Goal: Information Seeking & Learning: Learn about a topic

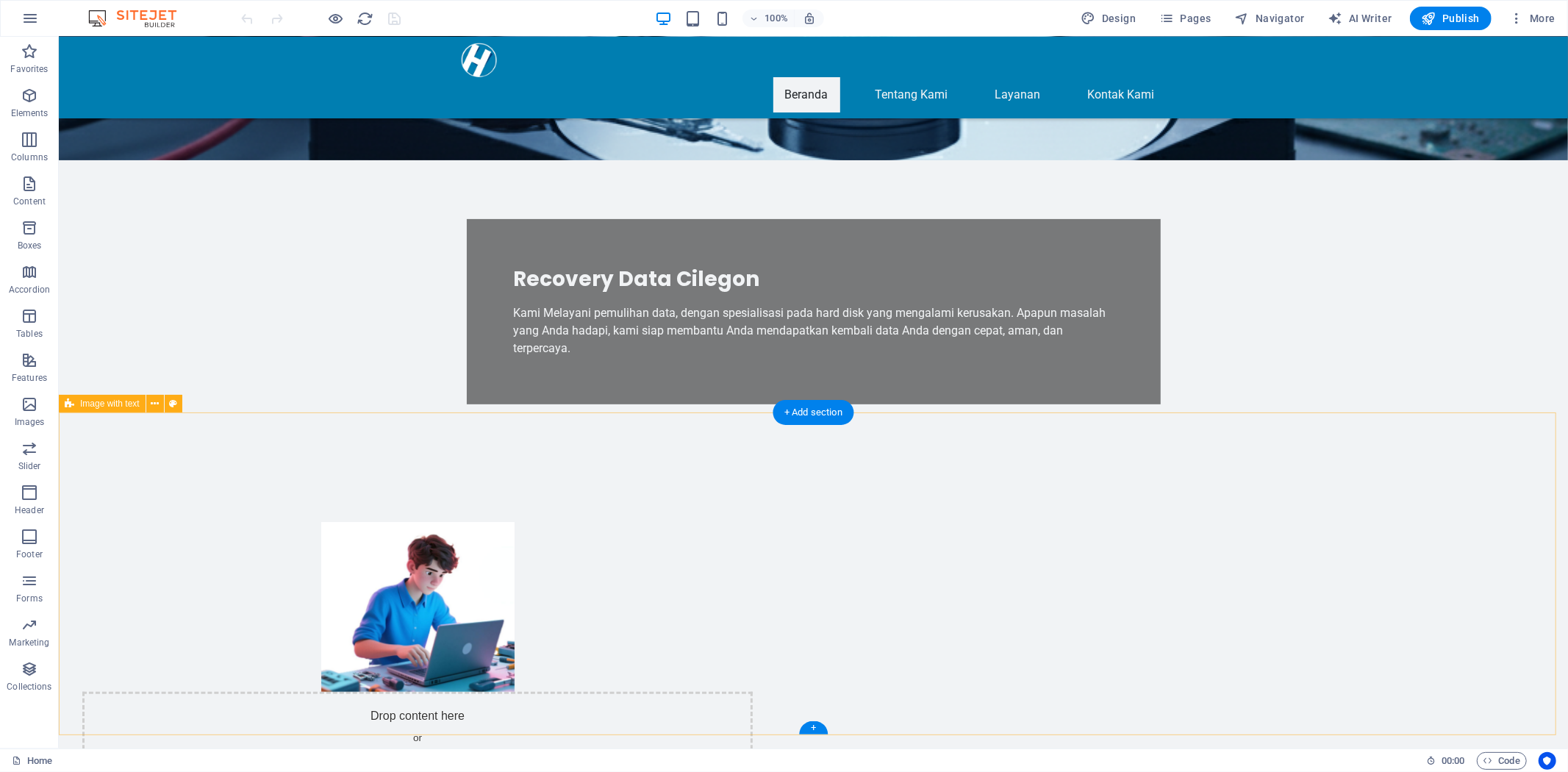
scroll to position [82, 0]
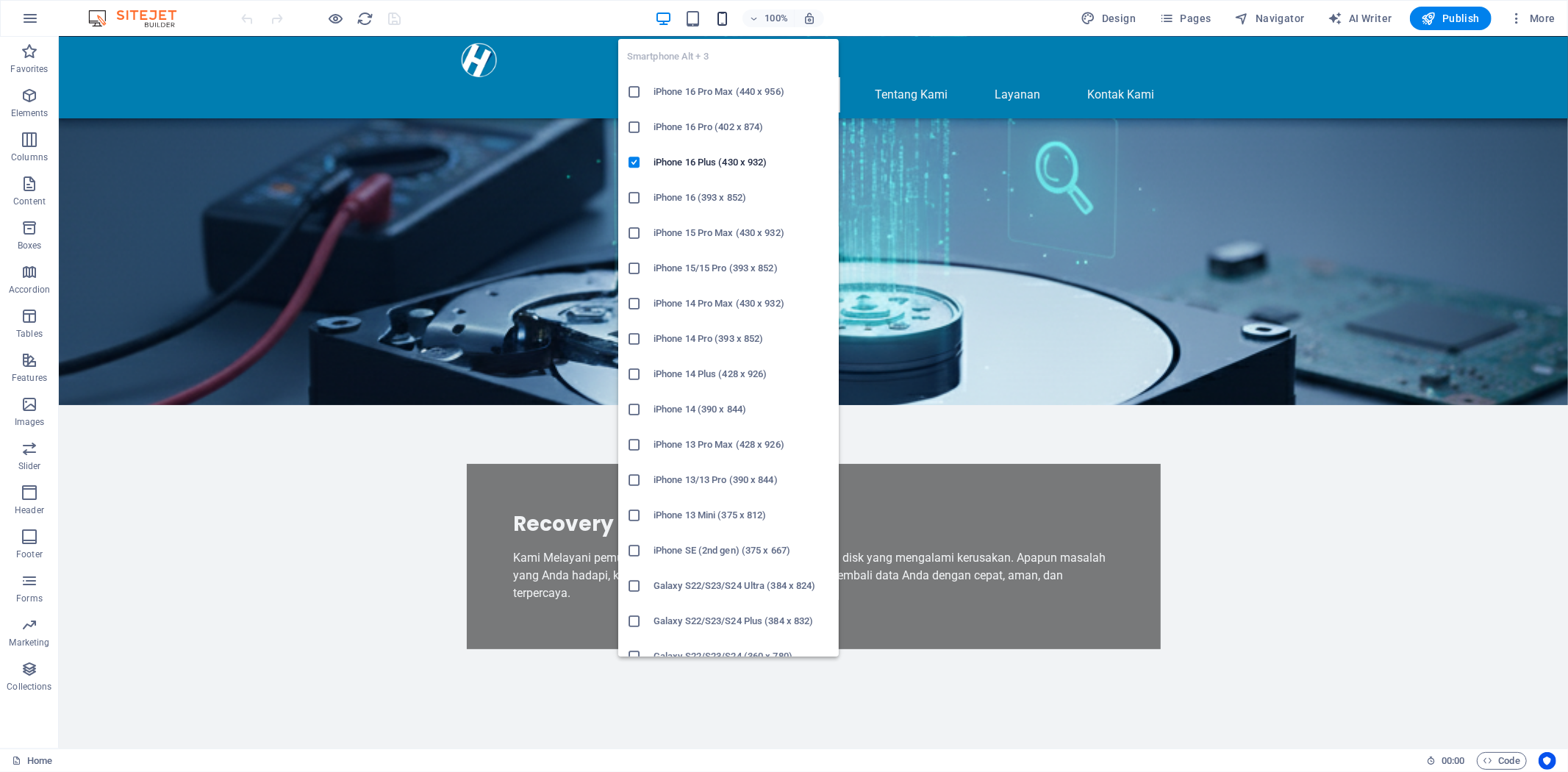
click at [715, 12] on icon "button" at bounding box center [722, 18] width 17 height 17
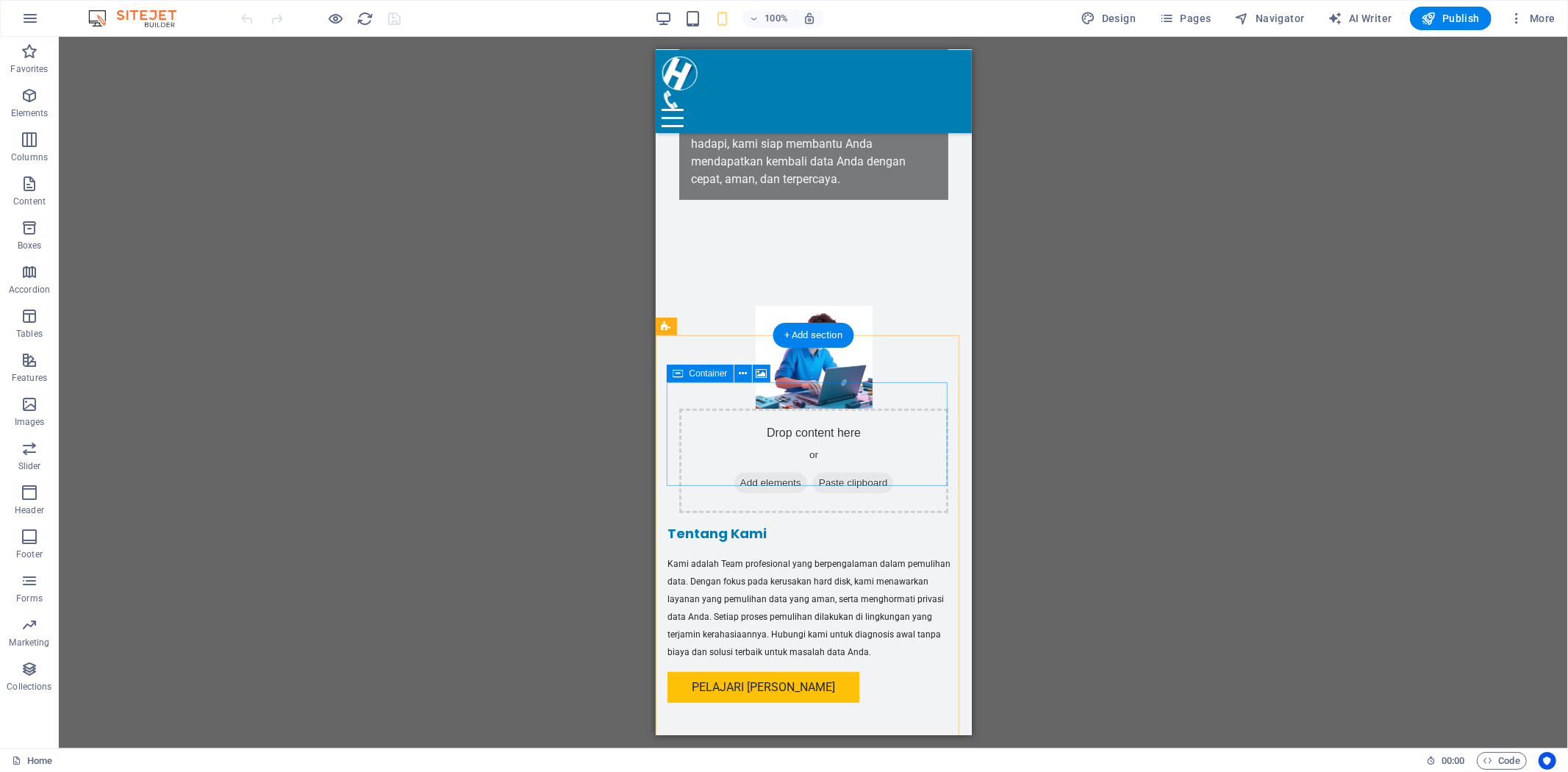
scroll to position [490, 0]
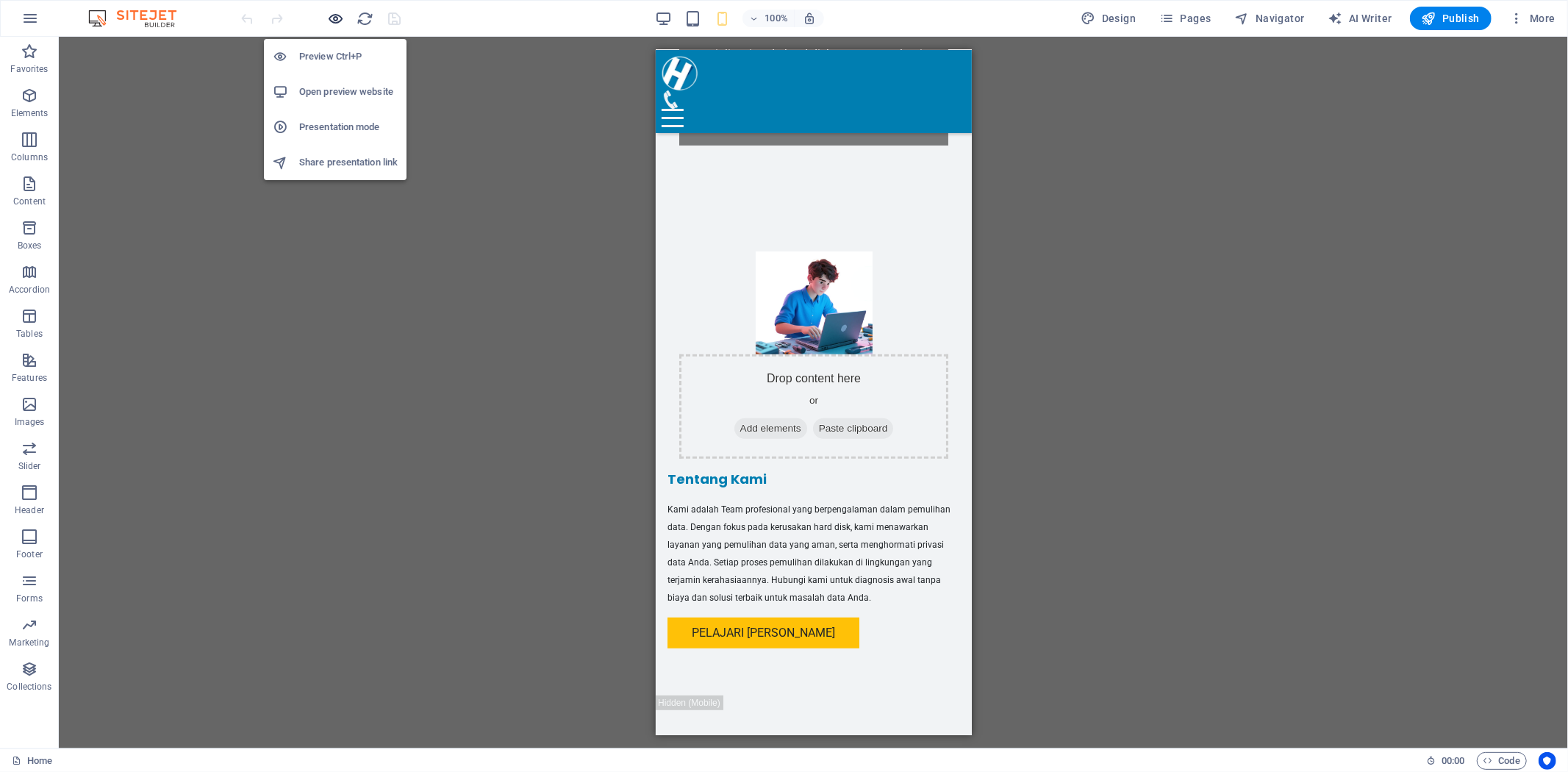
click at [338, 18] on icon "button" at bounding box center [336, 18] width 17 height 17
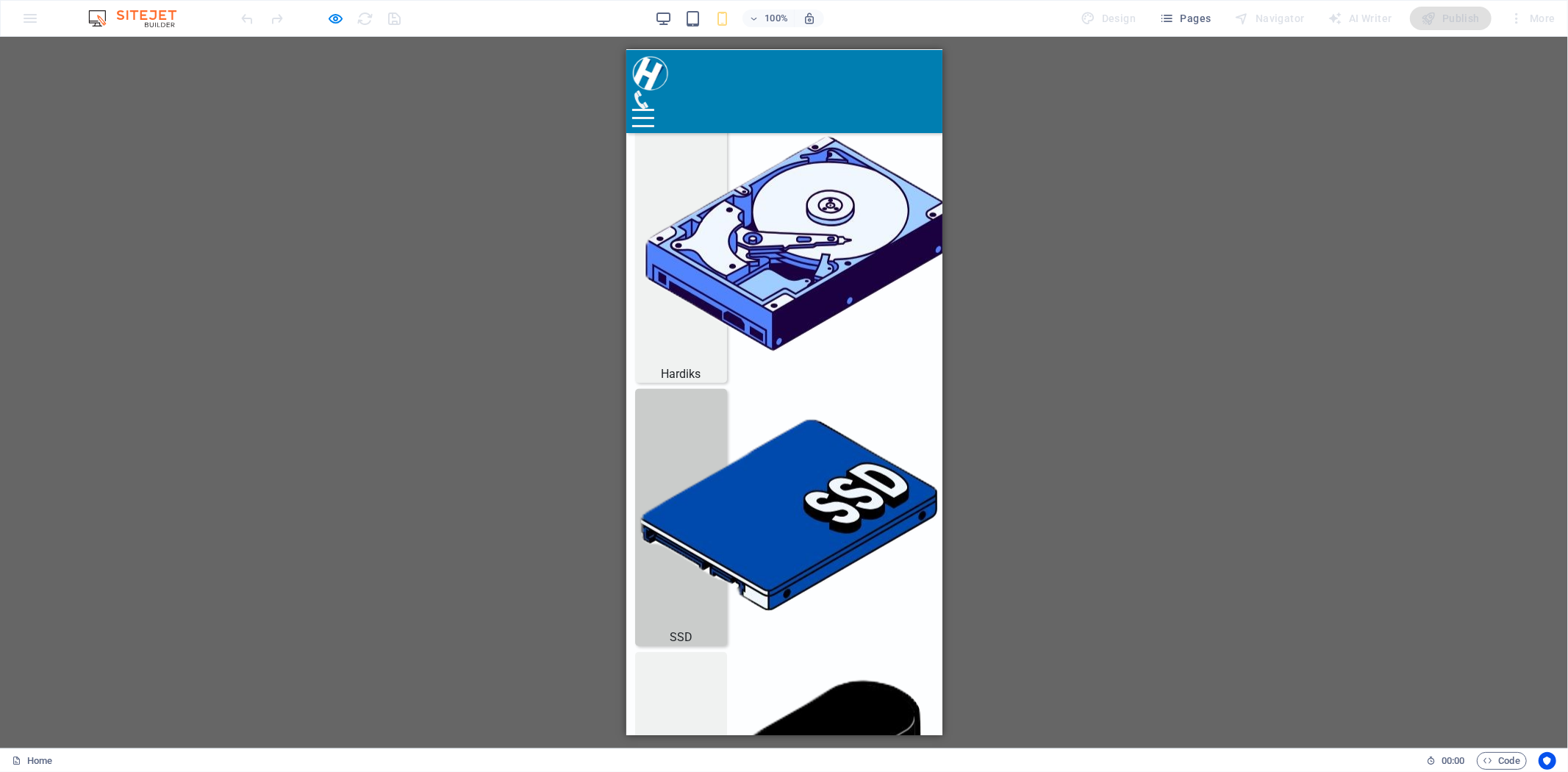
scroll to position [937, 0]
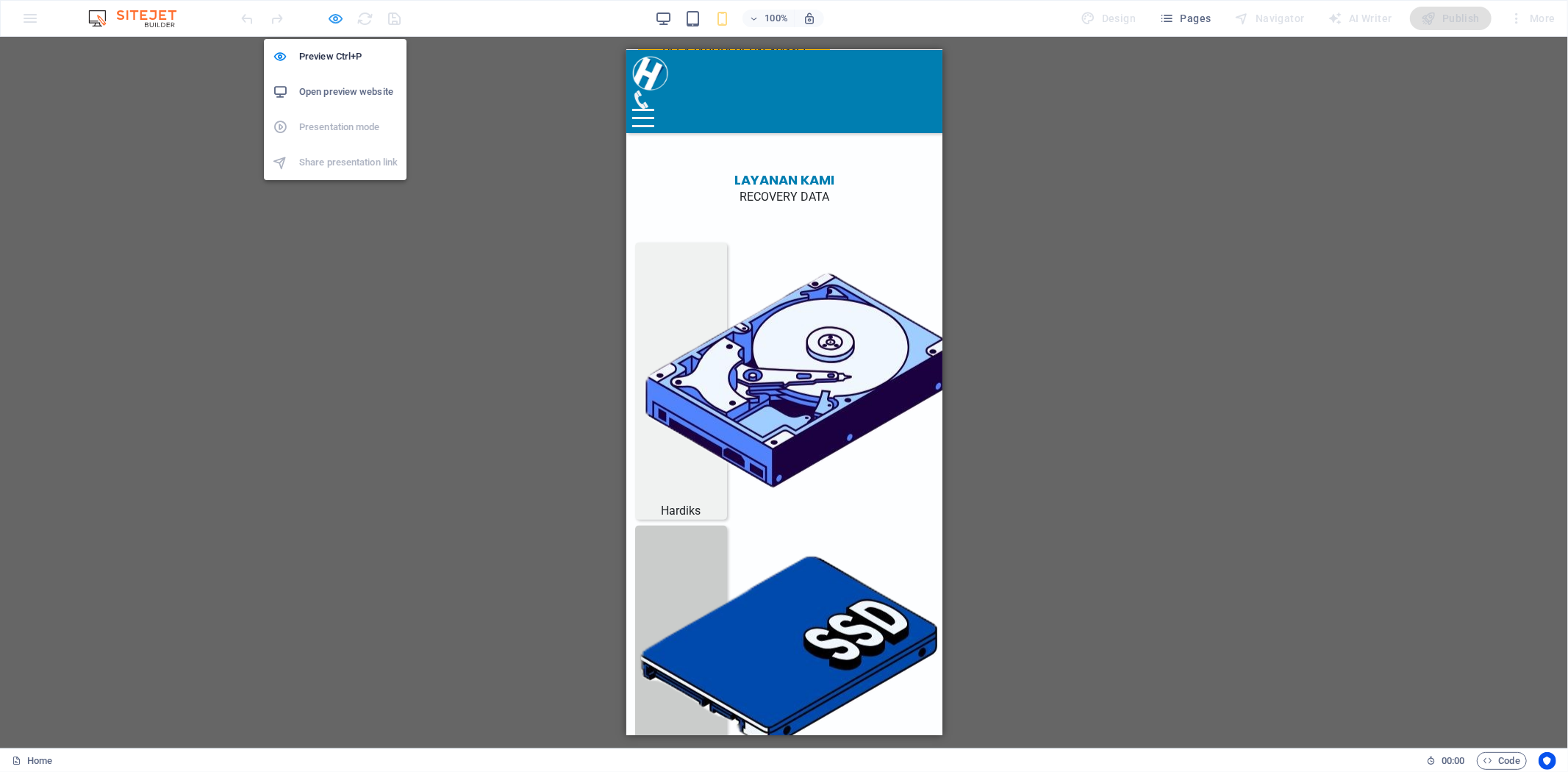
click at [336, 26] on icon "button" at bounding box center [336, 18] width 17 height 17
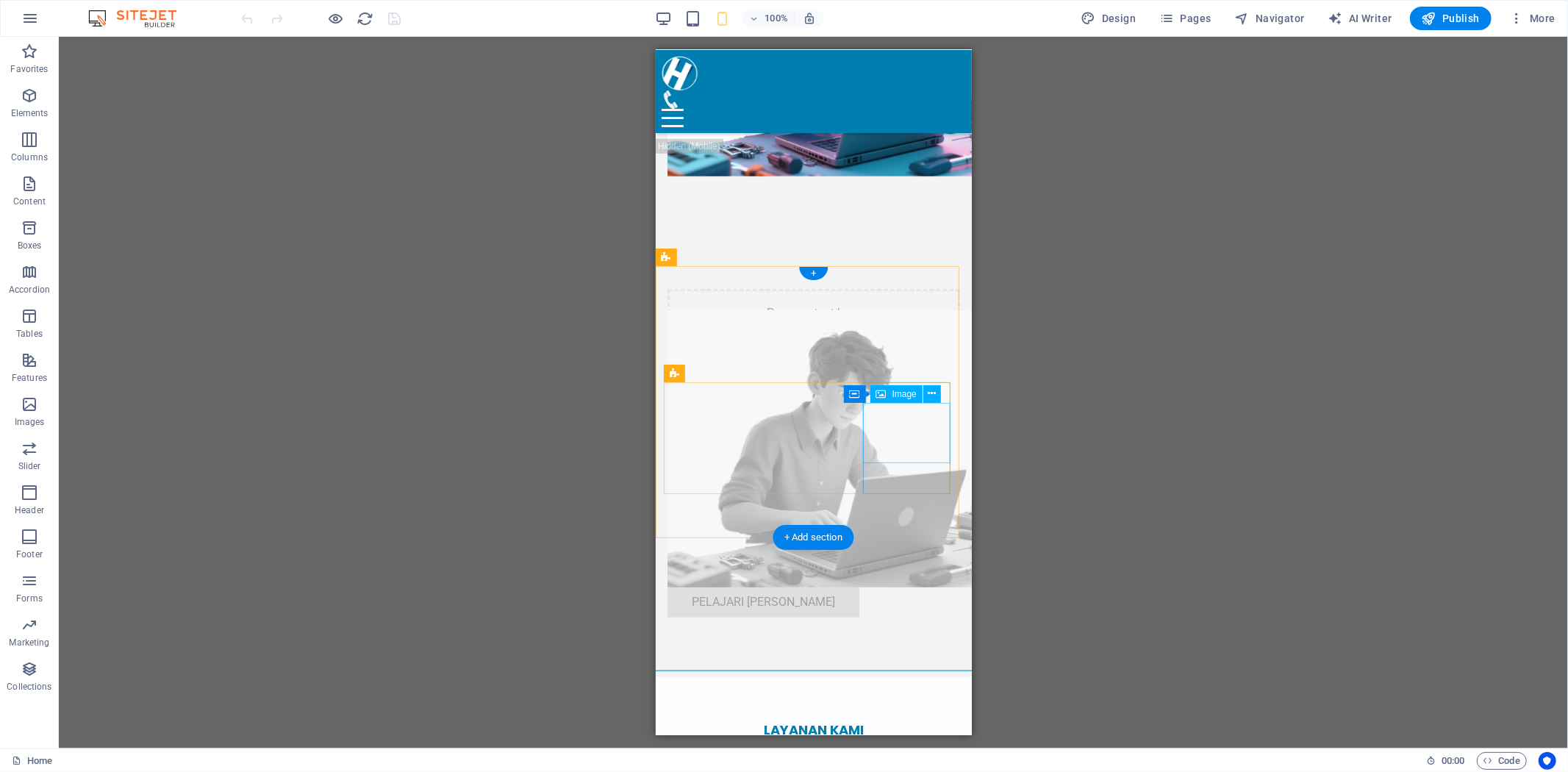
scroll to position [910, 0]
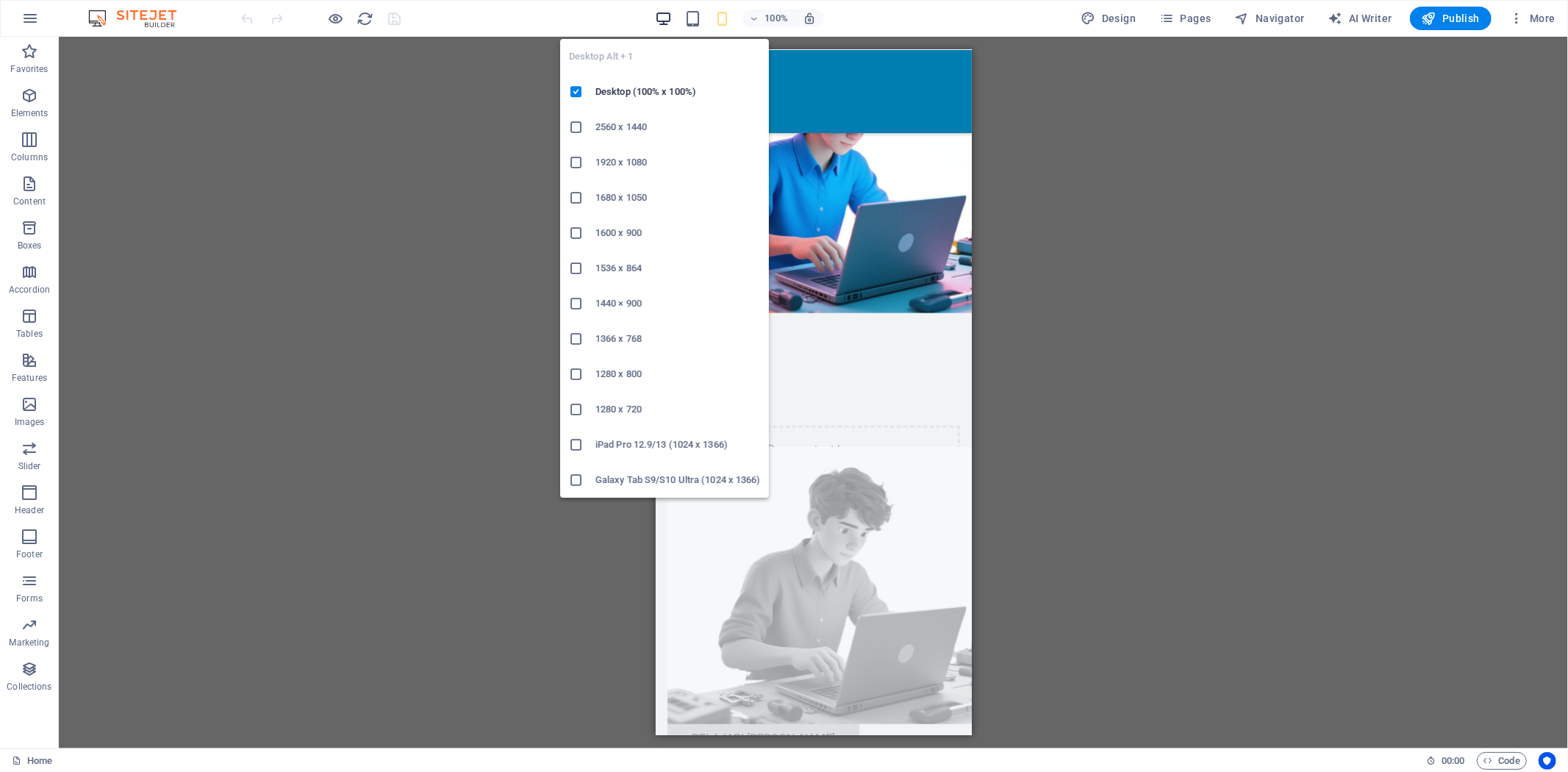
click at [669, 17] on icon "button" at bounding box center [663, 18] width 17 height 17
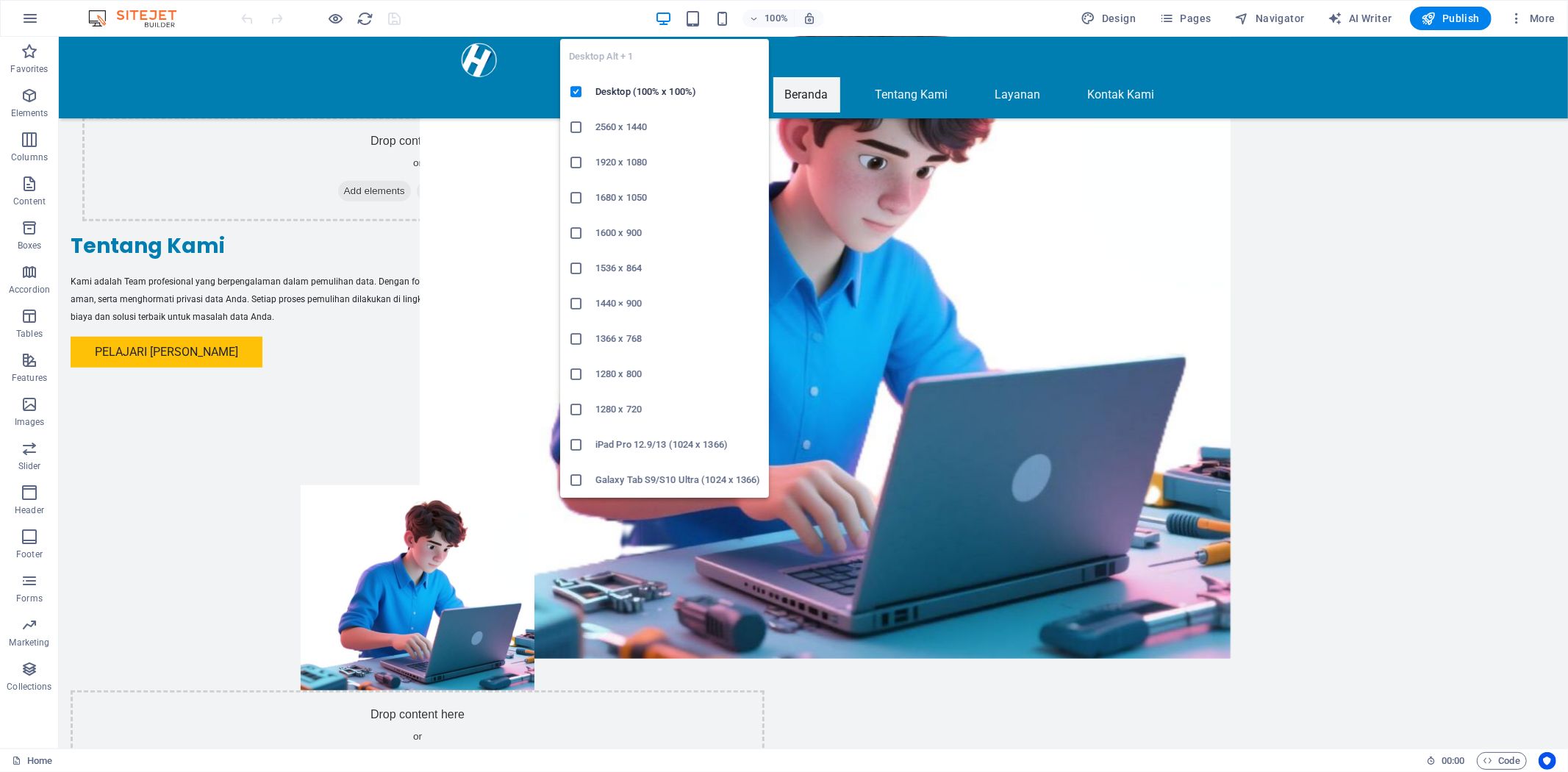
scroll to position [910, 0]
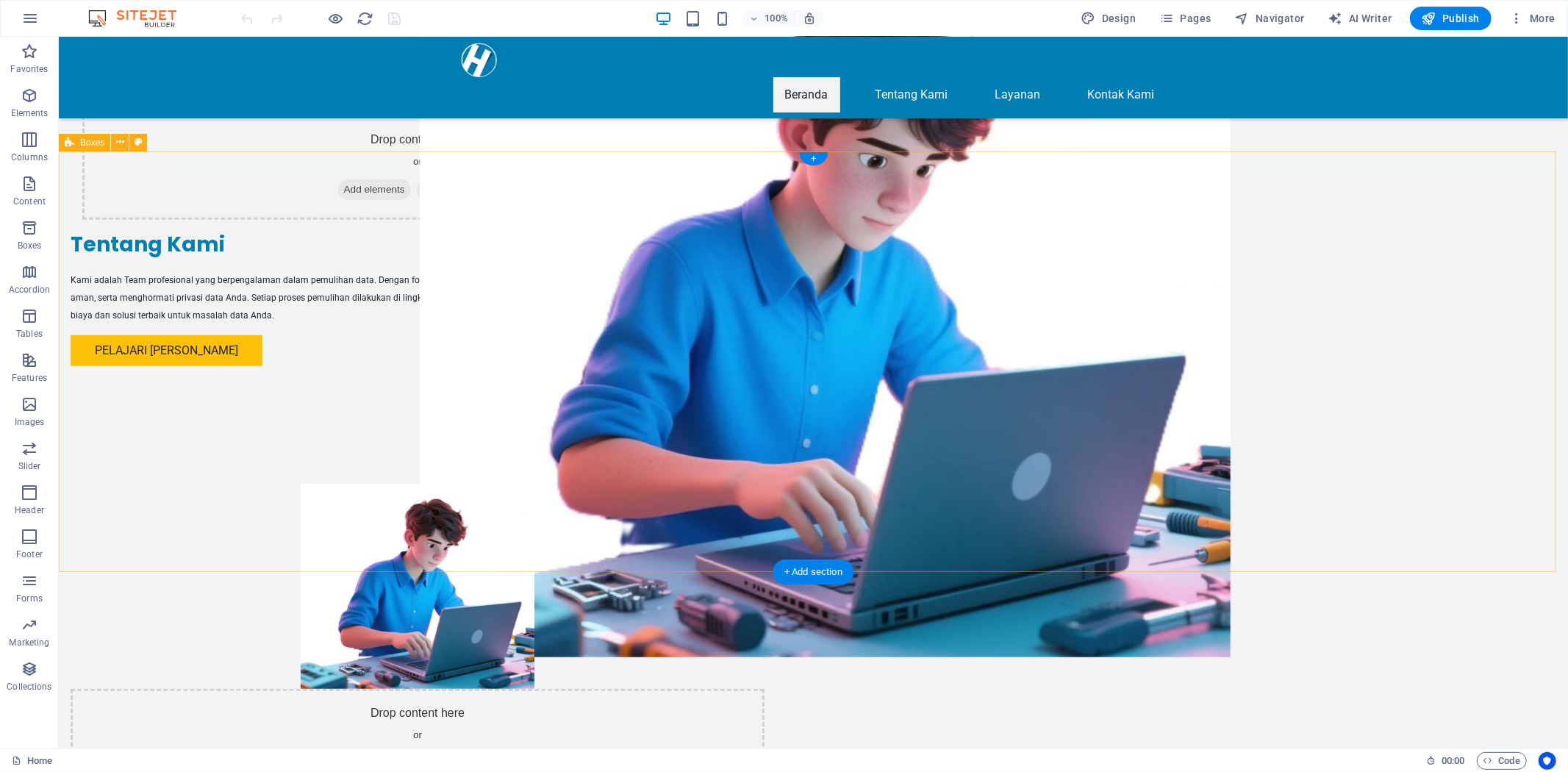
select select "rem"
select select "preset-boxes-v3-icons-left"
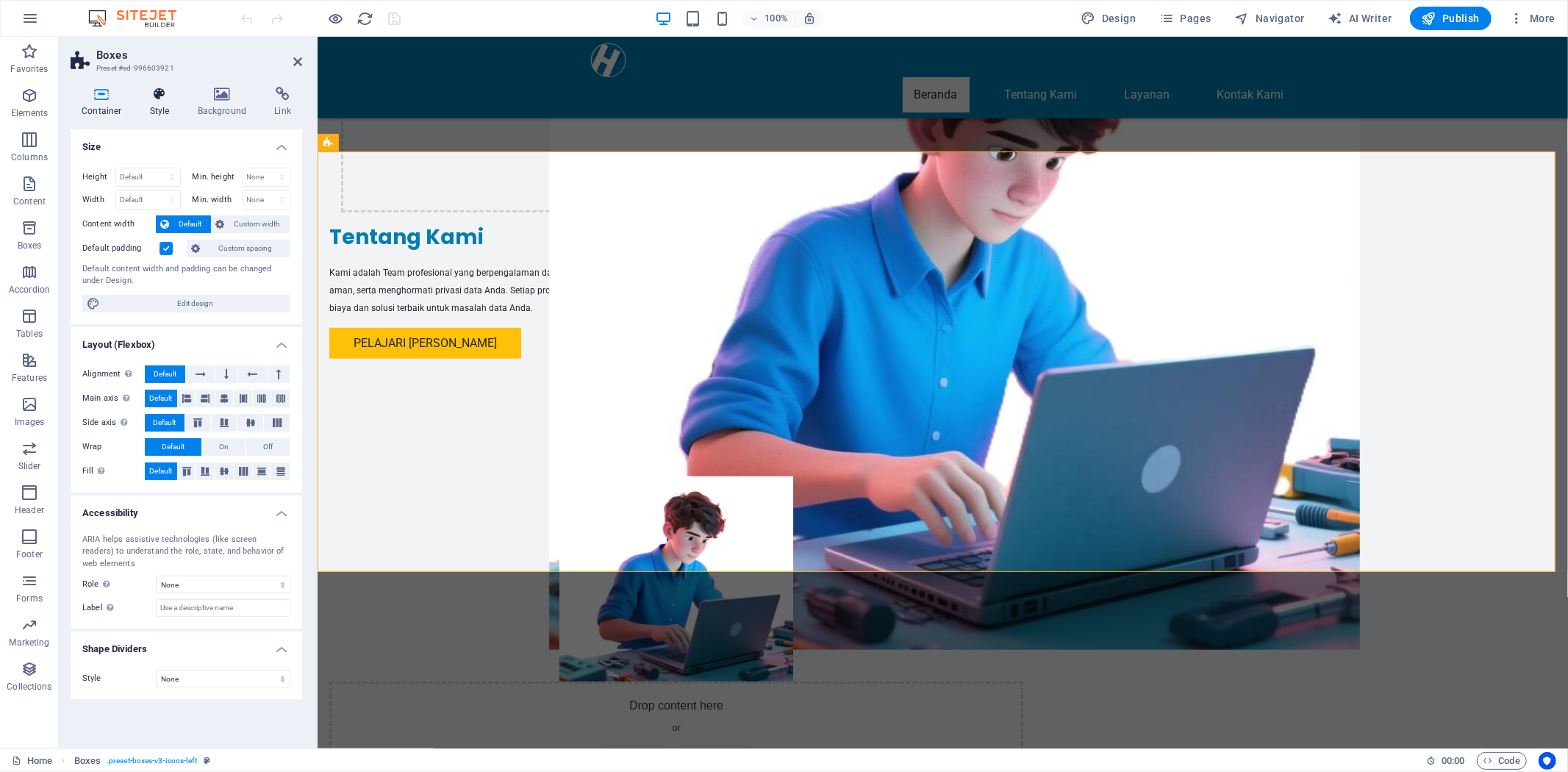
click at [162, 108] on h4 "Style" at bounding box center [162, 102] width 47 height 31
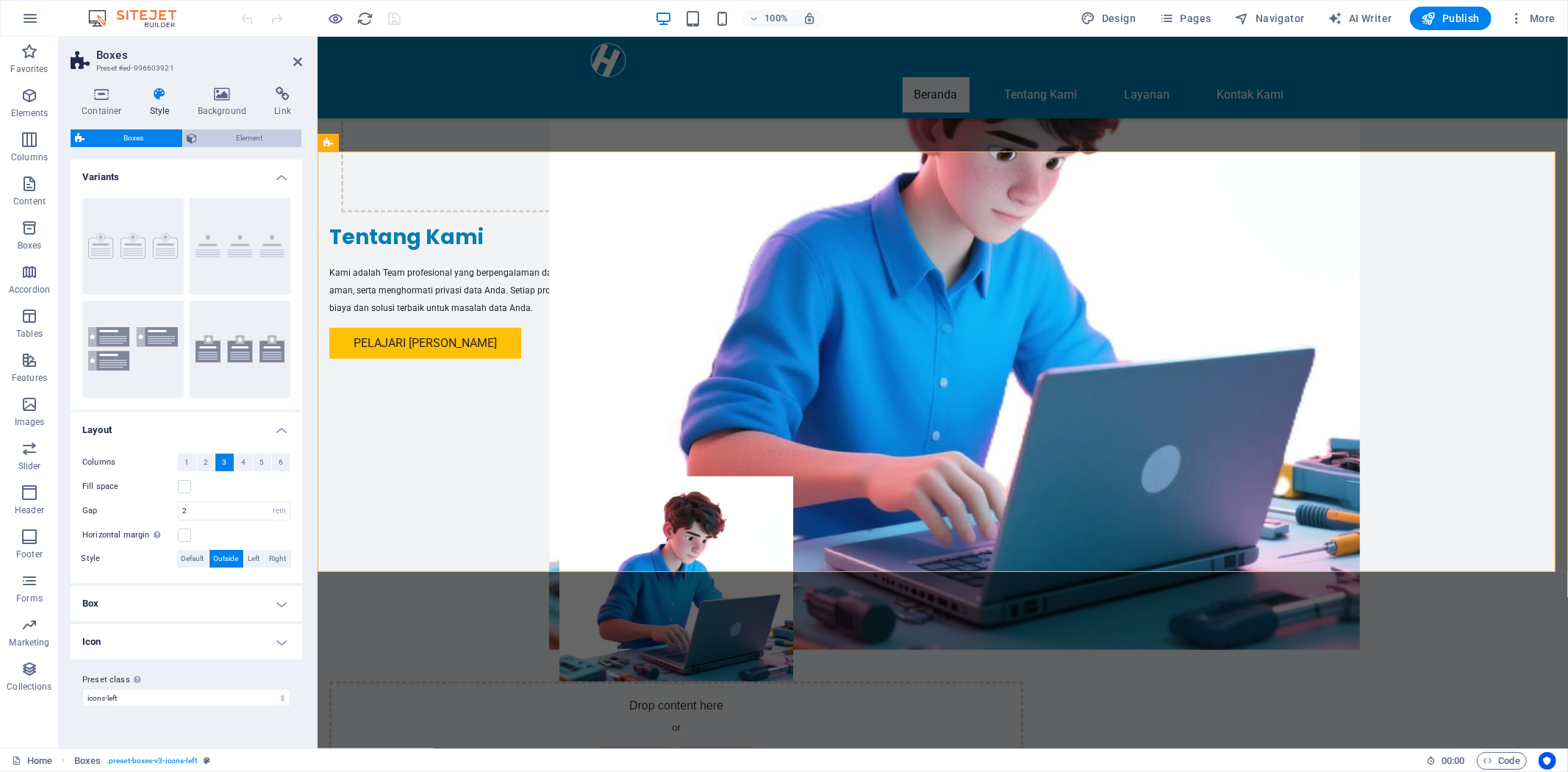
click at [228, 135] on span "Element" at bounding box center [249, 138] width 96 height 18
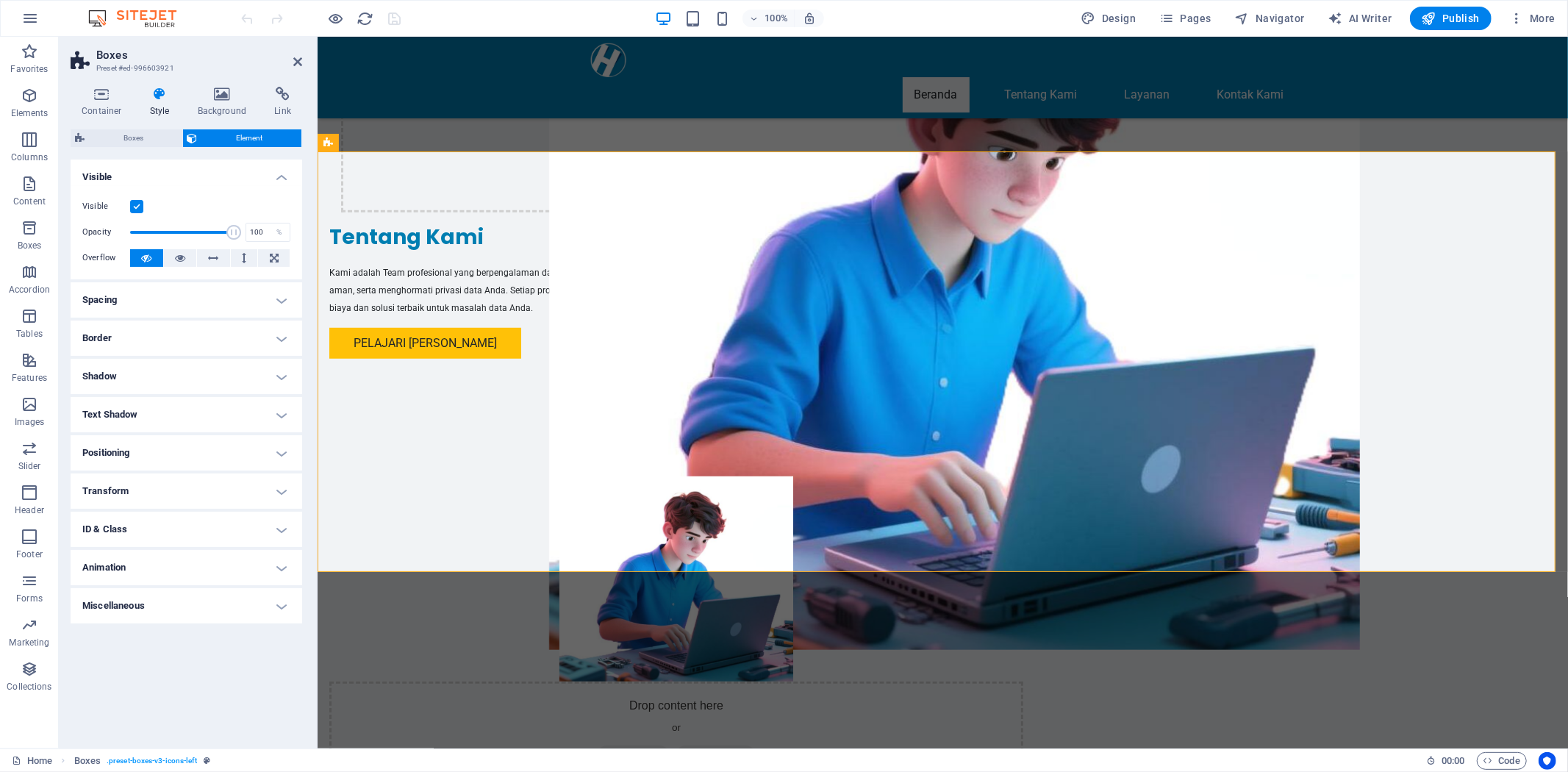
click at [138, 202] on label at bounding box center [137, 207] width 13 height 13
click at [0, 0] on input "Visible" at bounding box center [0, 0] width 0 height 0
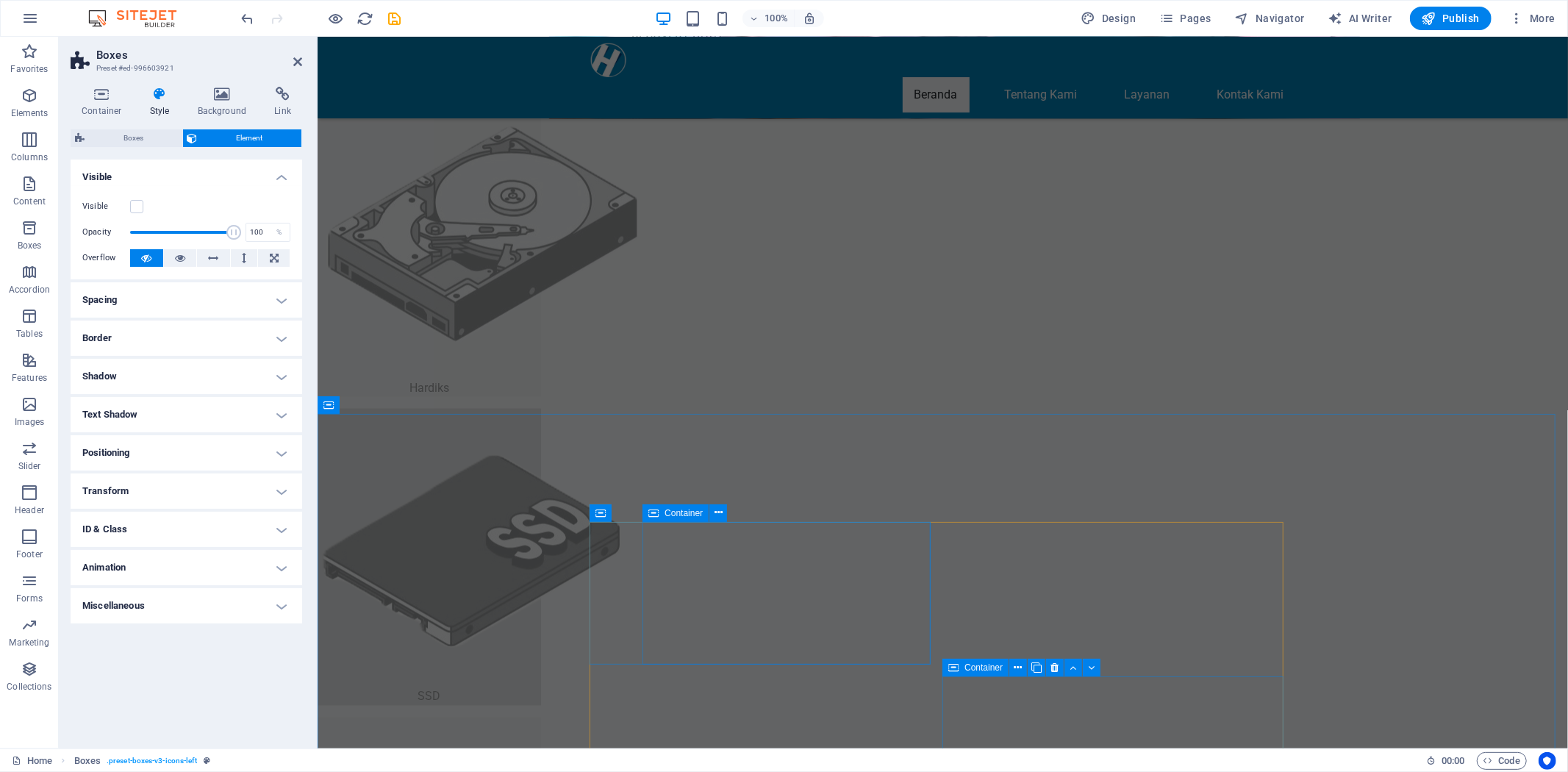
scroll to position [2055, 0]
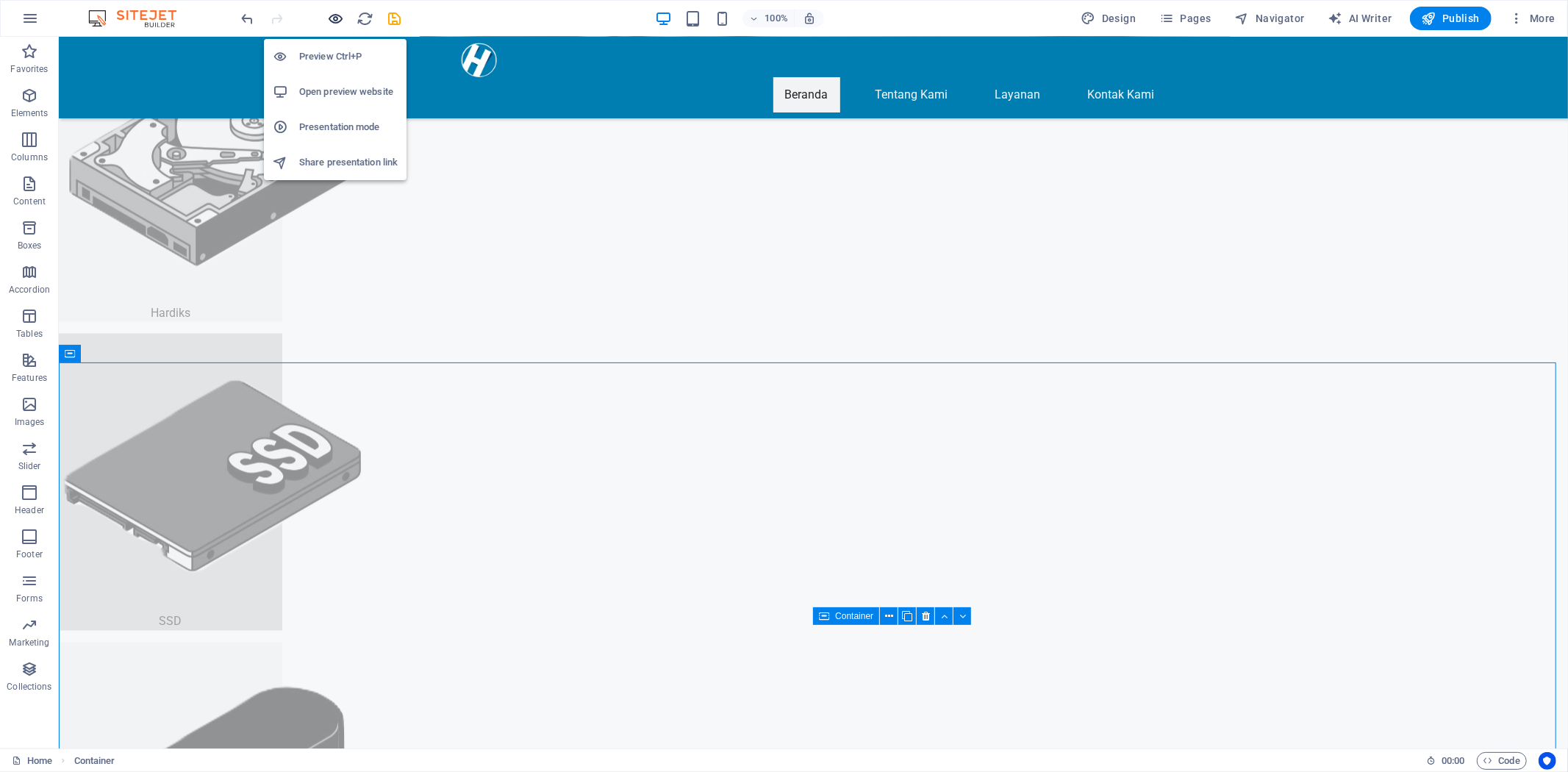
click at [334, 22] on icon "button" at bounding box center [336, 18] width 17 height 17
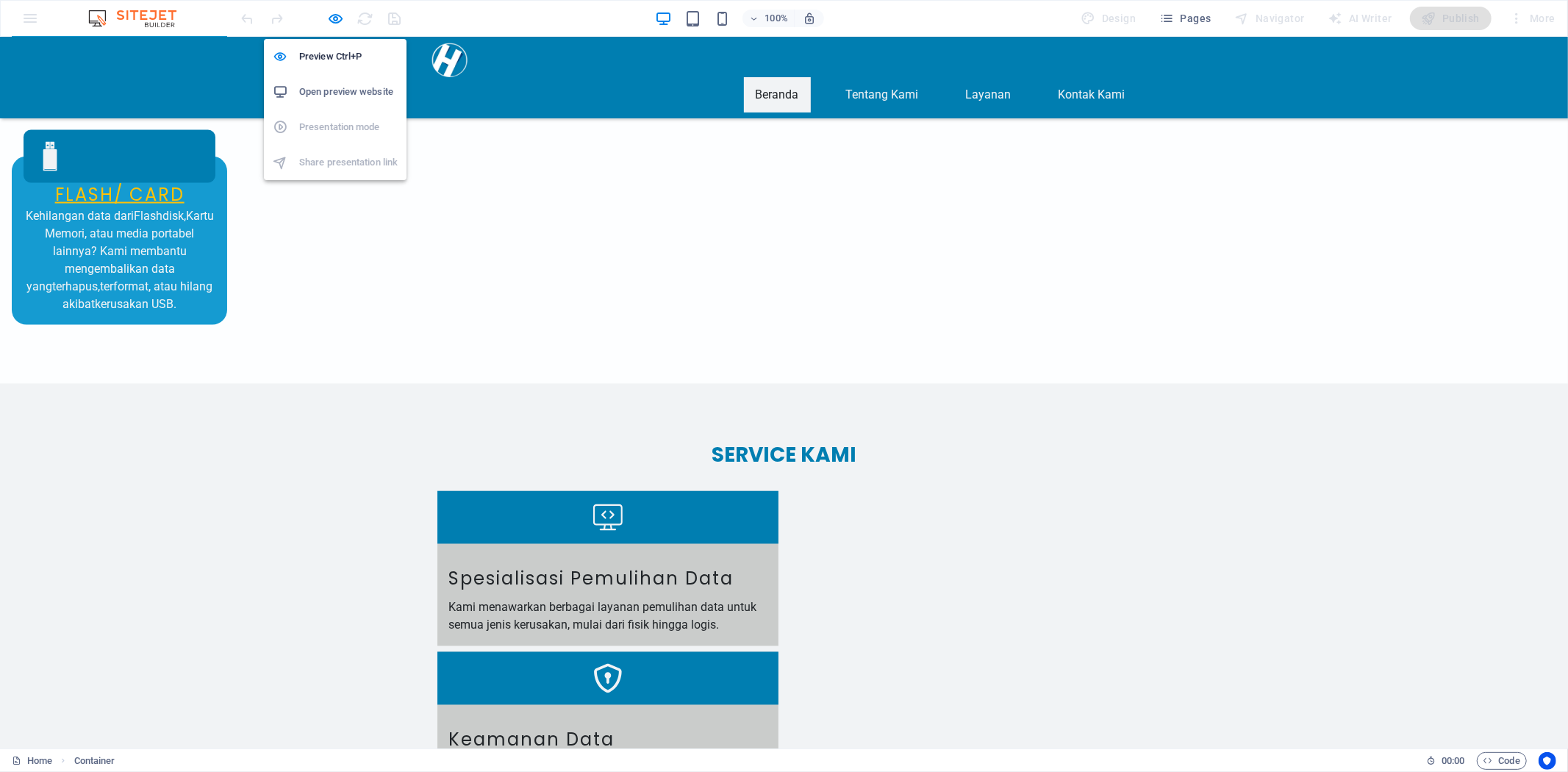
scroll to position [1634, 0]
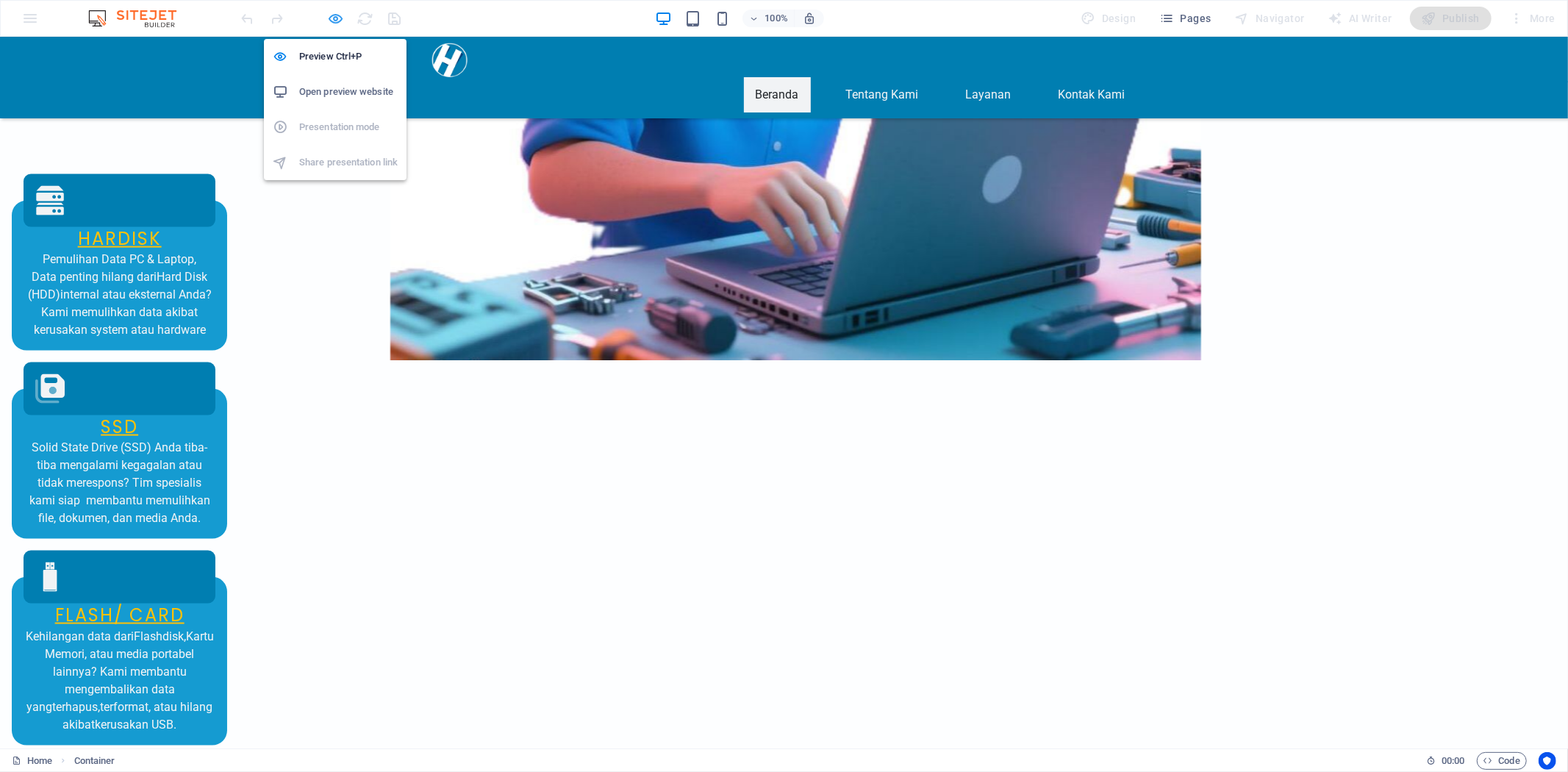
click at [333, 18] on icon "button" at bounding box center [336, 18] width 17 height 17
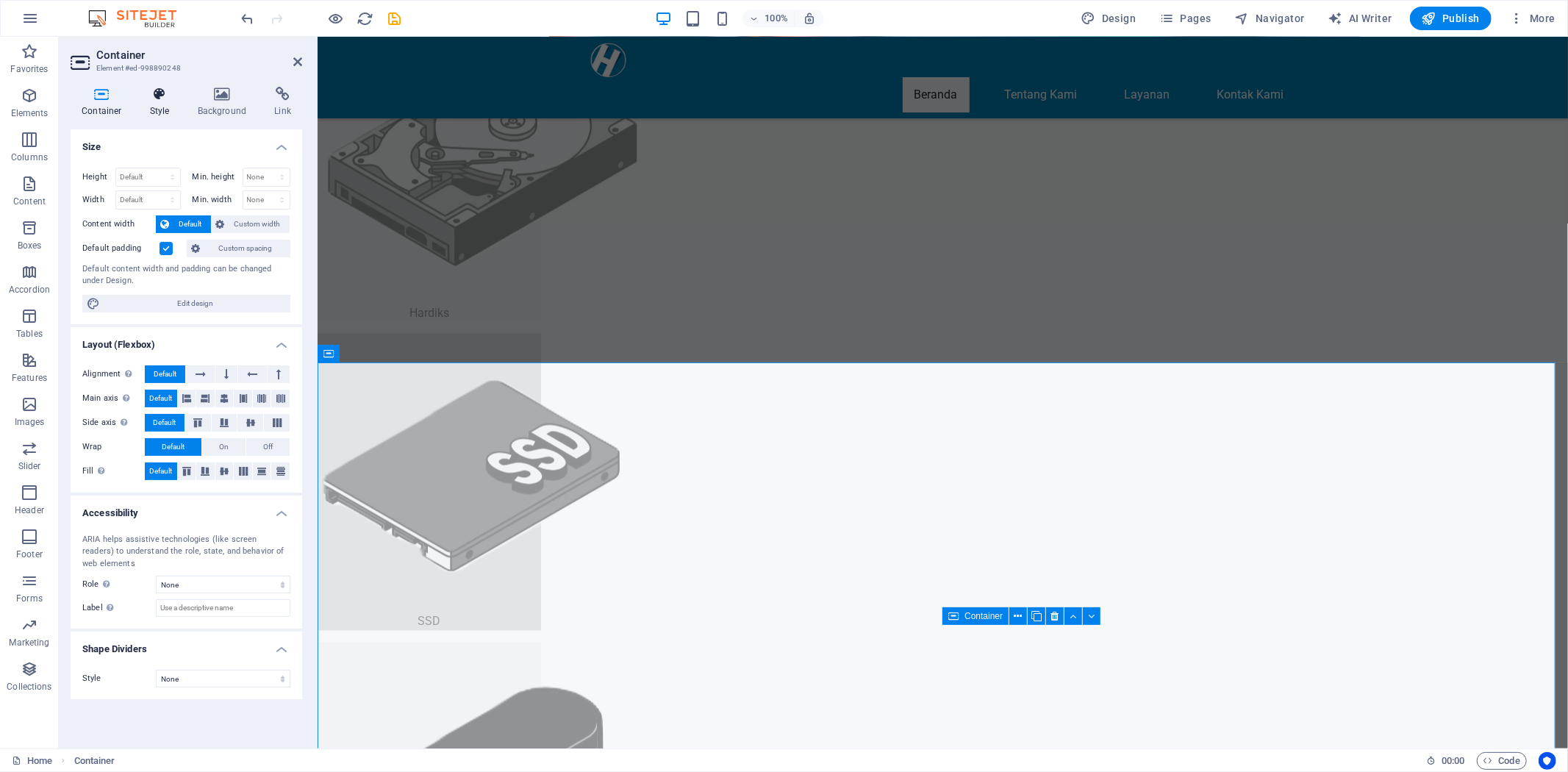
click at [163, 99] on icon at bounding box center [160, 94] width 42 height 14
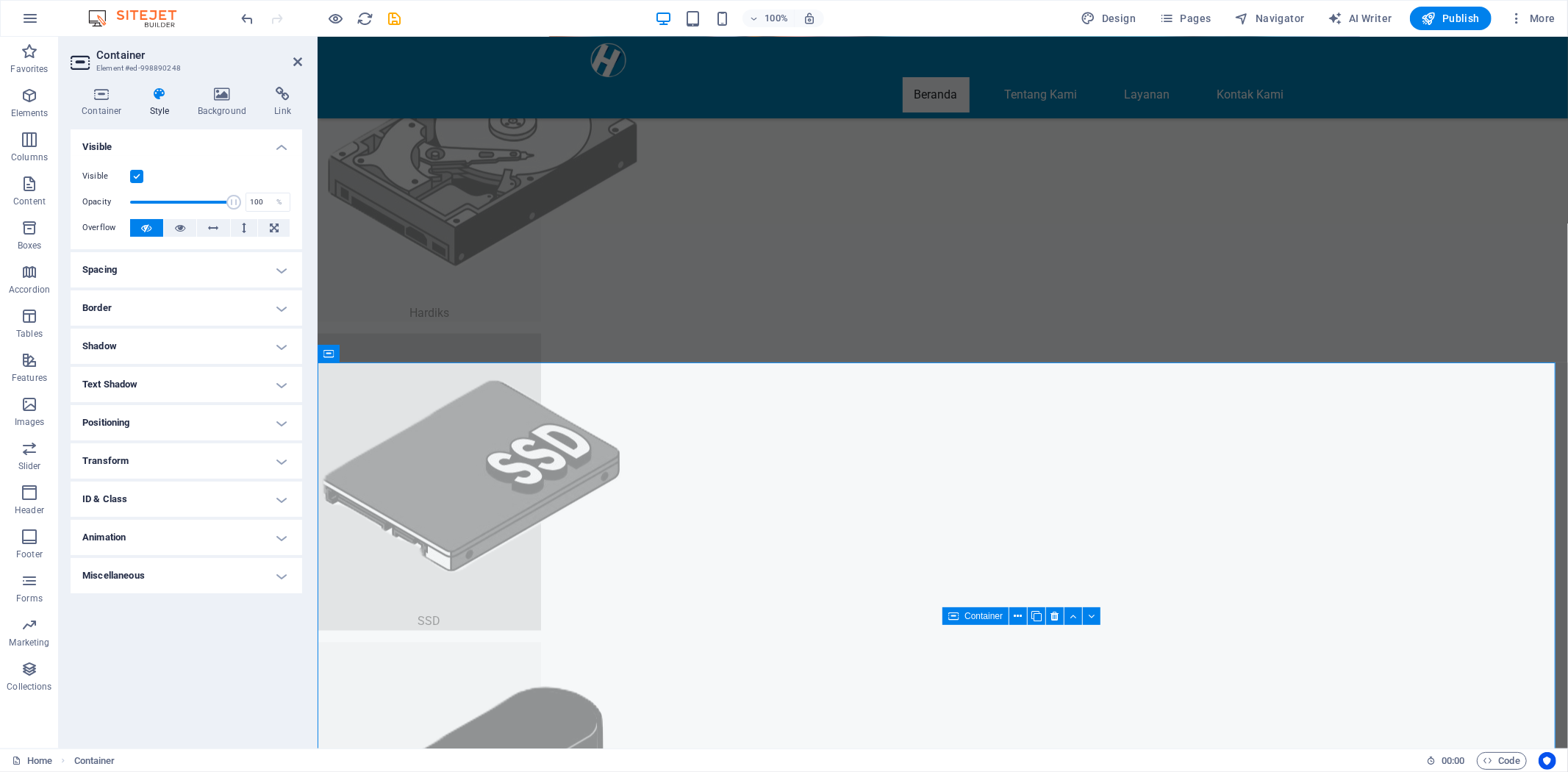
click at [138, 176] on label at bounding box center [137, 176] width 13 height 13
click at [0, 0] on input "Visible" at bounding box center [0, 0] width 0 height 0
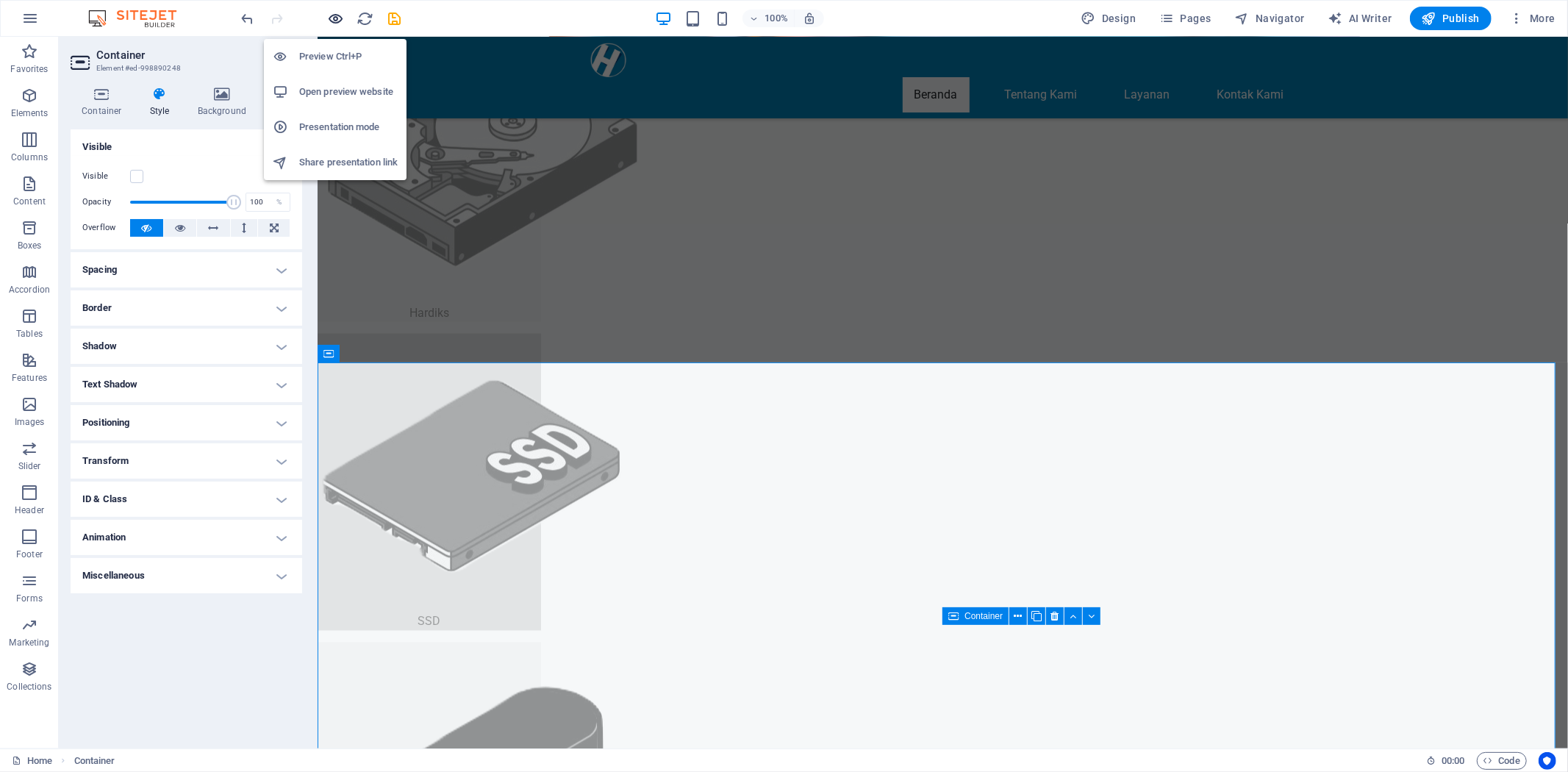
click at [339, 15] on icon "button" at bounding box center [336, 18] width 17 height 17
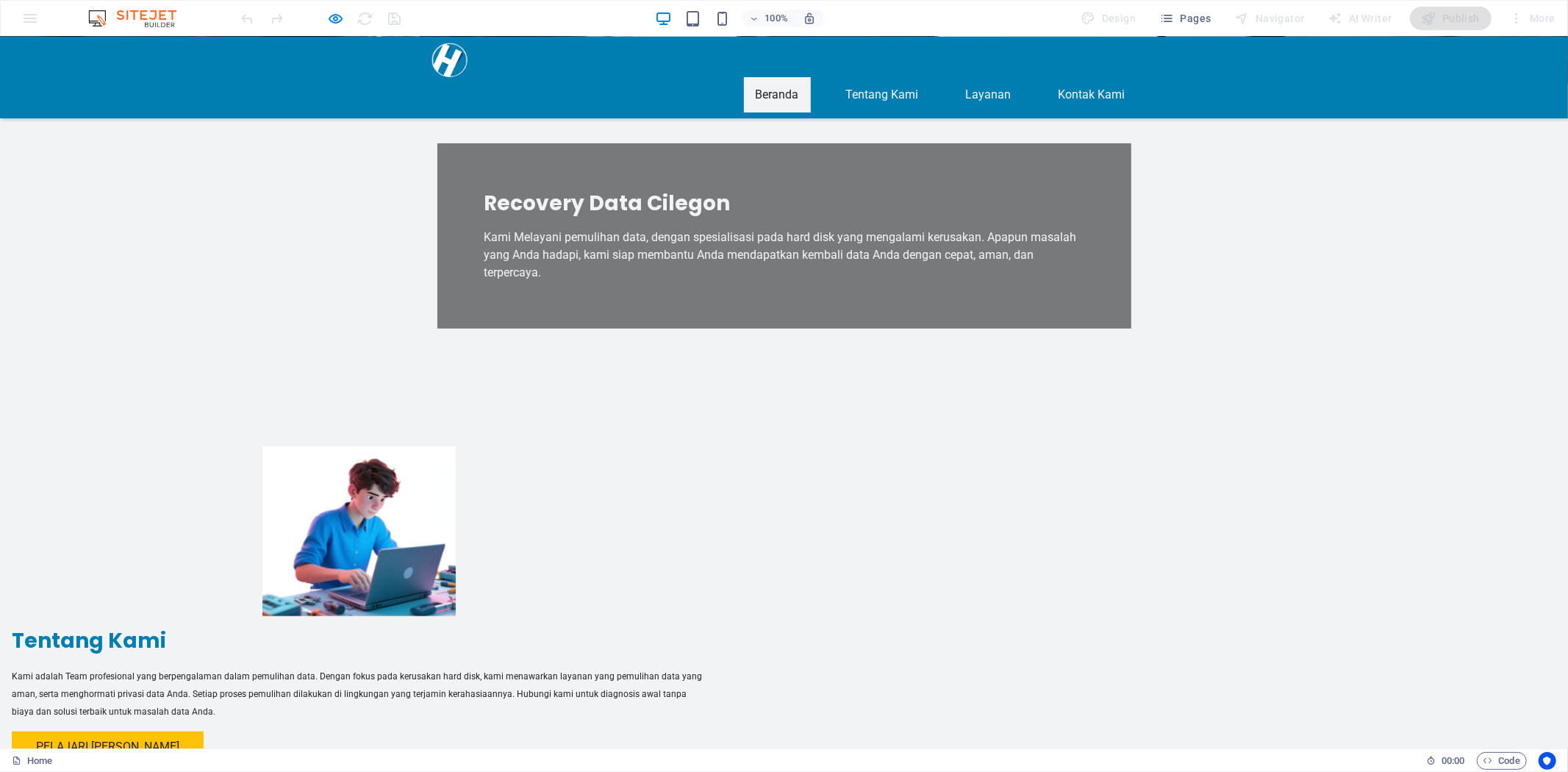
scroll to position [409, 0]
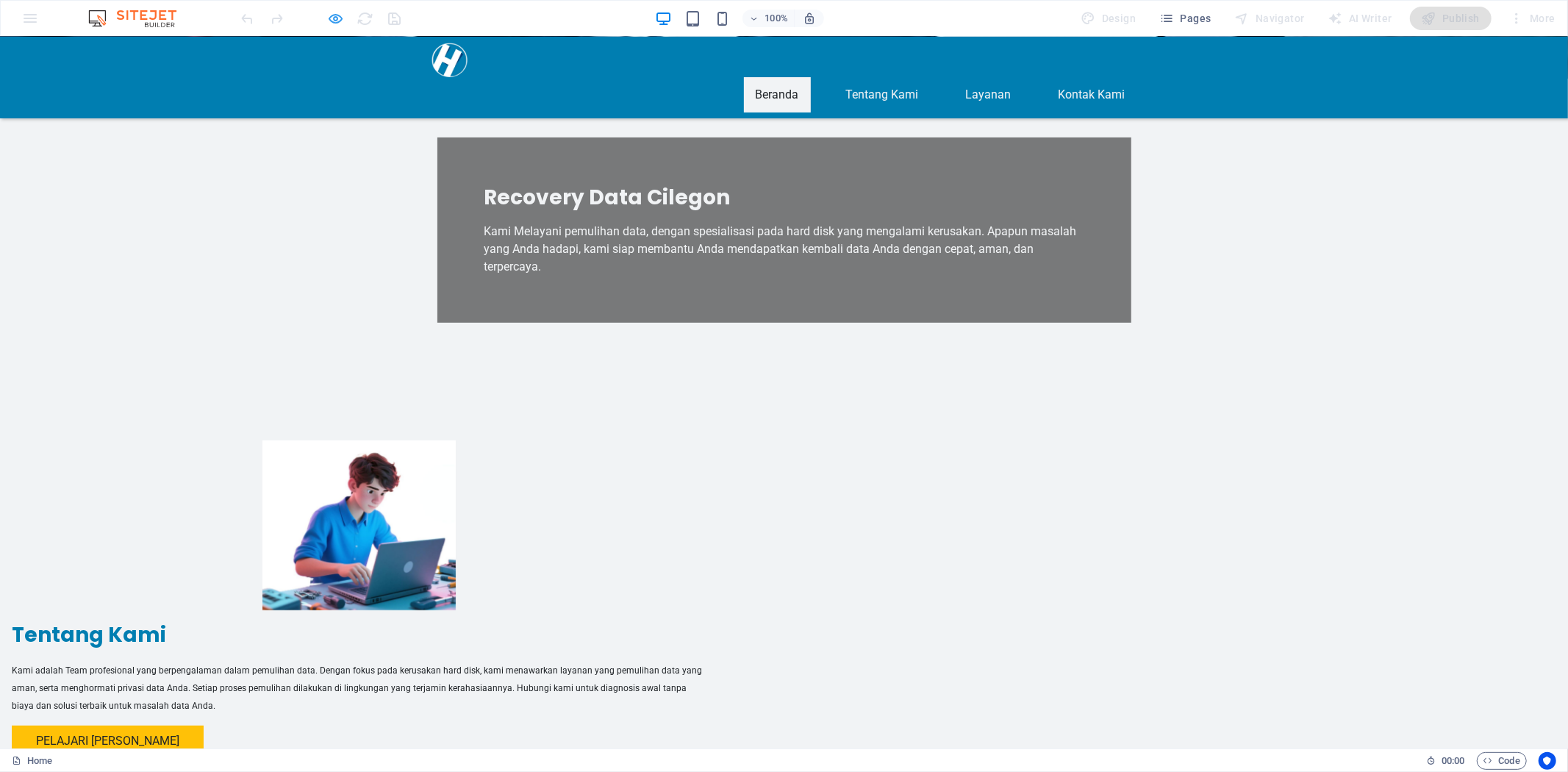
click at [337, 19] on icon "button" at bounding box center [336, 18] width 17 height 17
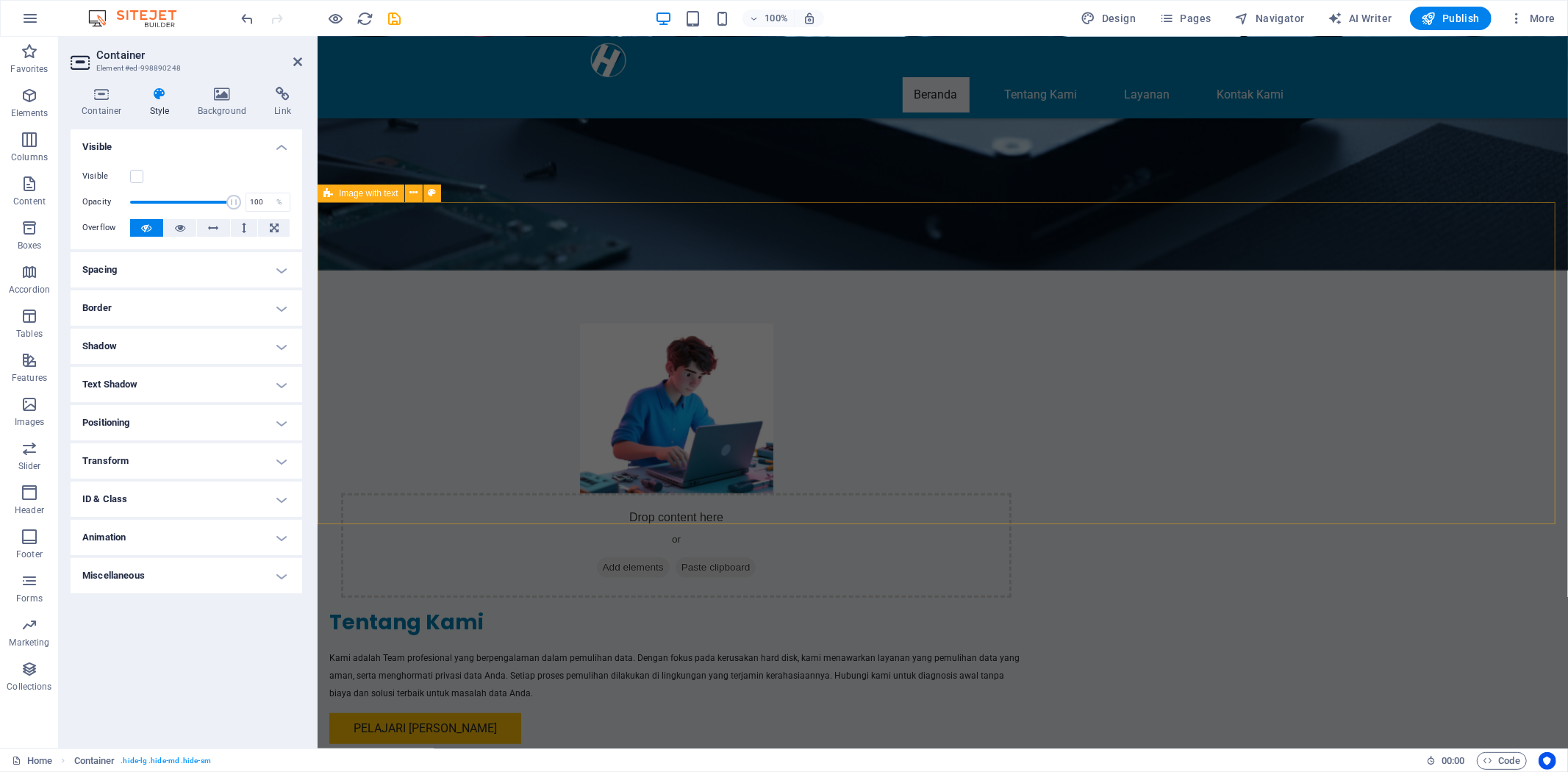
scroll to position [280, 0]
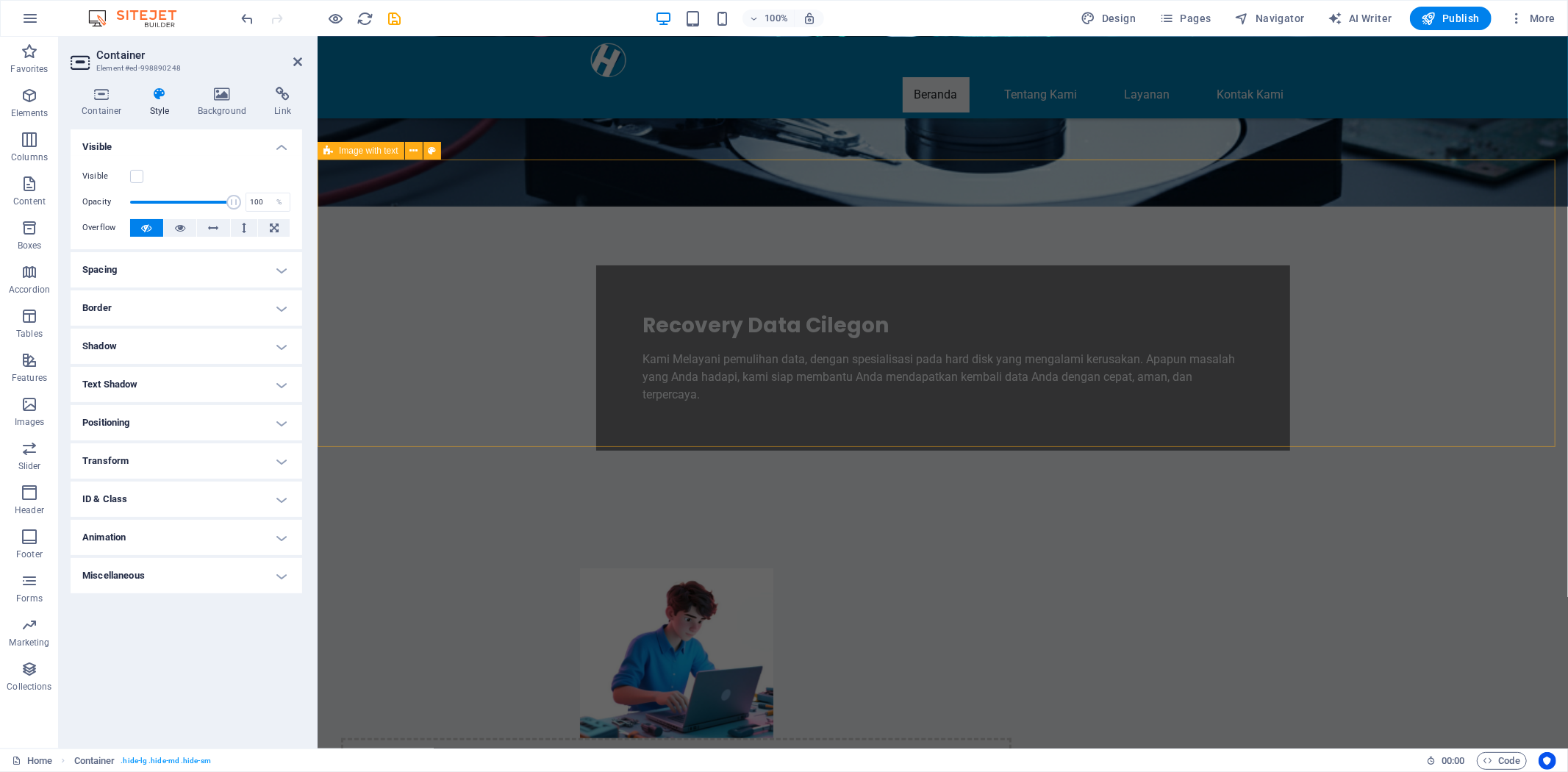
click at [510, 509] on div "Drop content here or Add elements Paste clipboard Tentang Kami Kami adalah Team…" at bounding box center [941, 778] width 1250 height 537
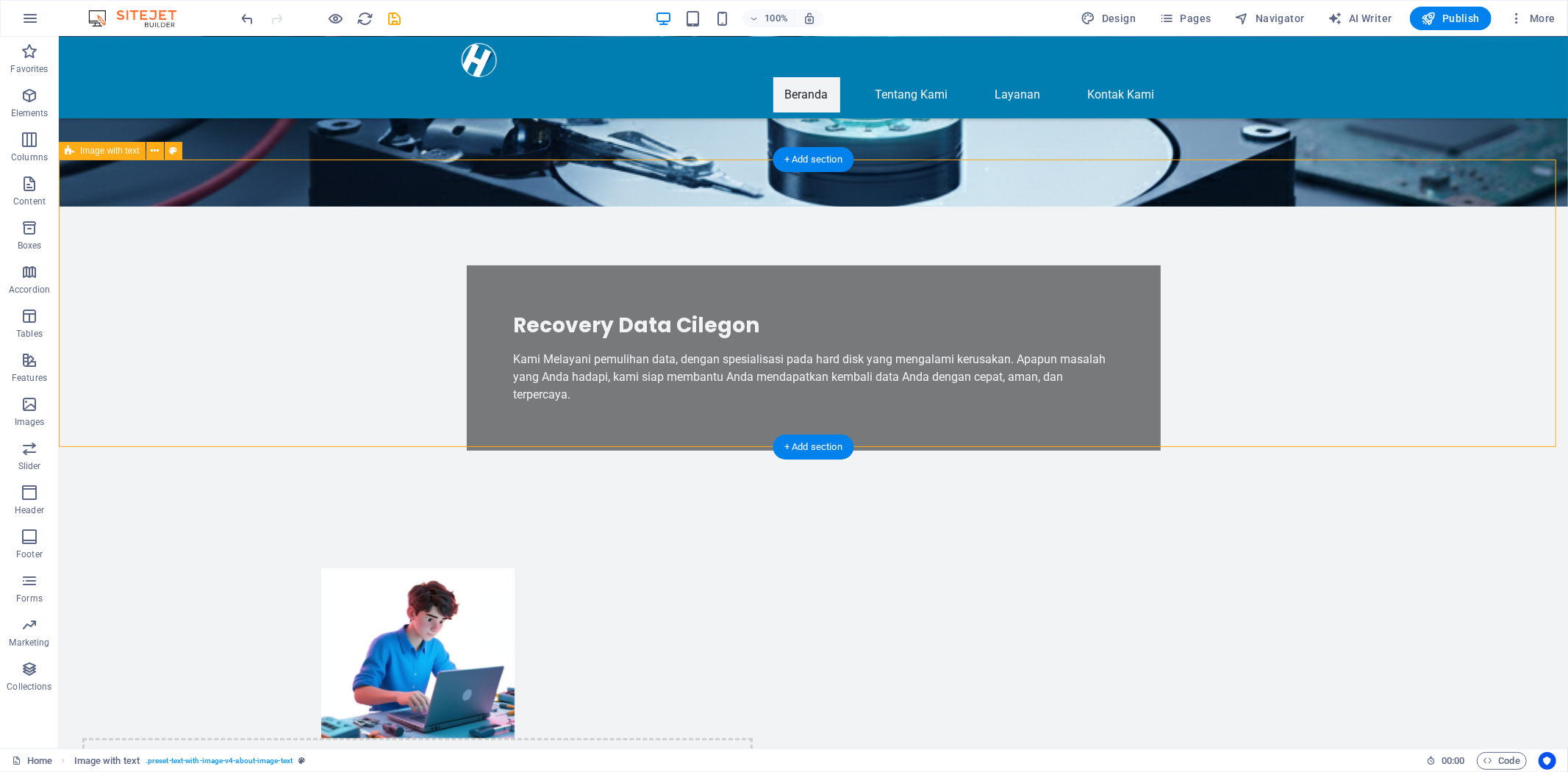
click at [383, 509] on div "Drop content here or Add elements Paste clipboard Tentang Kami Kami adalah Team…" at bounding box center [812, 778] width 1509 height 537
select select "rem"
select select "px"
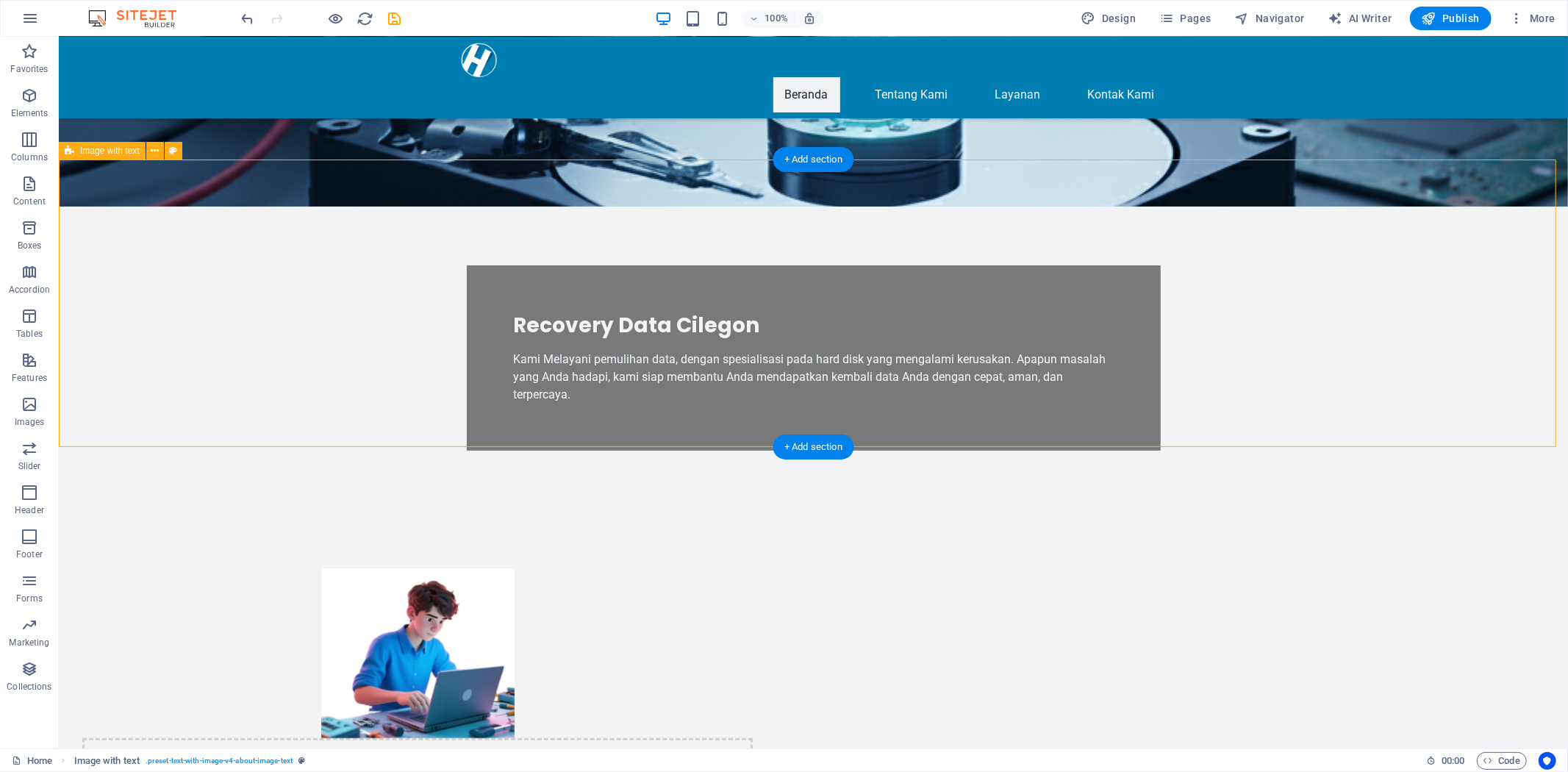
select select "preset-text-with-image-v4-about-image-text"
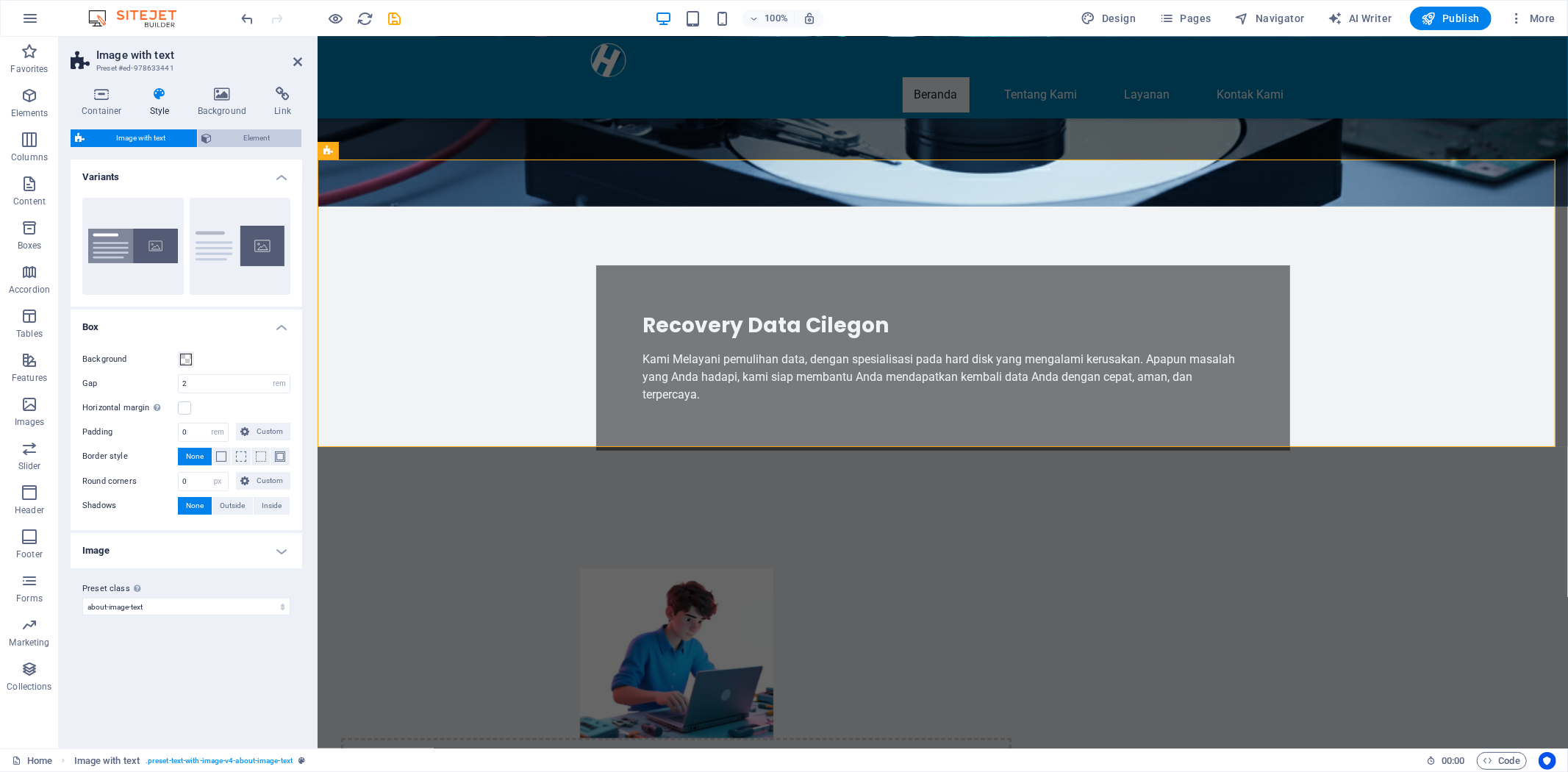
click at [252, 138] on span "Element" at bounding box center [257, 138] width 81 height 18
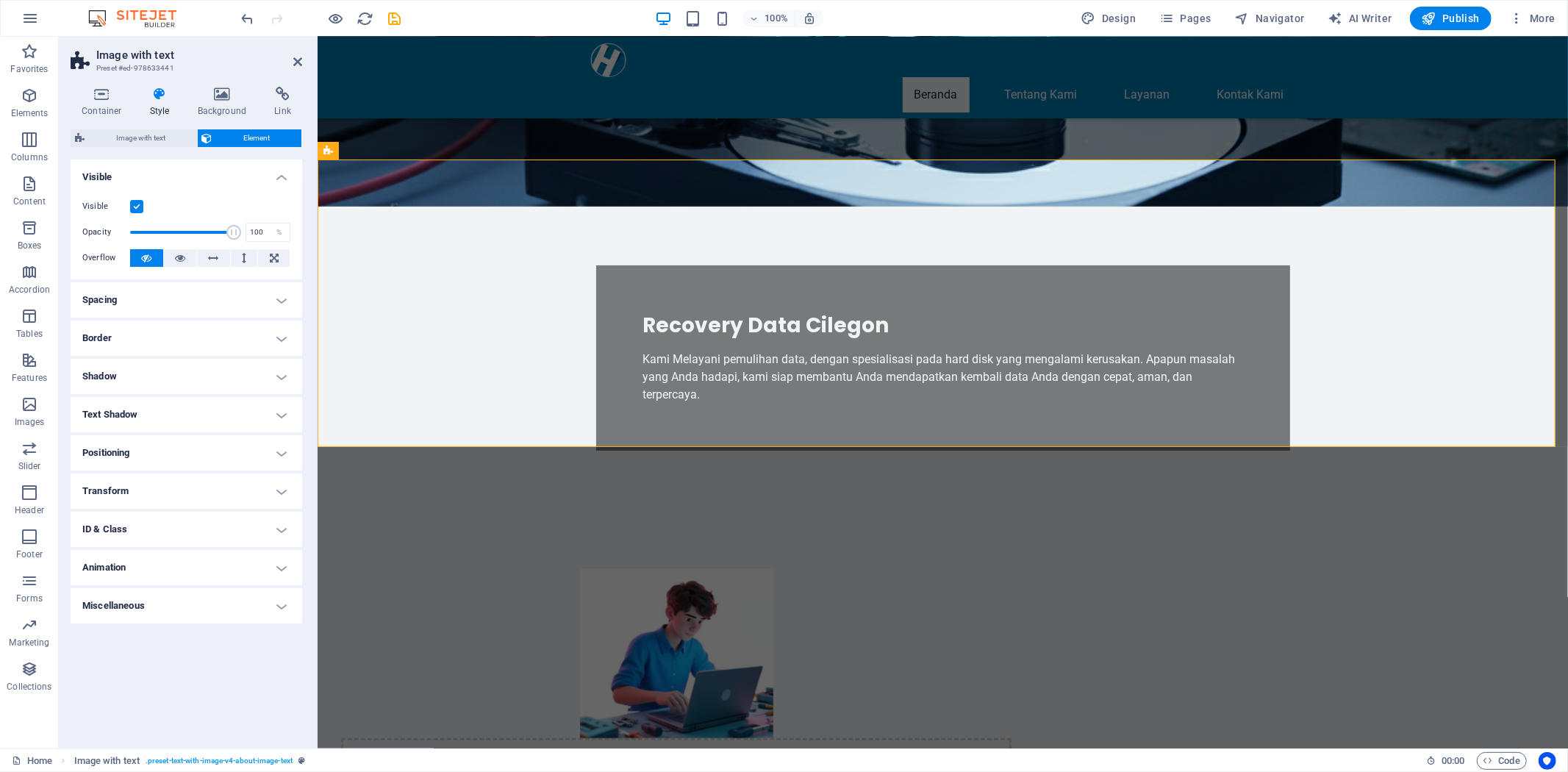
click at [138, 204] on label at bounding box center [137, 207] width 13 height 13
click at [0, 0] on input "Visible" at bounding box center [0, 0] width 0 height 0
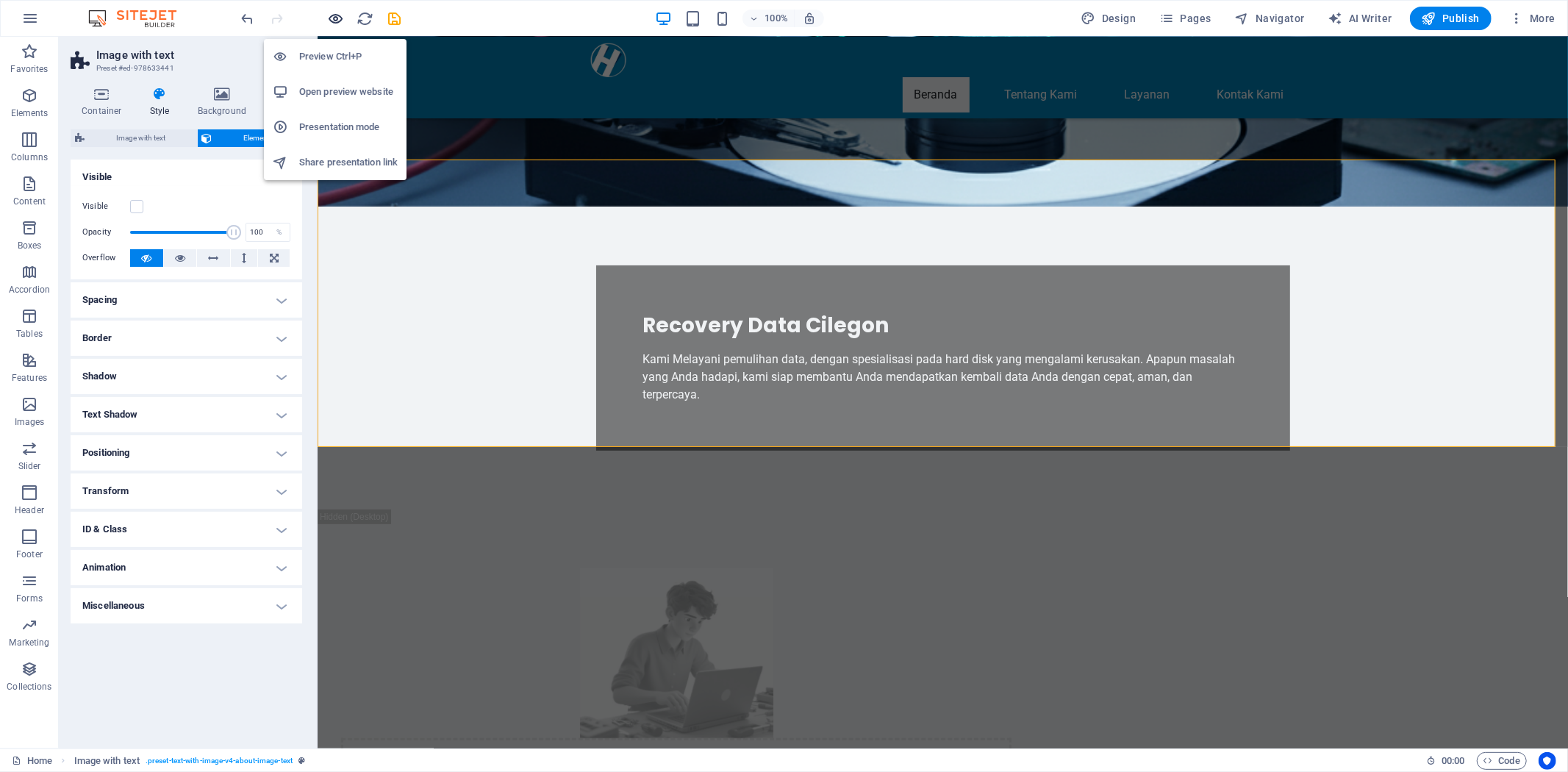
click at [332, 18] on icon "button" at bounding box center [336, 18] width 17 height 17
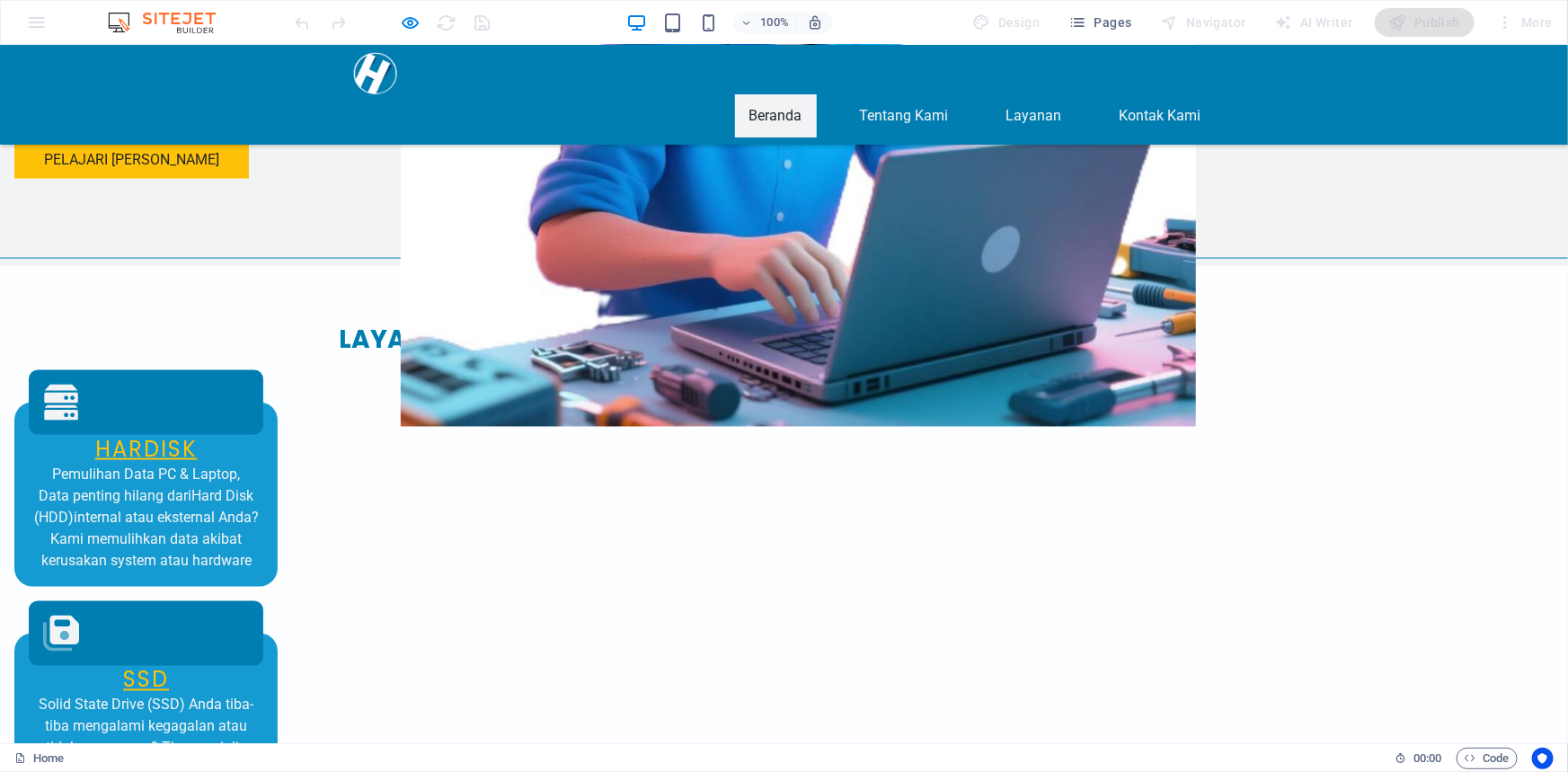
scroll to position [1388, 0]
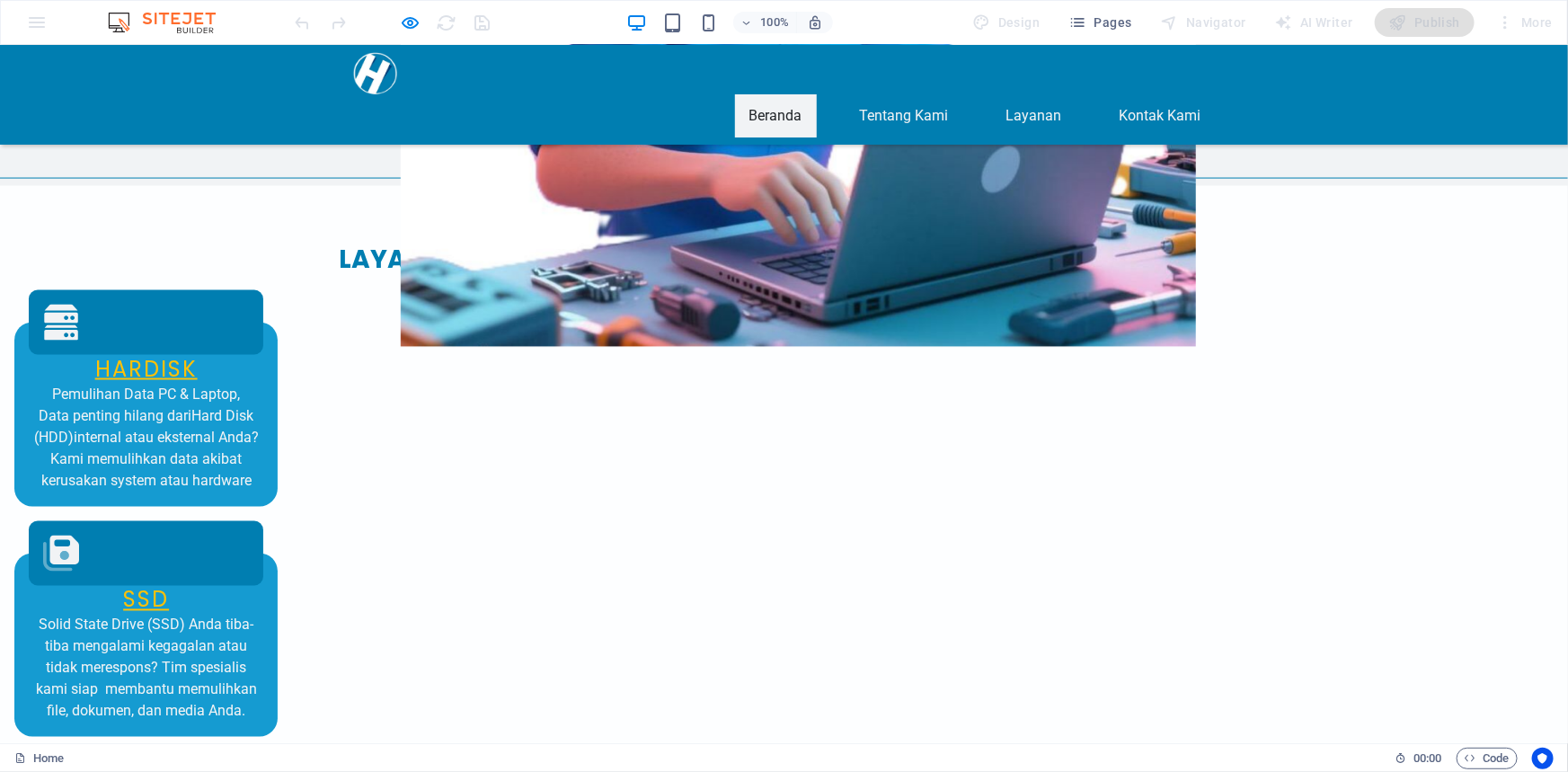
drag, startPoint x: 532, startPoint y: 553, endPoint x: 688, endPoint y: 578, distance: 158.0
drag, startPoint x: 870, startPoint y: 331, endPoint x: 999, endPoint y: 418, distance: 155.6
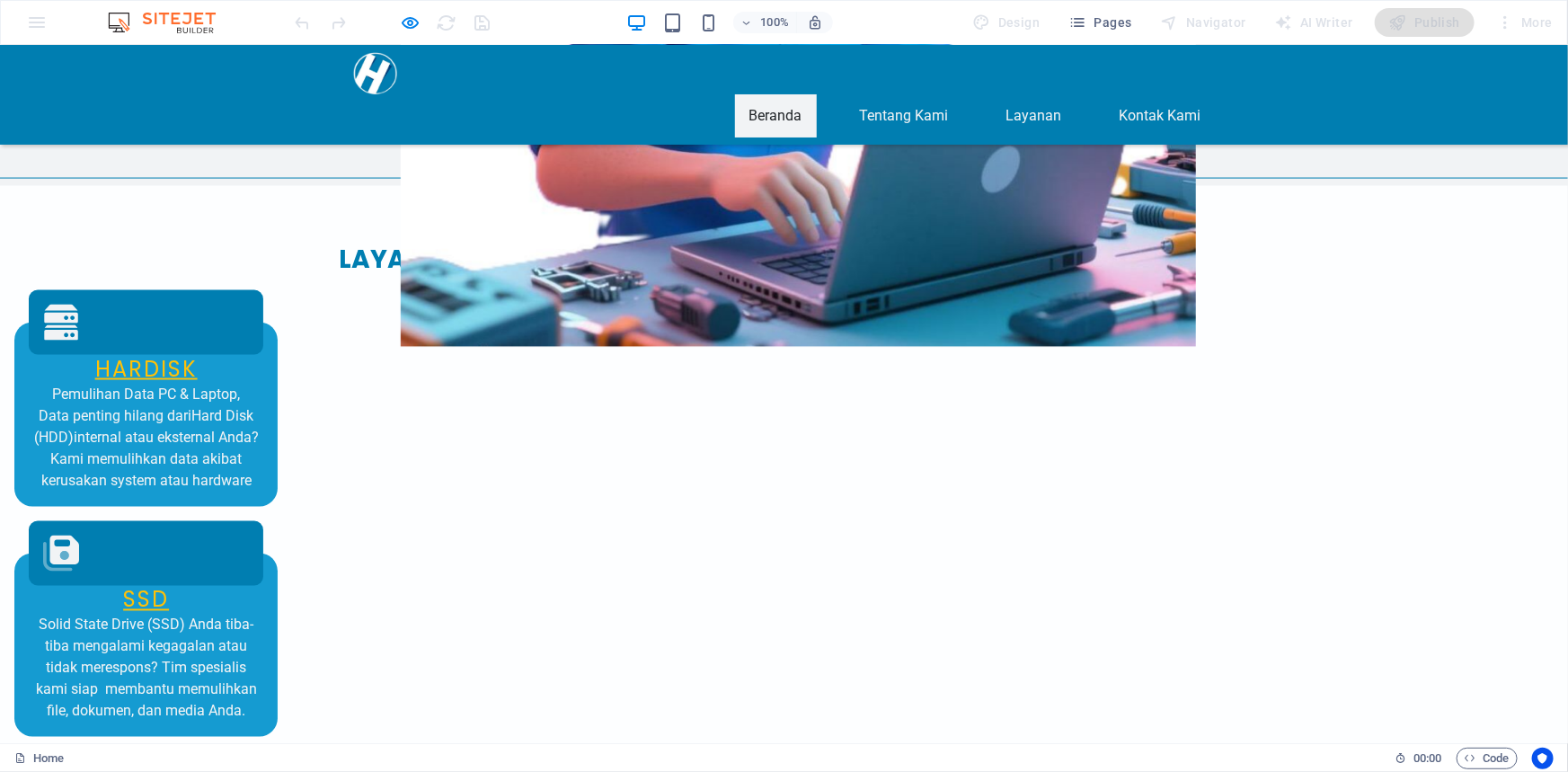
drag, startPoint x: 424, startPoint y: 500, endPoint x: 600, endPoint y: 575, distance: 191.3
drag, startPoint x: 868, startPoint y: 562, endPoint x: 952, endPoint y: 562, distance: 84.0
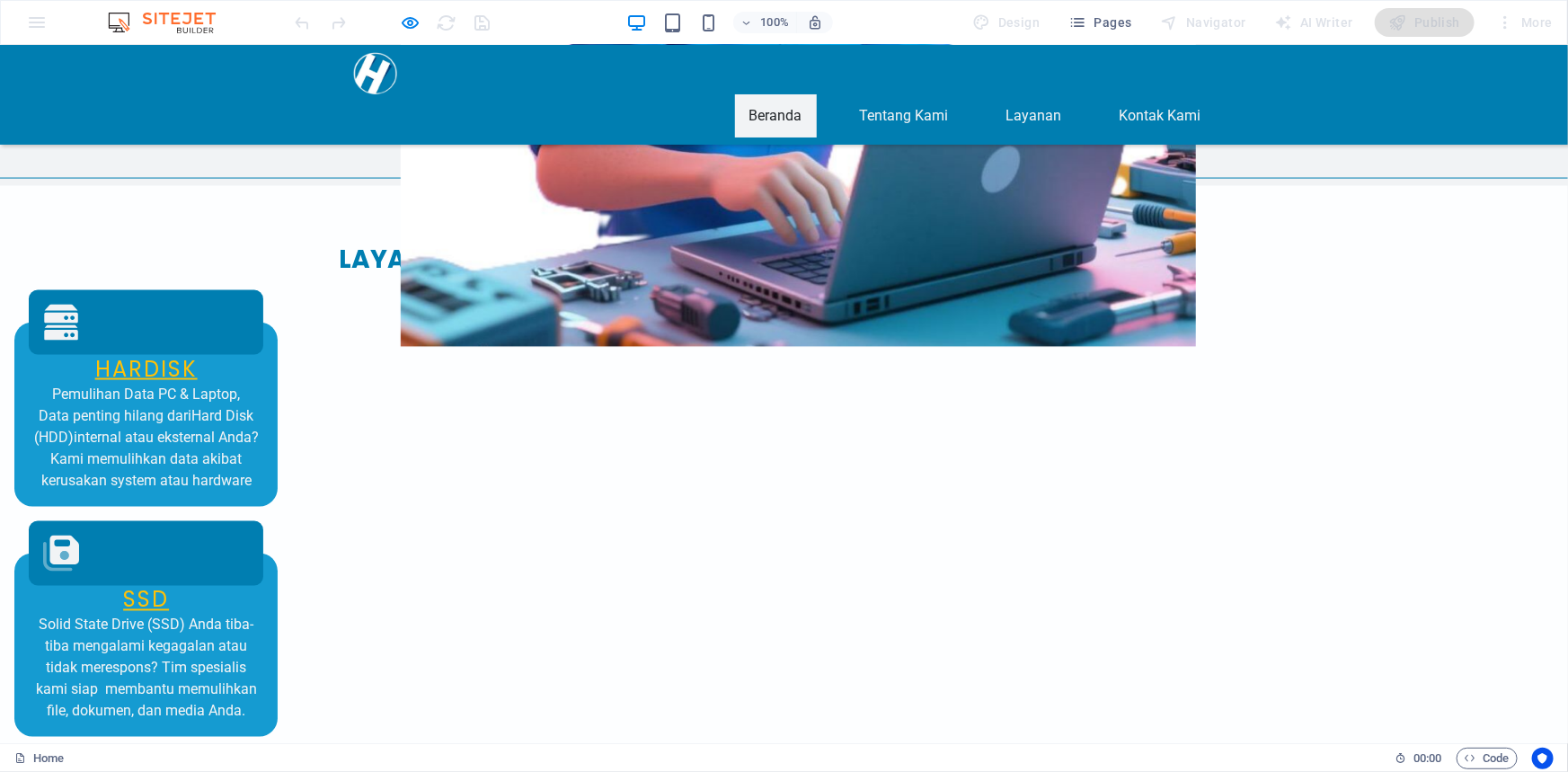
drag, startPoint x: 422, startPoint y: 495, endPoint x: 672, endPoint y: 592, distance: 268.2
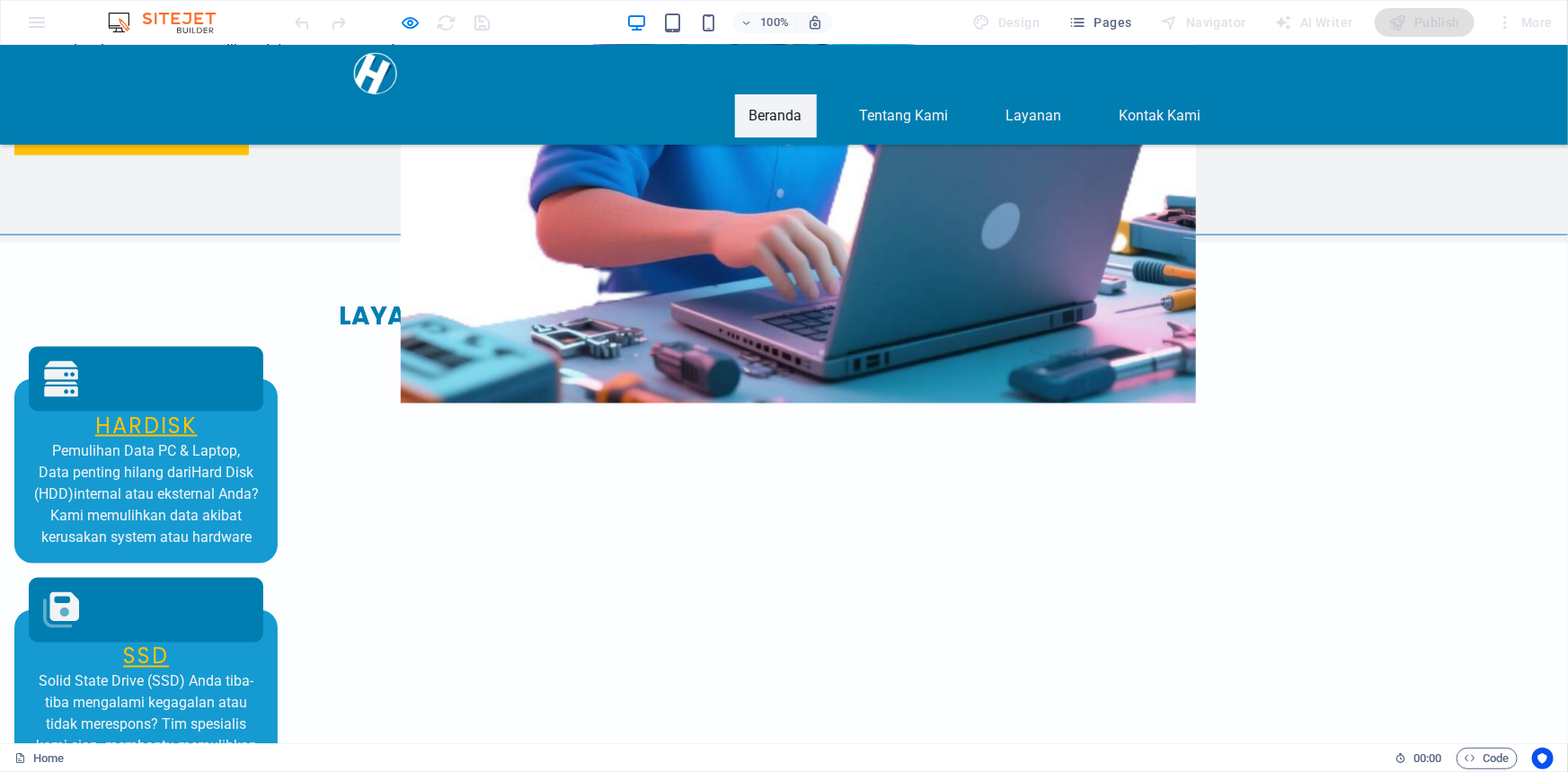
scroll to position [1306, 0]
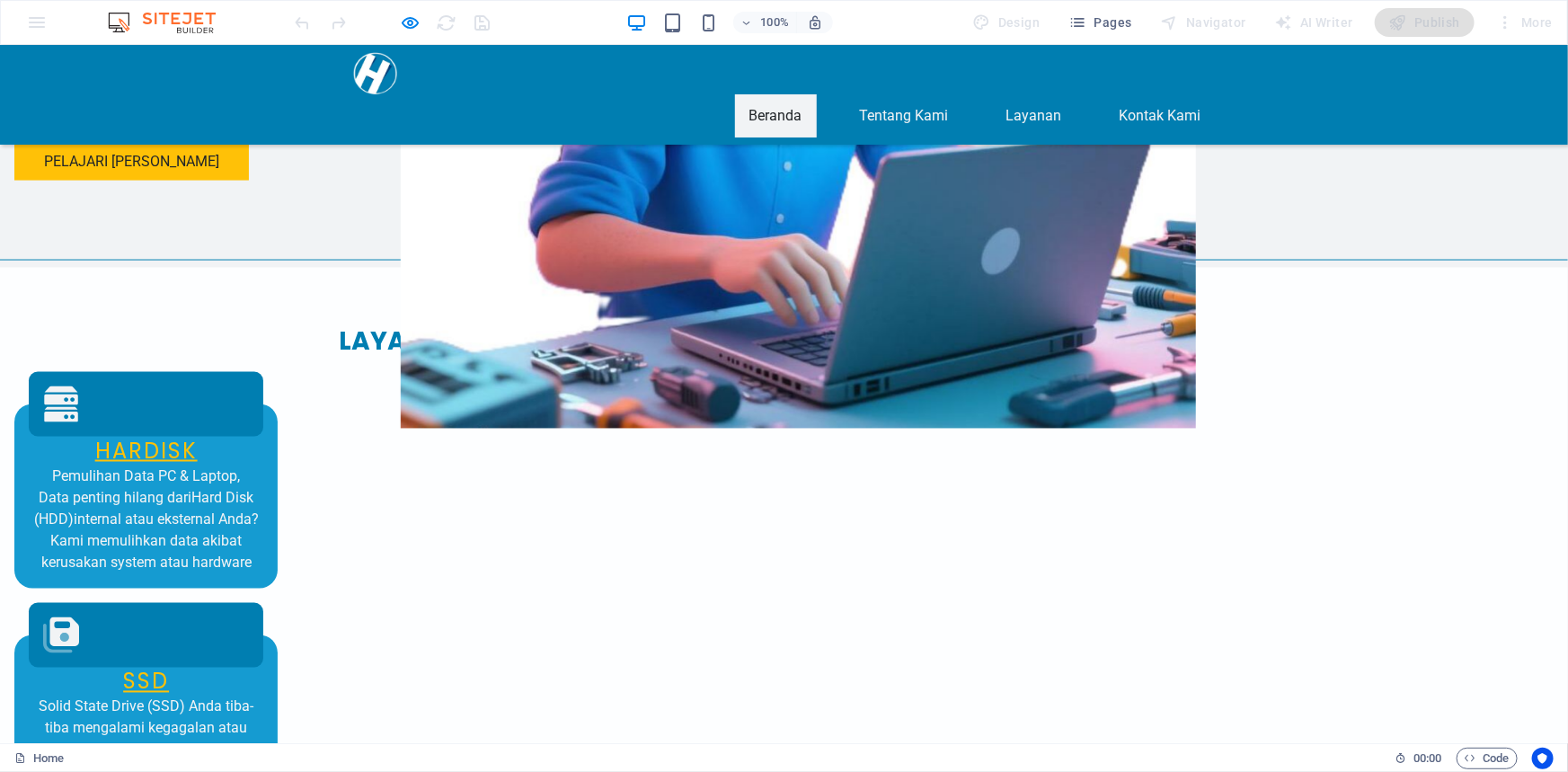
drag, startPoint x: 885, startPoint y: 429, endPoint x: 988, endPoint y: 429, distance: 103.0
drag, startPoint x: 864, startPoint y: 453, endPoint x: 1045, endPoint y: 468, distance: 181.6
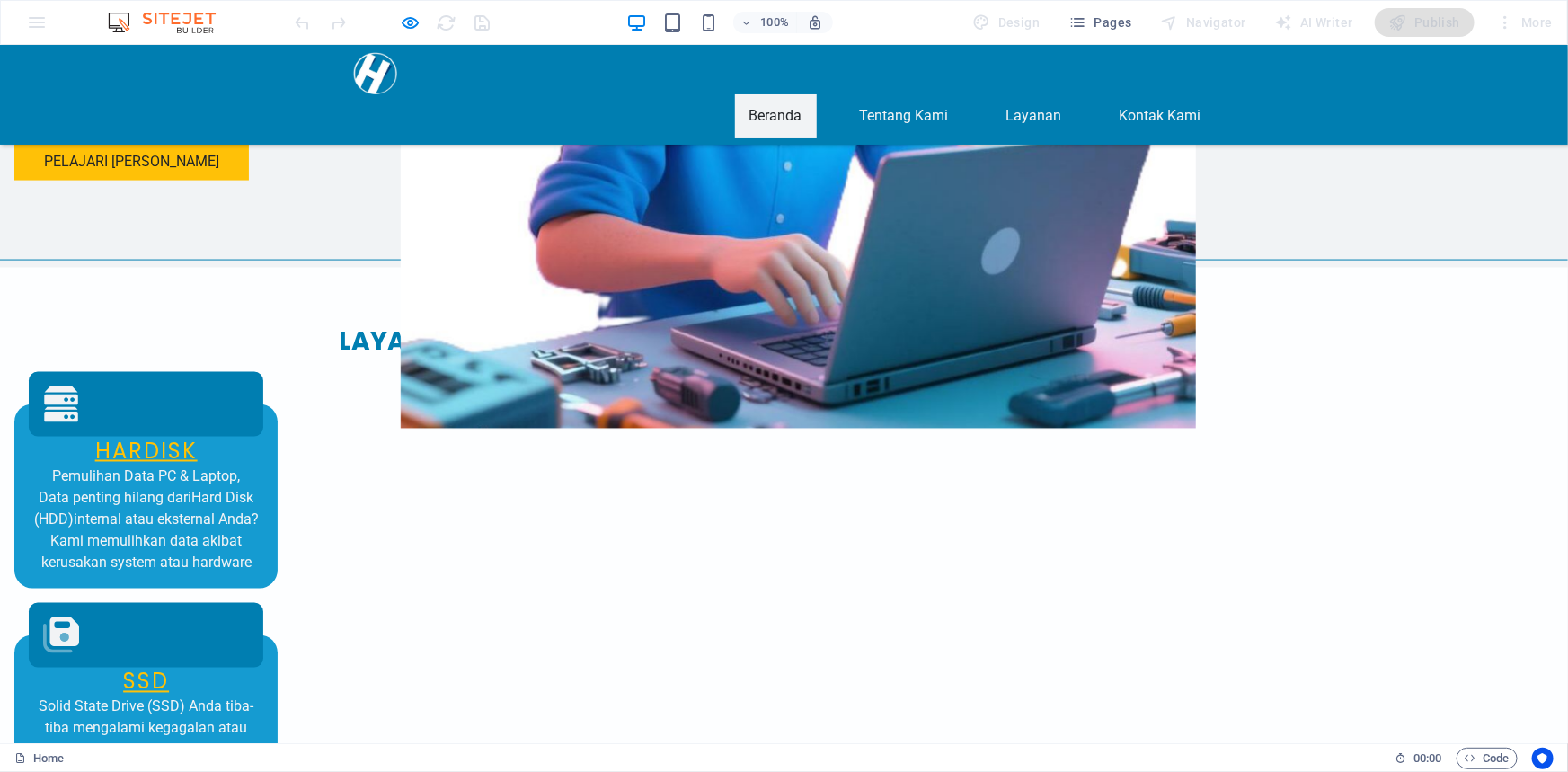
drag, startPoint x: 949, startPoint y: 479, endPoint x: 894, endPoint y: 433, distance: 71.7
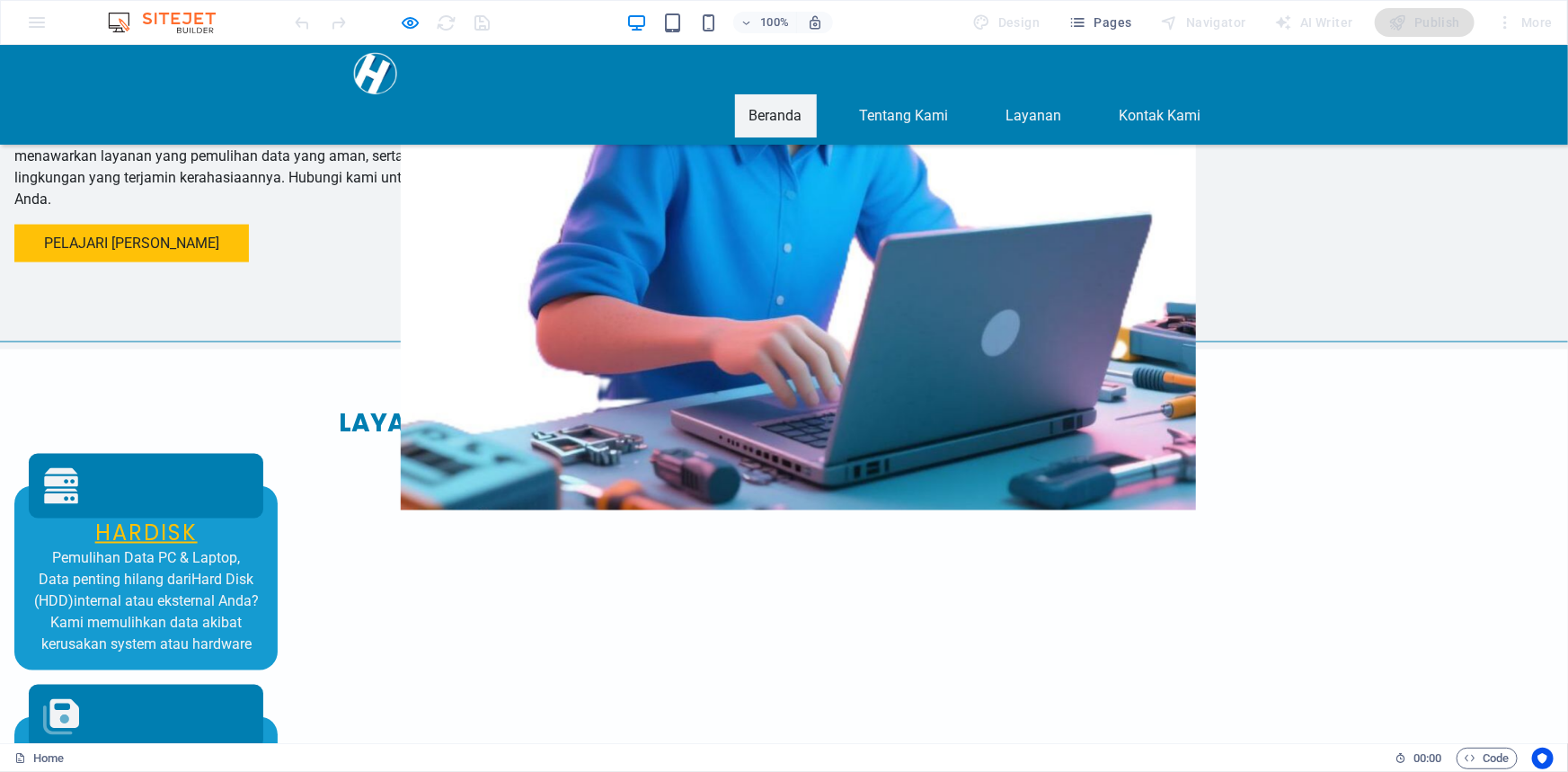
drag, startPoint x: 678, startPoint y: 393, endPoint x: 700, endPoint y: 433, distance: 45.7
drag, startPoint x: 520, startPoint y: 380, endPoint x: 738, endPoint y: 431, distance: 223.9
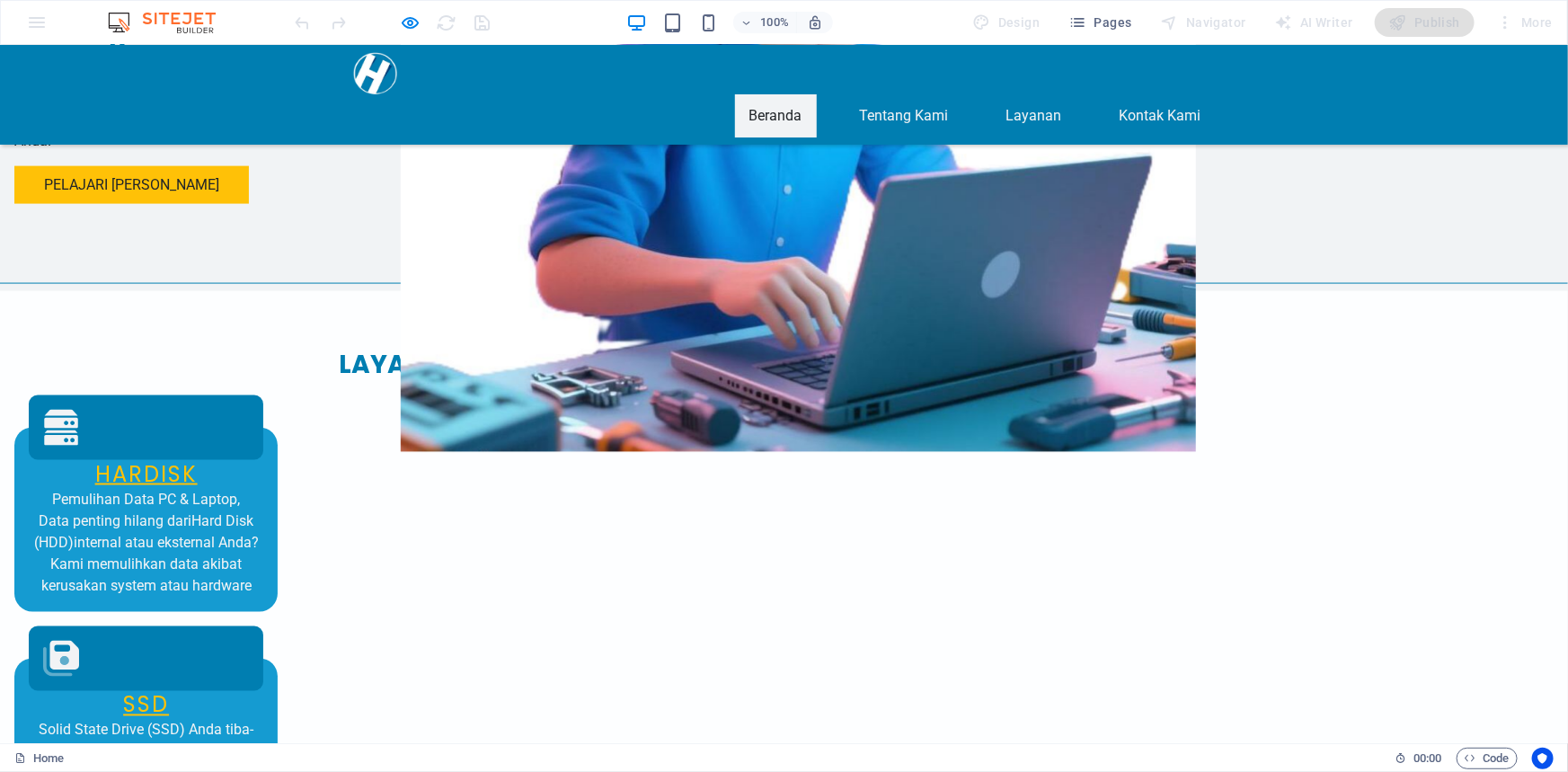
scroll to position [1306, 0]
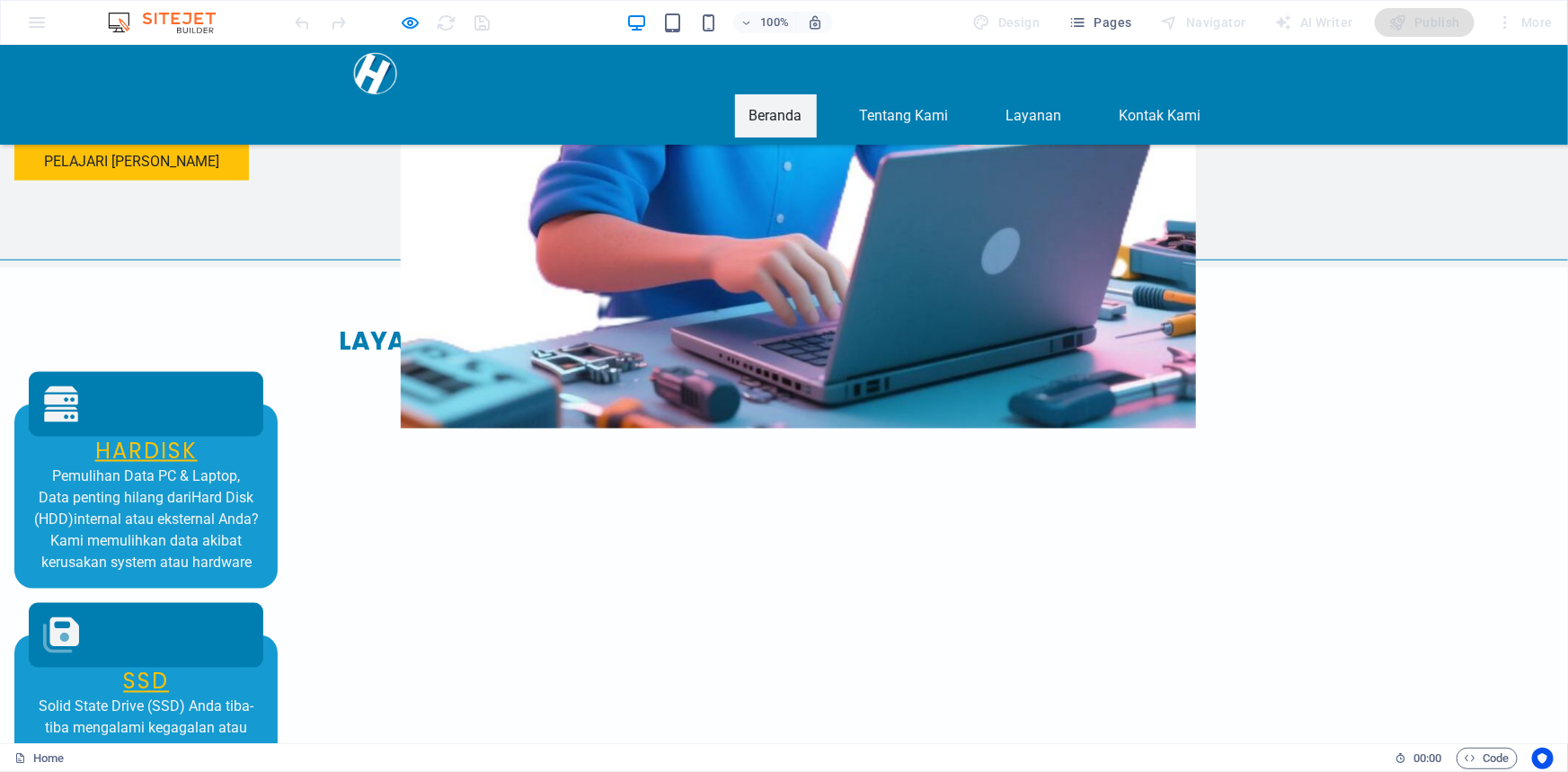
drag, startPoint x: 557, startPoint y: 334, endPoint x: 430, endPoint y: 315, distance: 128.4
drag, startPoint x: 720, startPoint y: 313, endPoint x: 486, endPoint y: 320, distance: 234.1
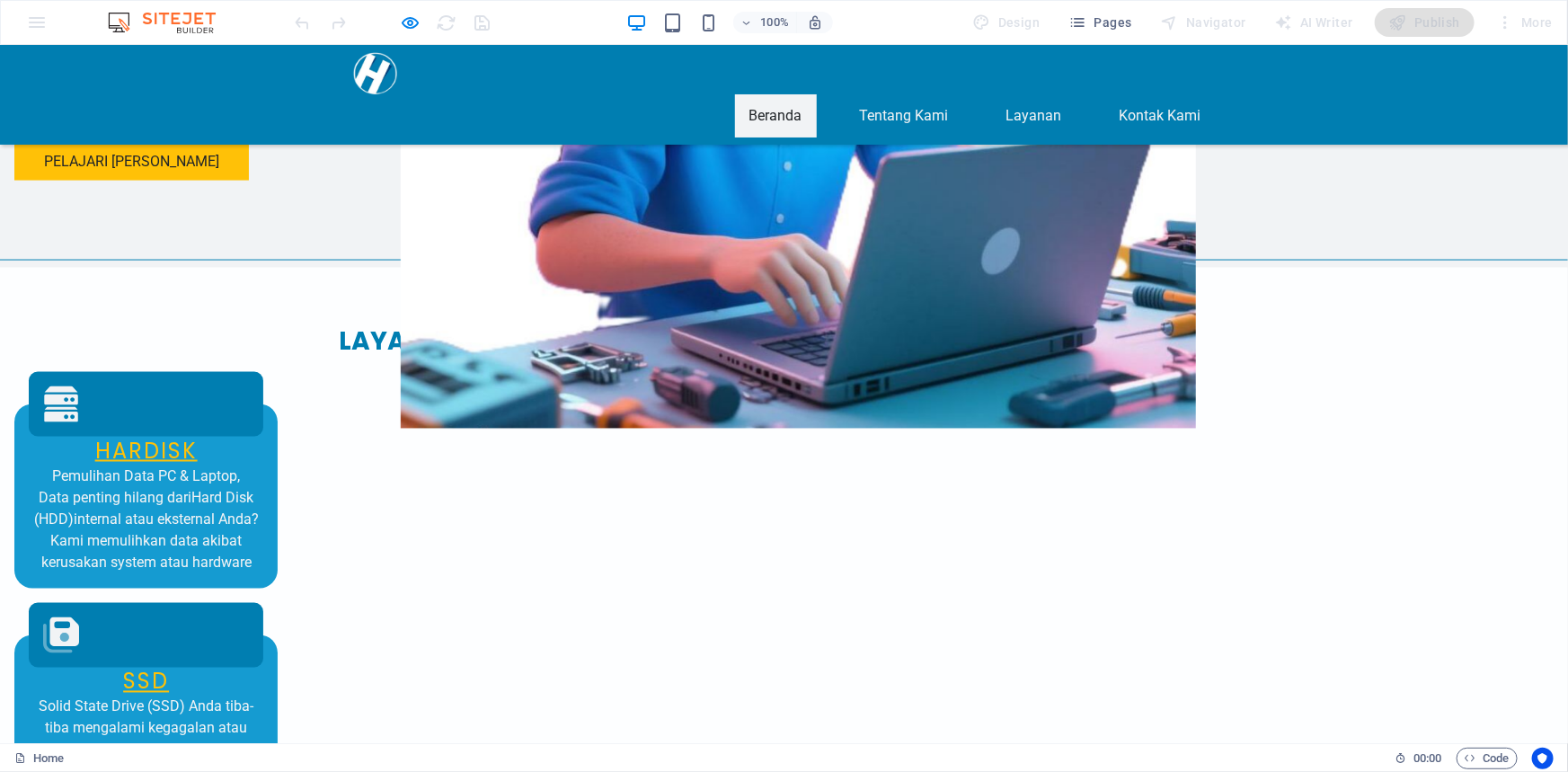
drag, startPoint x: 433, startPoint y: 583, endPoint x: 629, endPoint y: 700, distance: 228.3
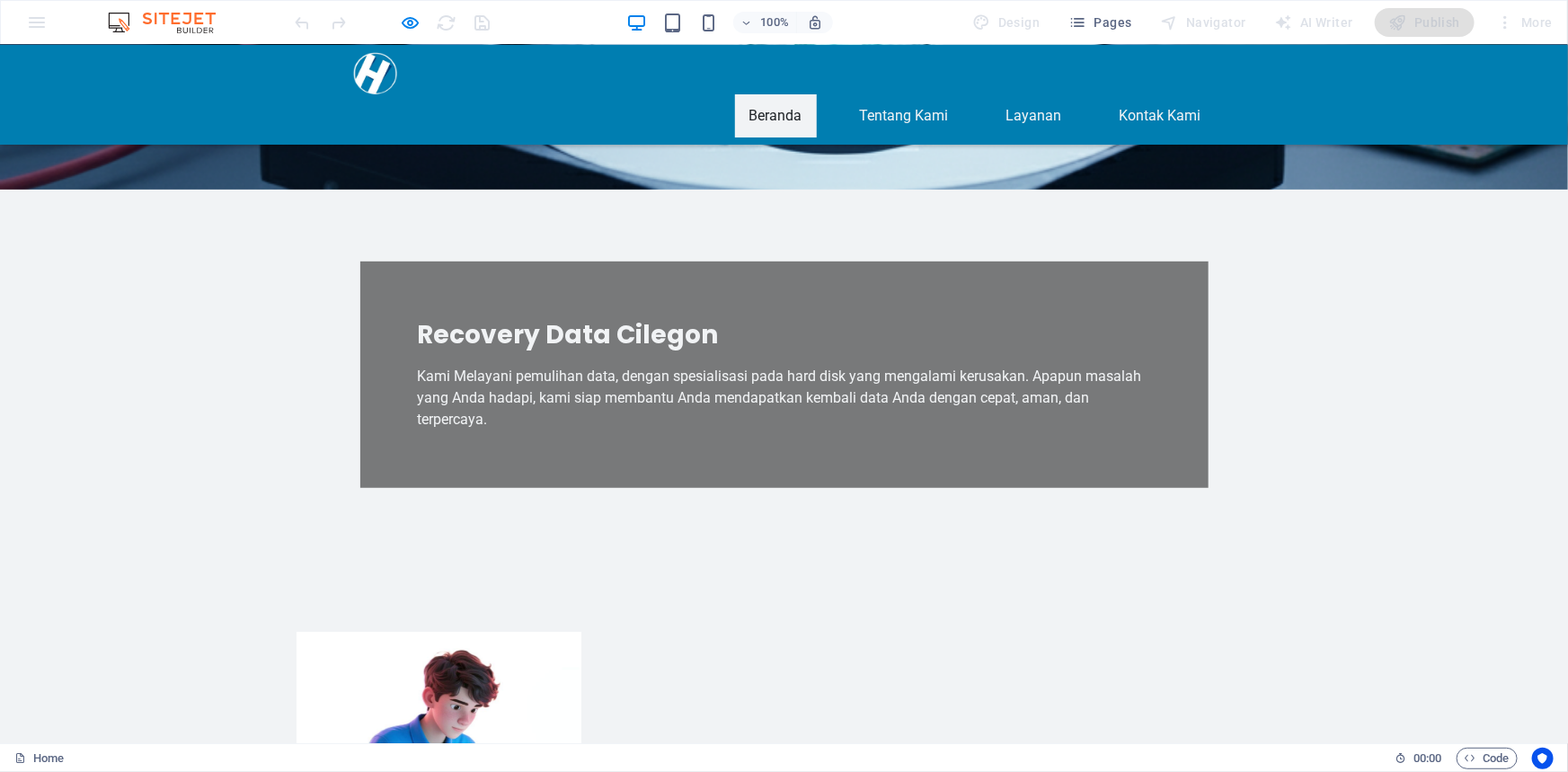
scroll to position [348, 0]
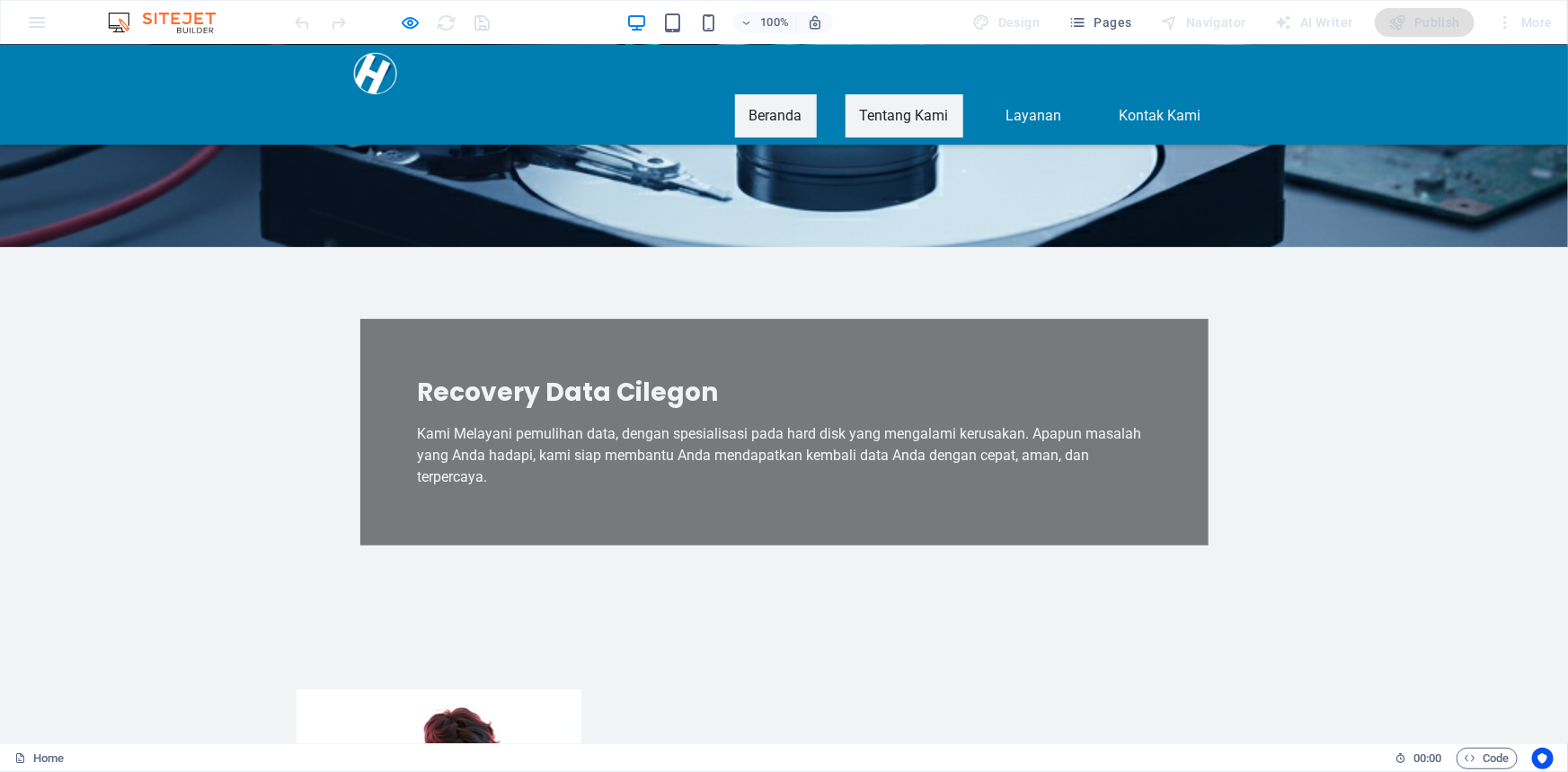
click at [912, 93] on link "Tentang Kami" at bounding box center [905, 115] width 118 height 43
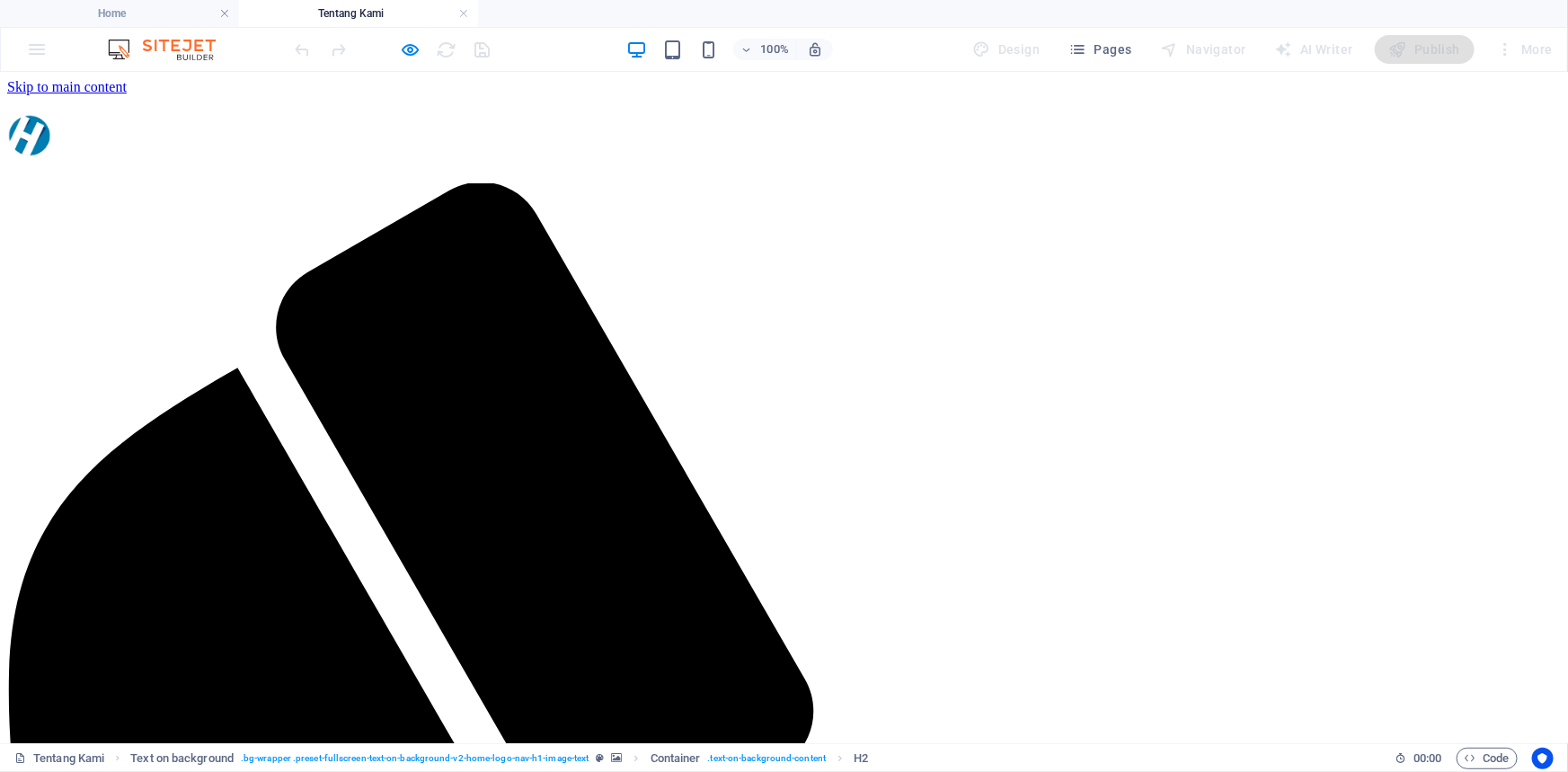
scroll to position [0, 0]
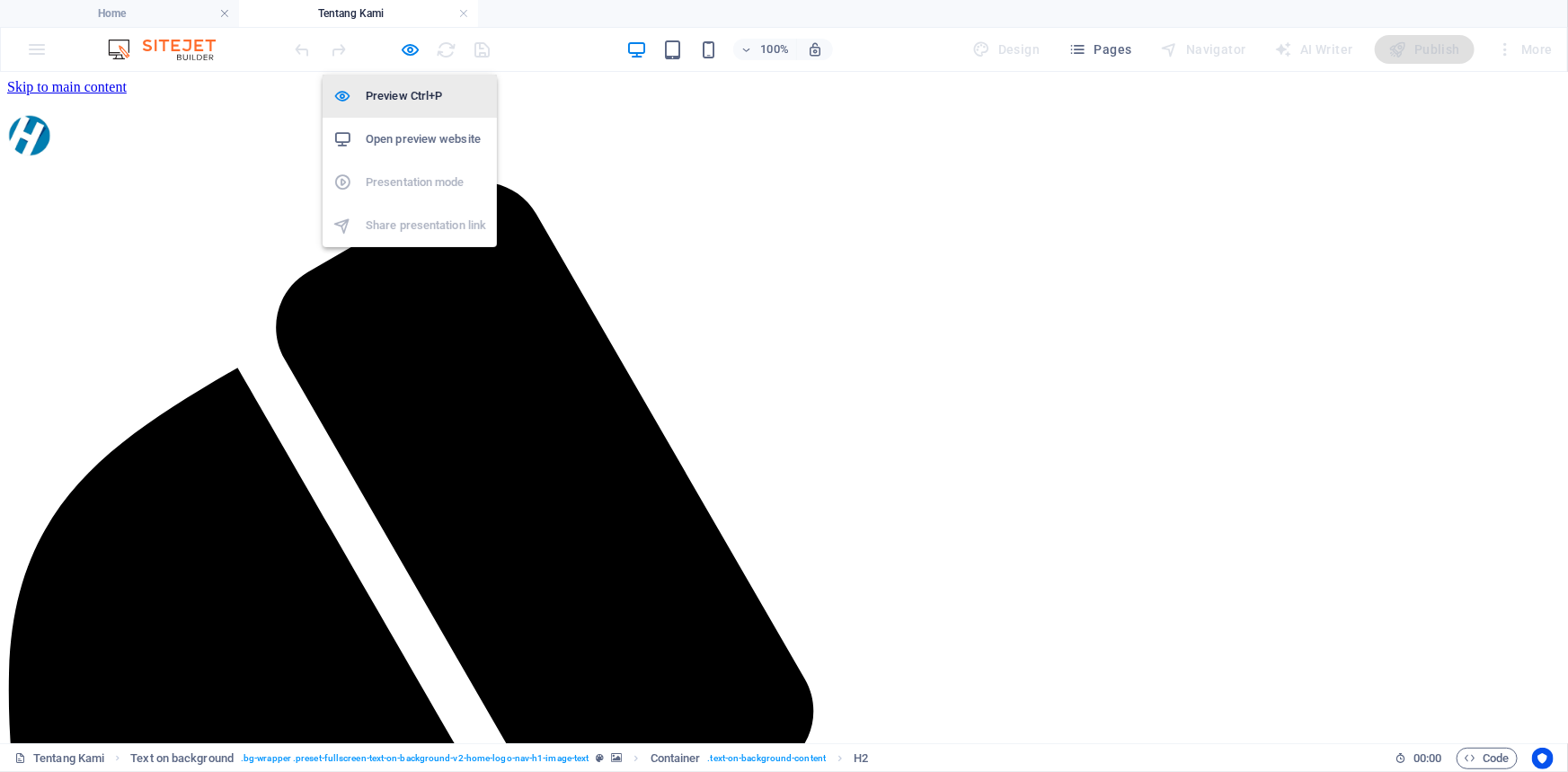
click at [409, 89] on h6 "Preview Ctrl+P" at bounding box center [425, 96] width 121 height 22
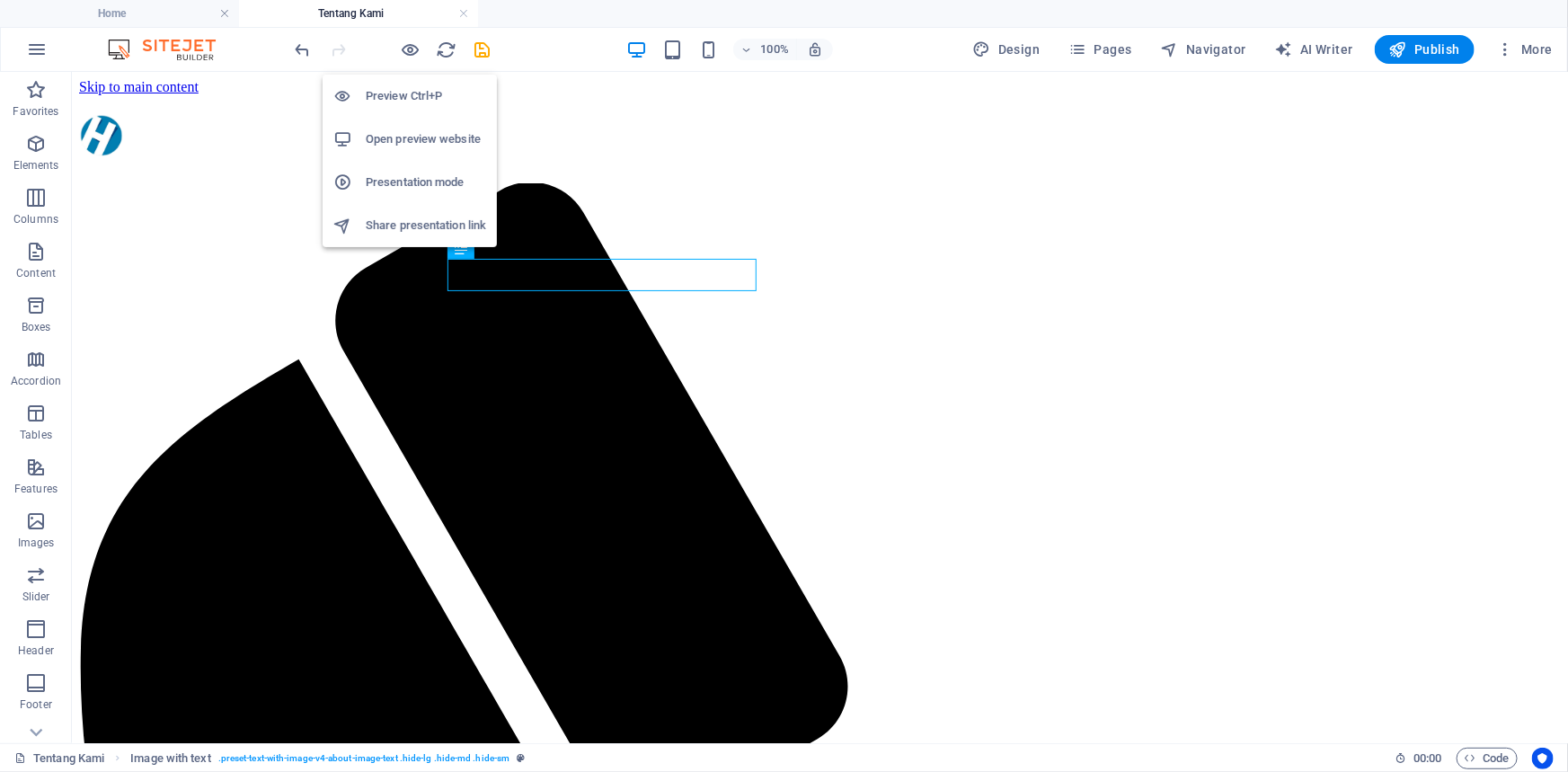
click at [409, 89] on h6 "Preview Ctrl+P" at bounding box center [425, 96] width 121 height 22
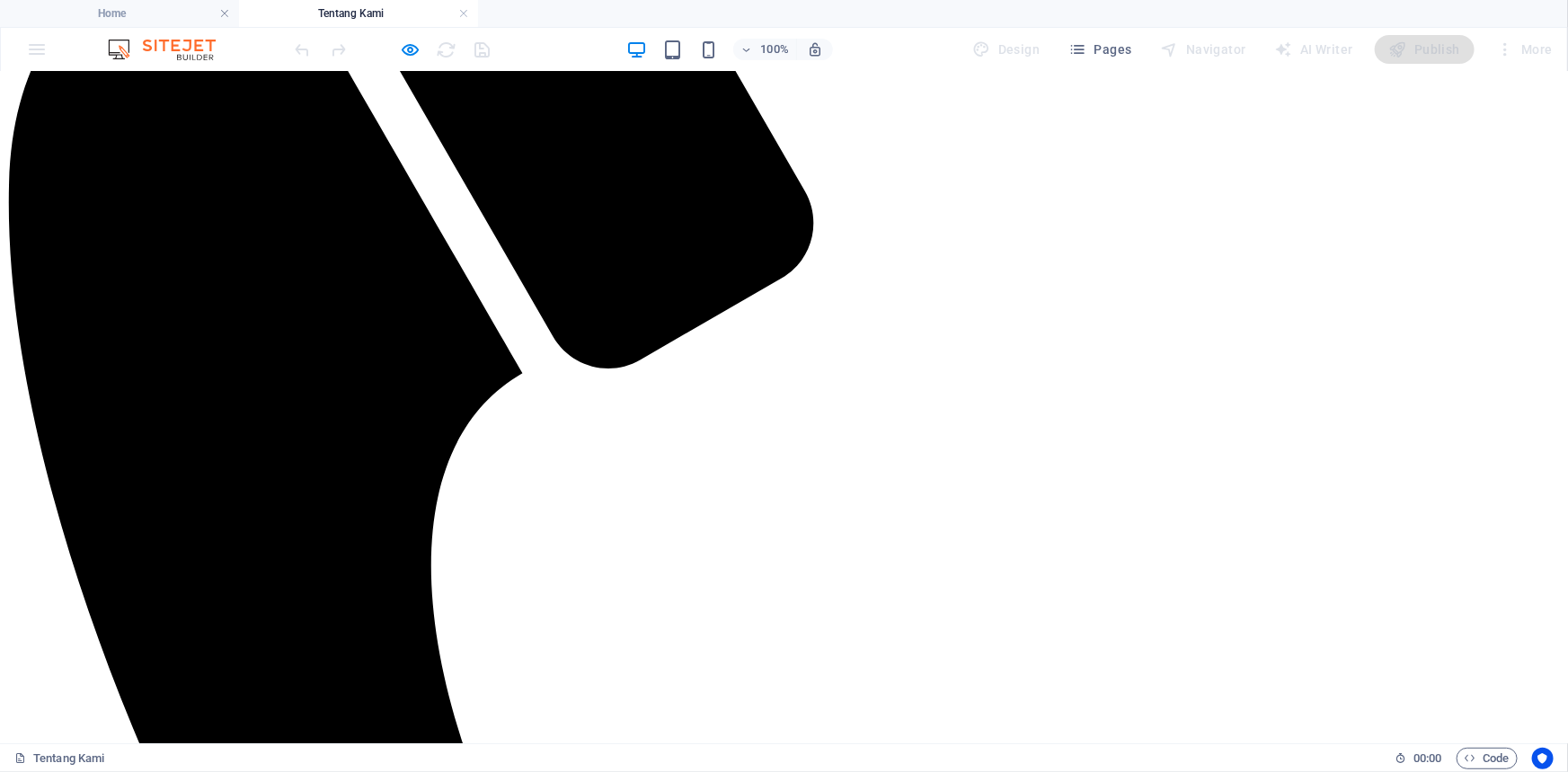
scroll to position [489, 0]
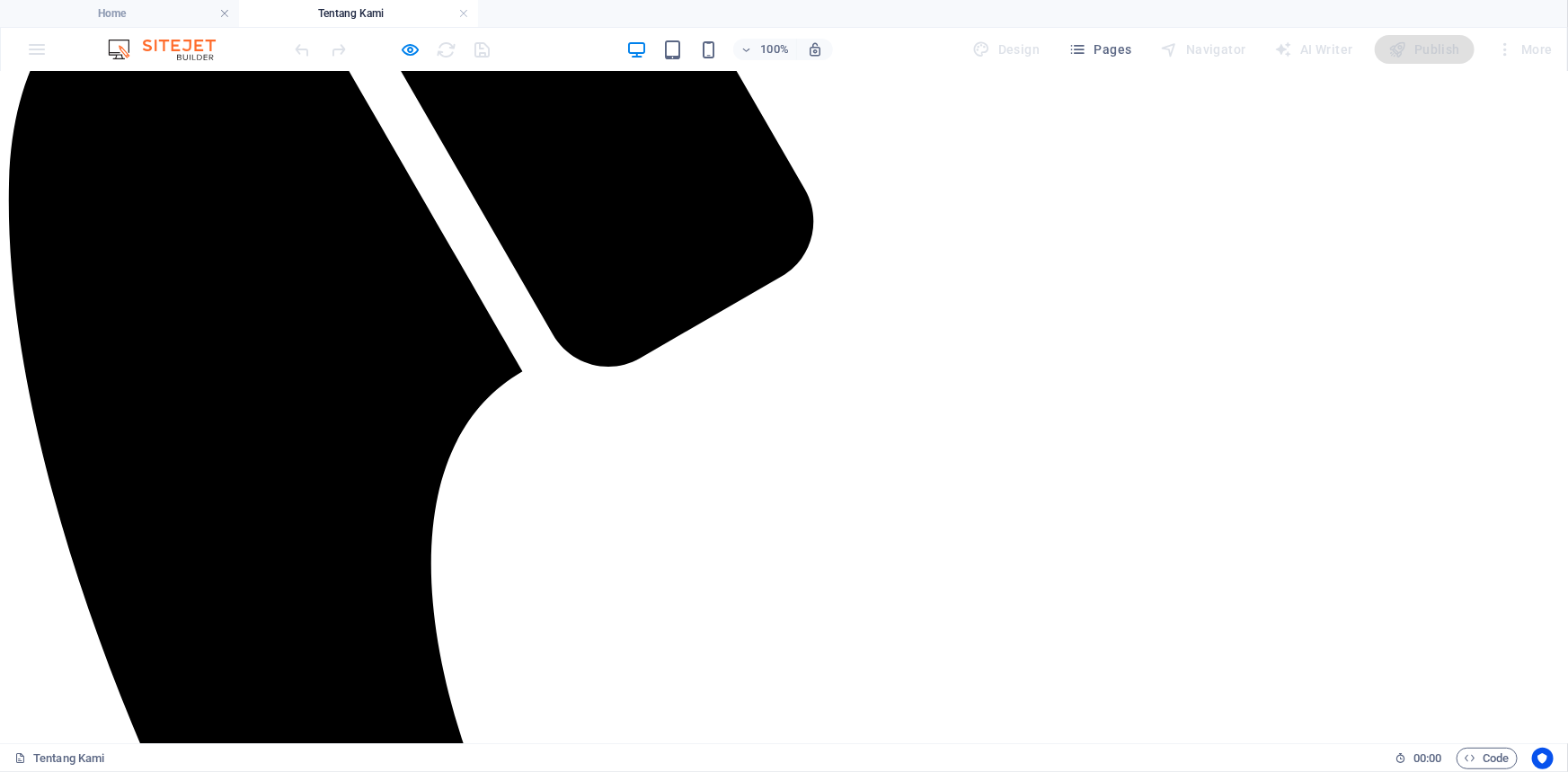
drag, startPoint x: 844, startPoint y: 397, endPoint x: 935, endPoint y: 383, distance: 92.1
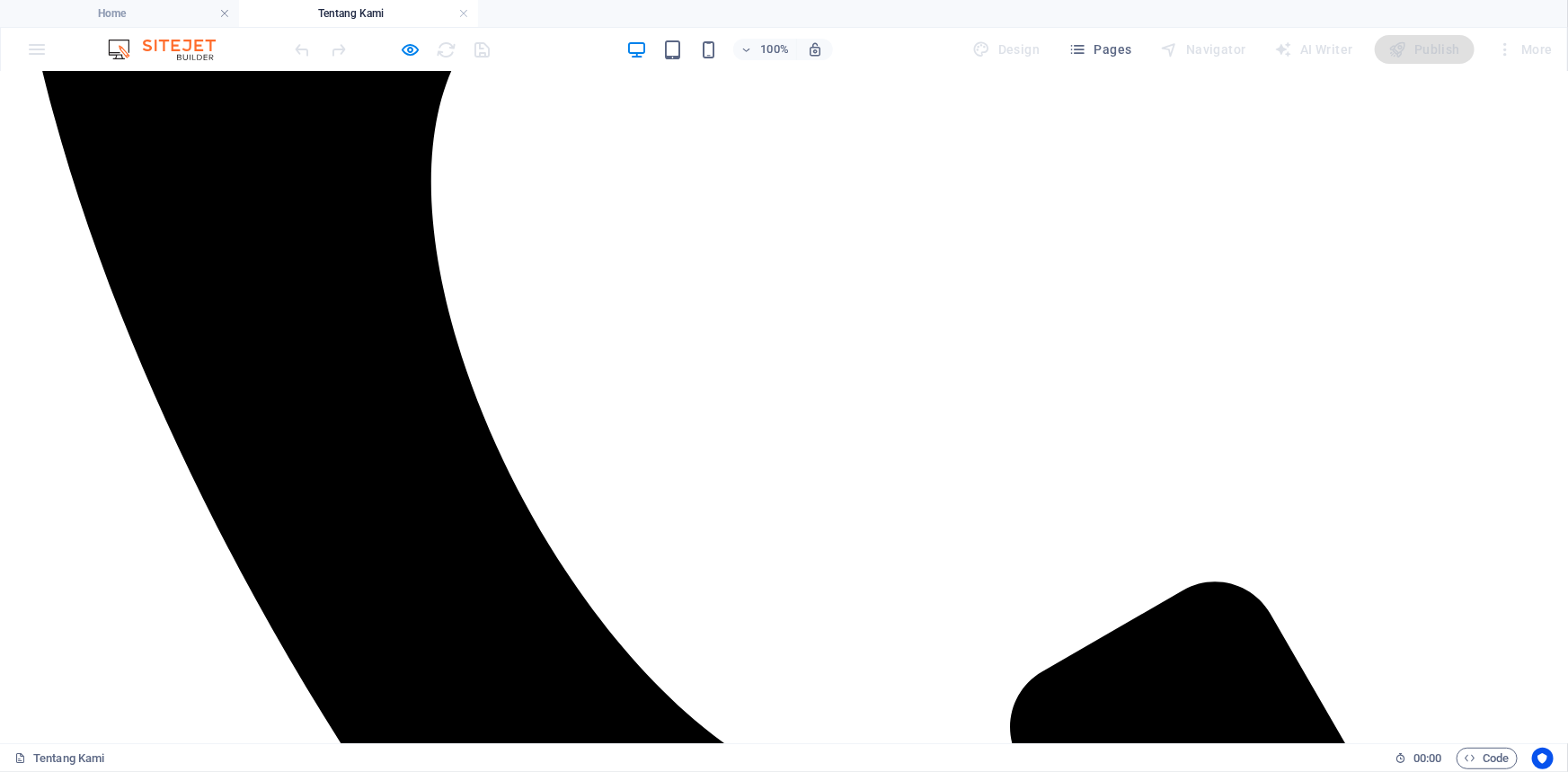
scroll to position [898, 0]
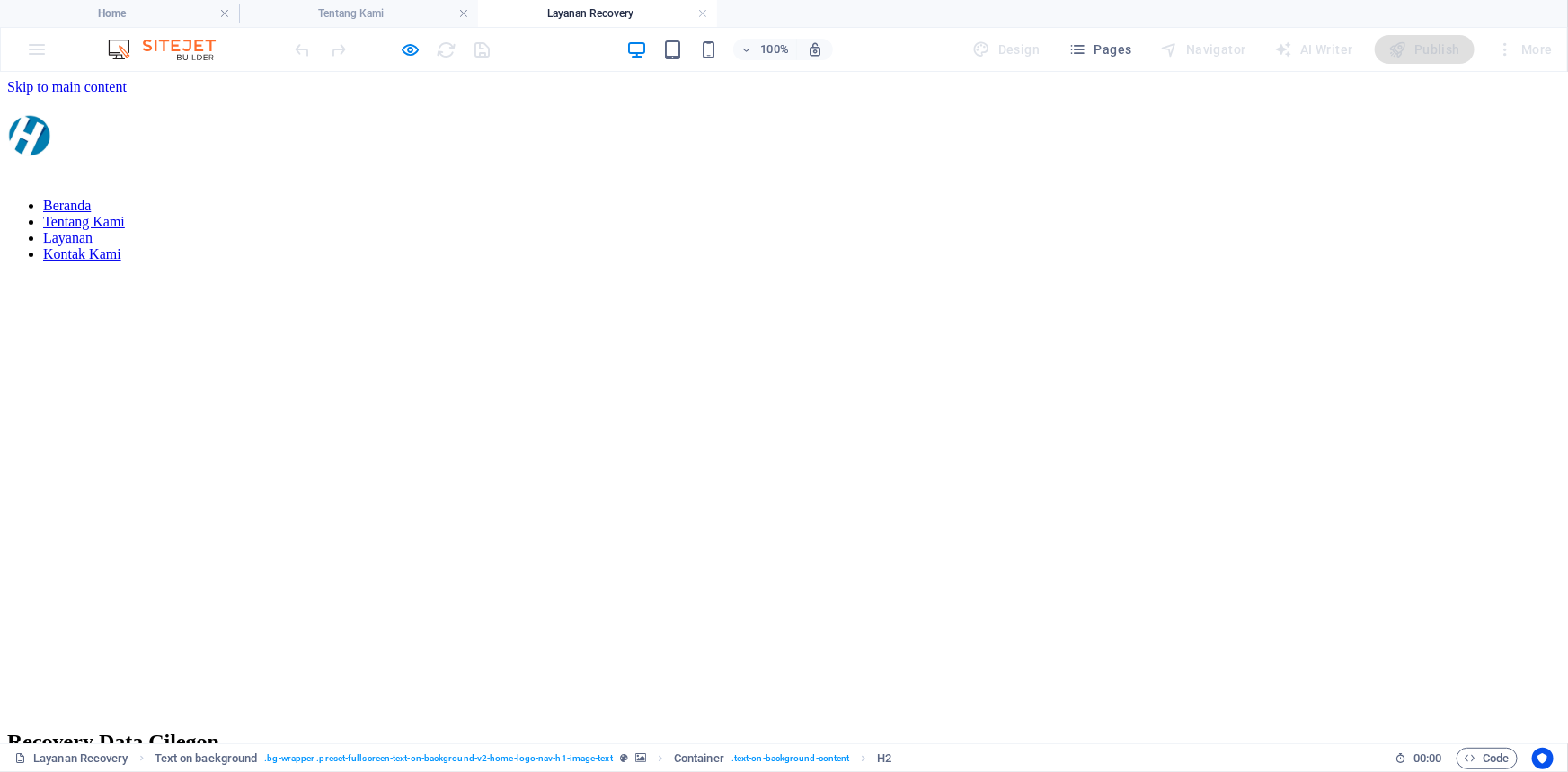
scroll to position [0, 0]
click at [899, 196] on nav "Beranda Tentang Kami Layanan Kontak Kami" at bounding box center [783, 229] width 1553 height 65
click at [905, 196] on nav "Beranda Tentang Kami Layanan Kontak Kami" at bounding box center [783, 229] width 1553 height 65
click at [314, 18] on h4 "Tentang Kami" at bounding box center [358, 14] width 239 height 20
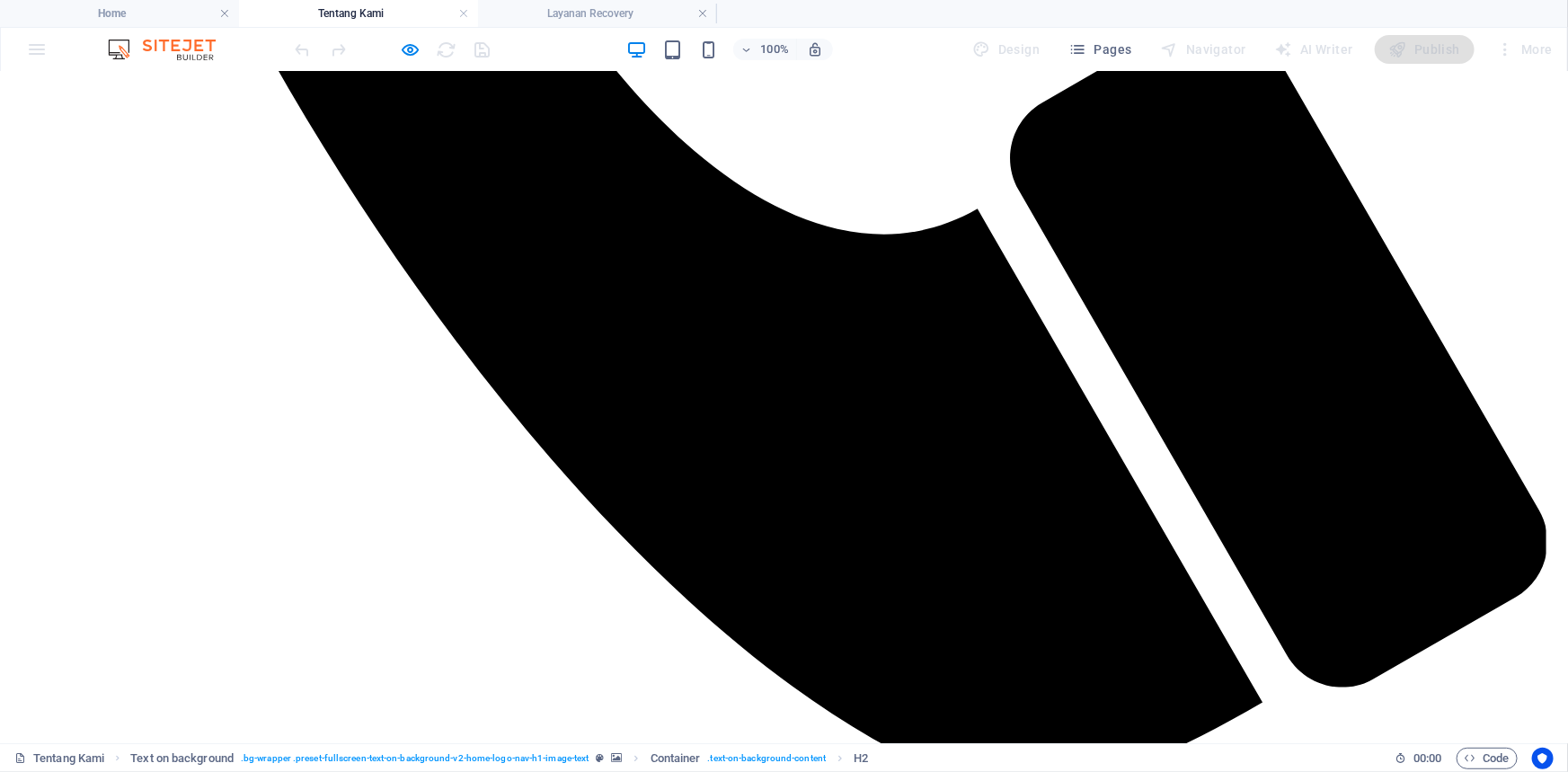
scroll to position [1444, 0]
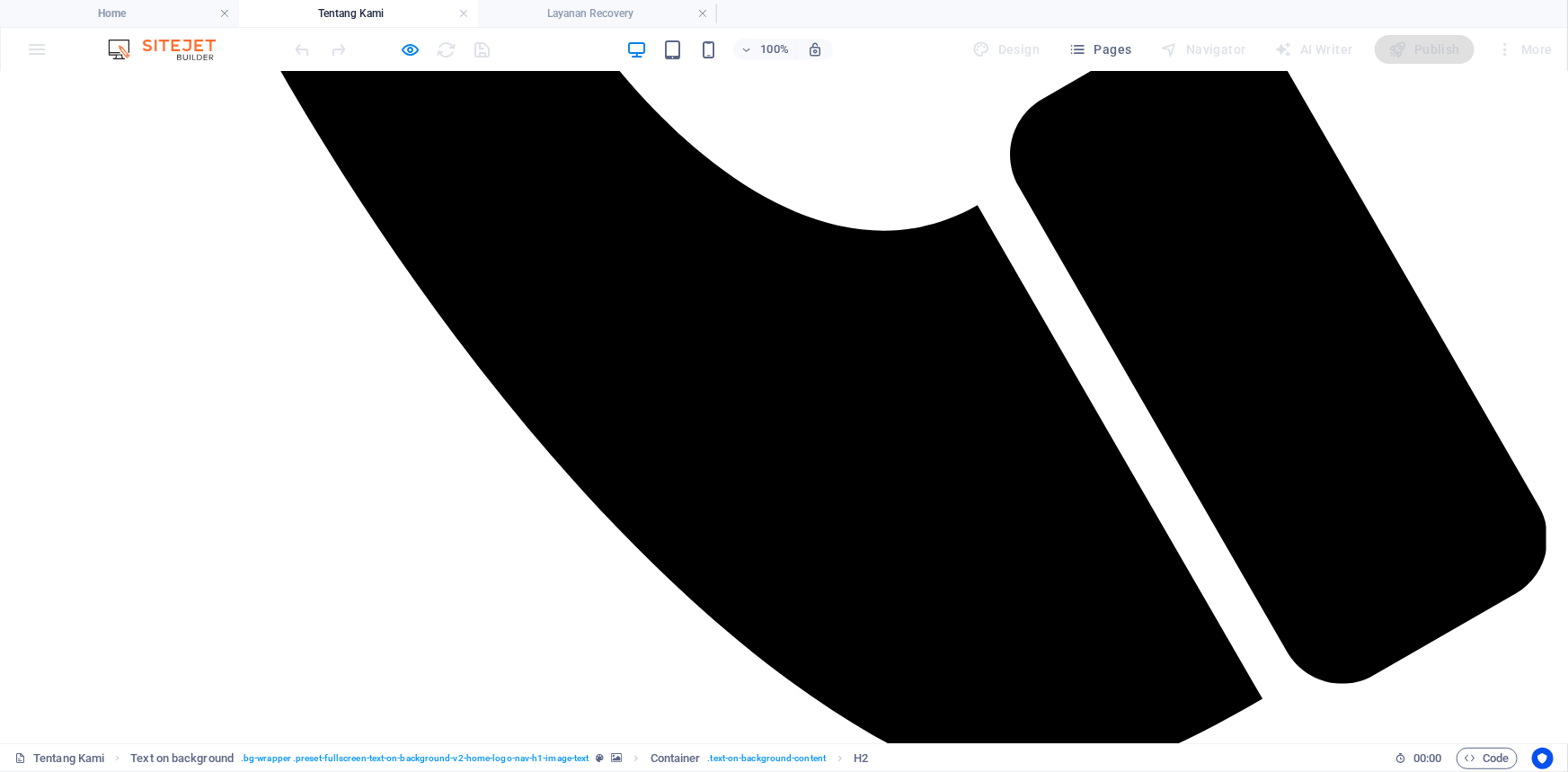
drag, startPoint x: 808, startPoint y: 466, endPoint x: 975, endPoint y: 547, distance: 185.6
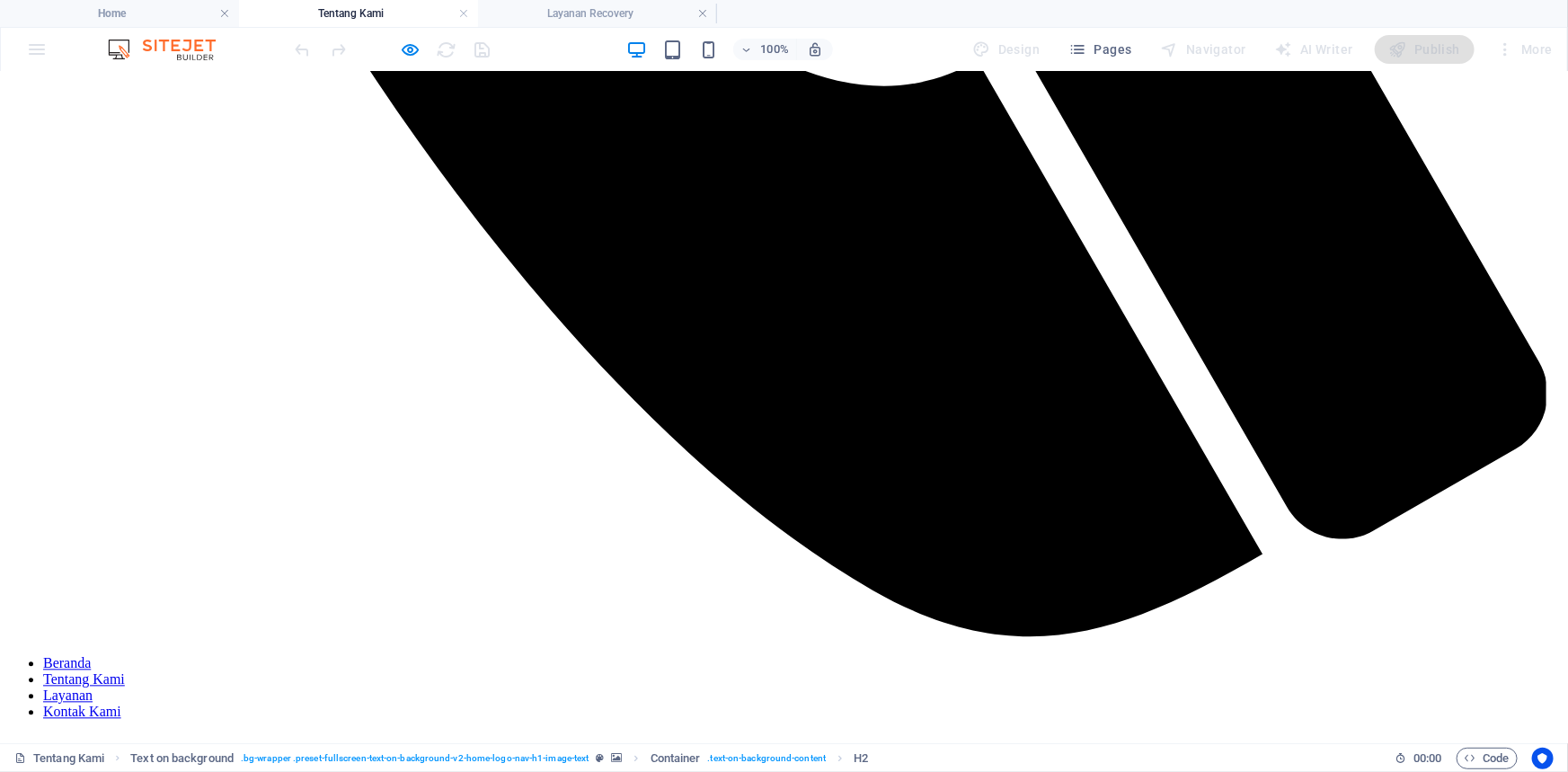
scroll to position [1617, 0]
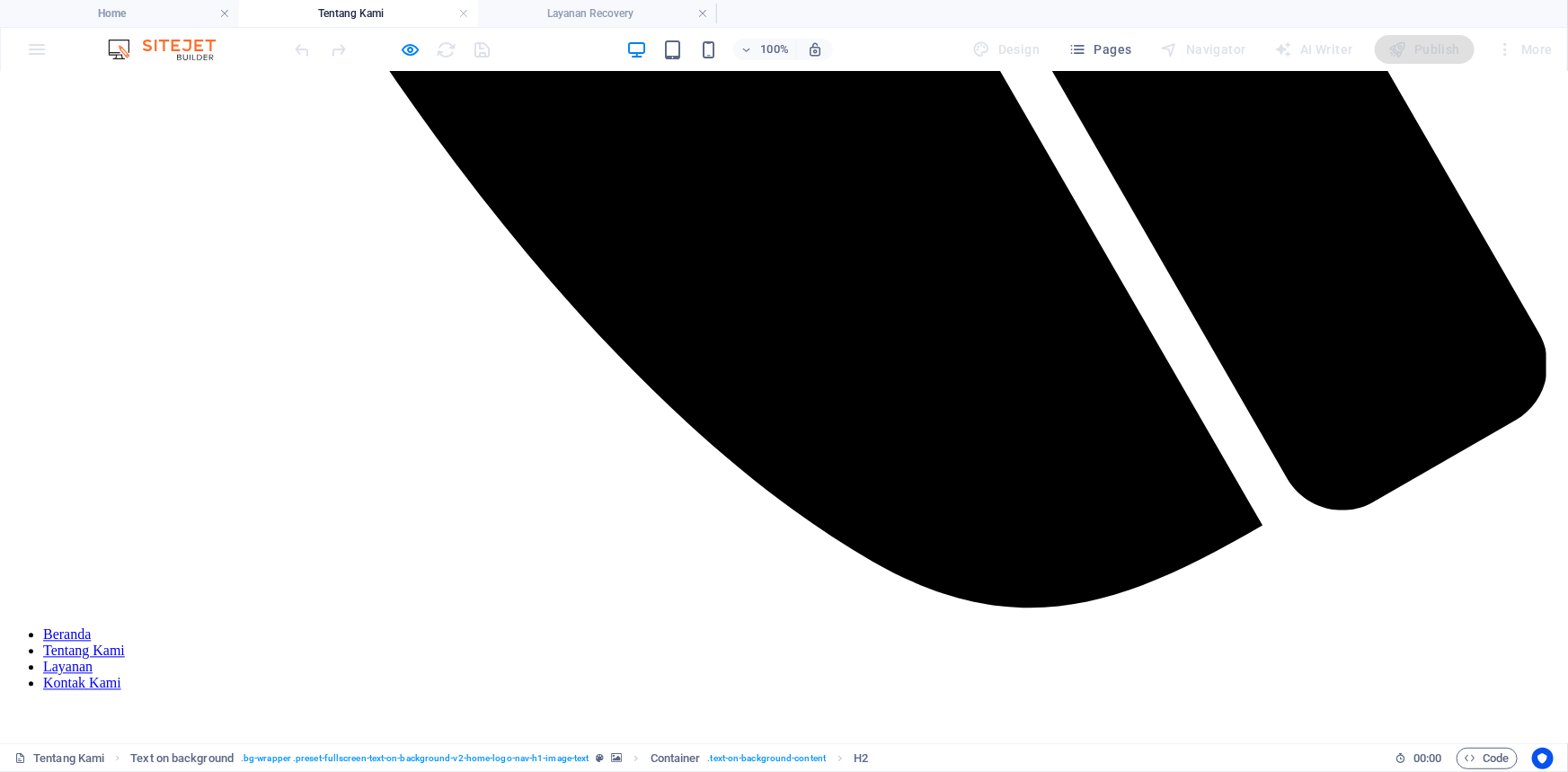
click at [121, 675] on link "Kontak Kami" at bounding box center [83, 683] width 79 height 16
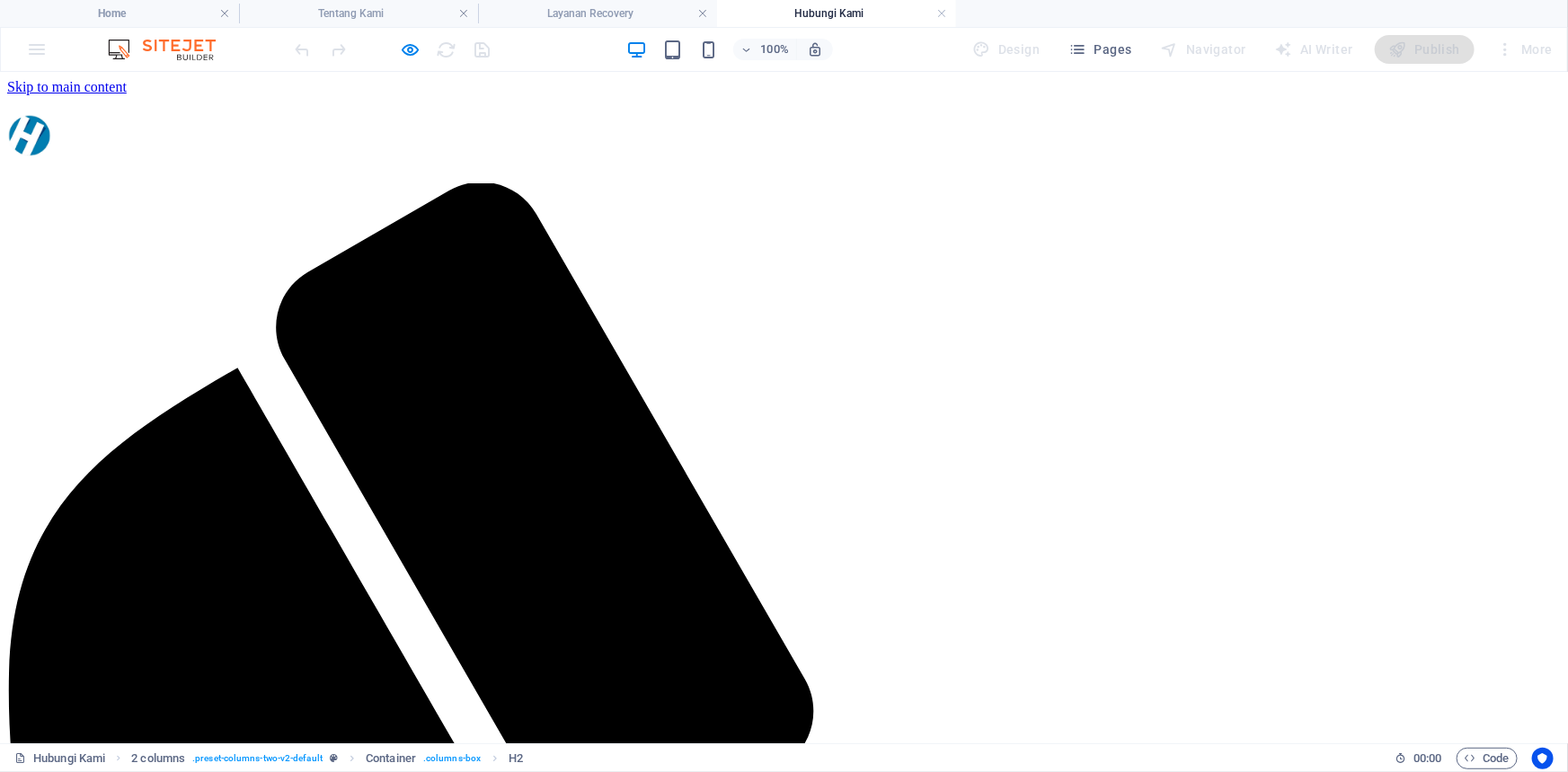
scroll to position [0, 0]
click at [620, 7] on h4 "Layanan Recovery" at bounding box center [596, 14] width 239 height 20
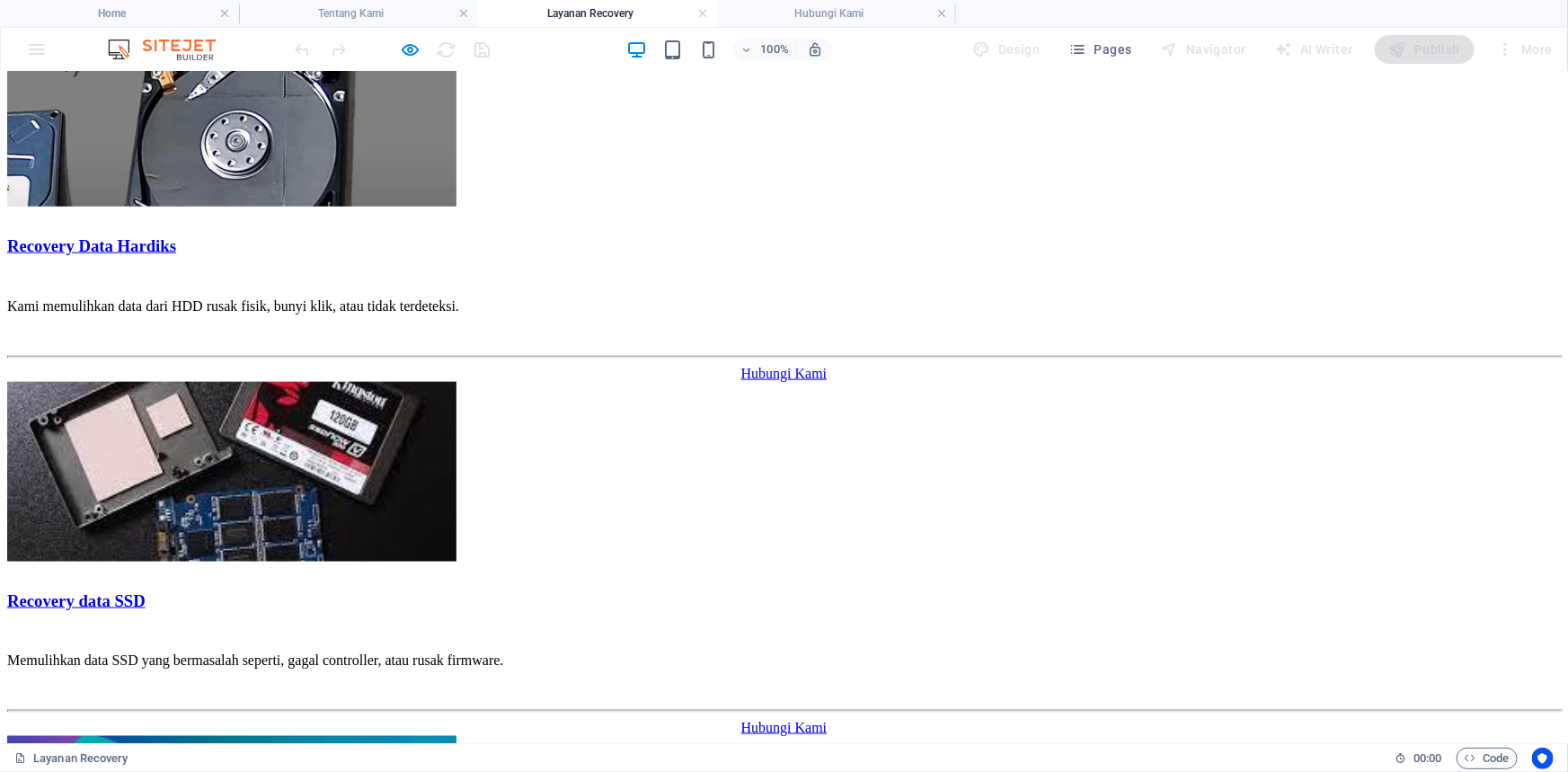
scroll to position [1027, 0]
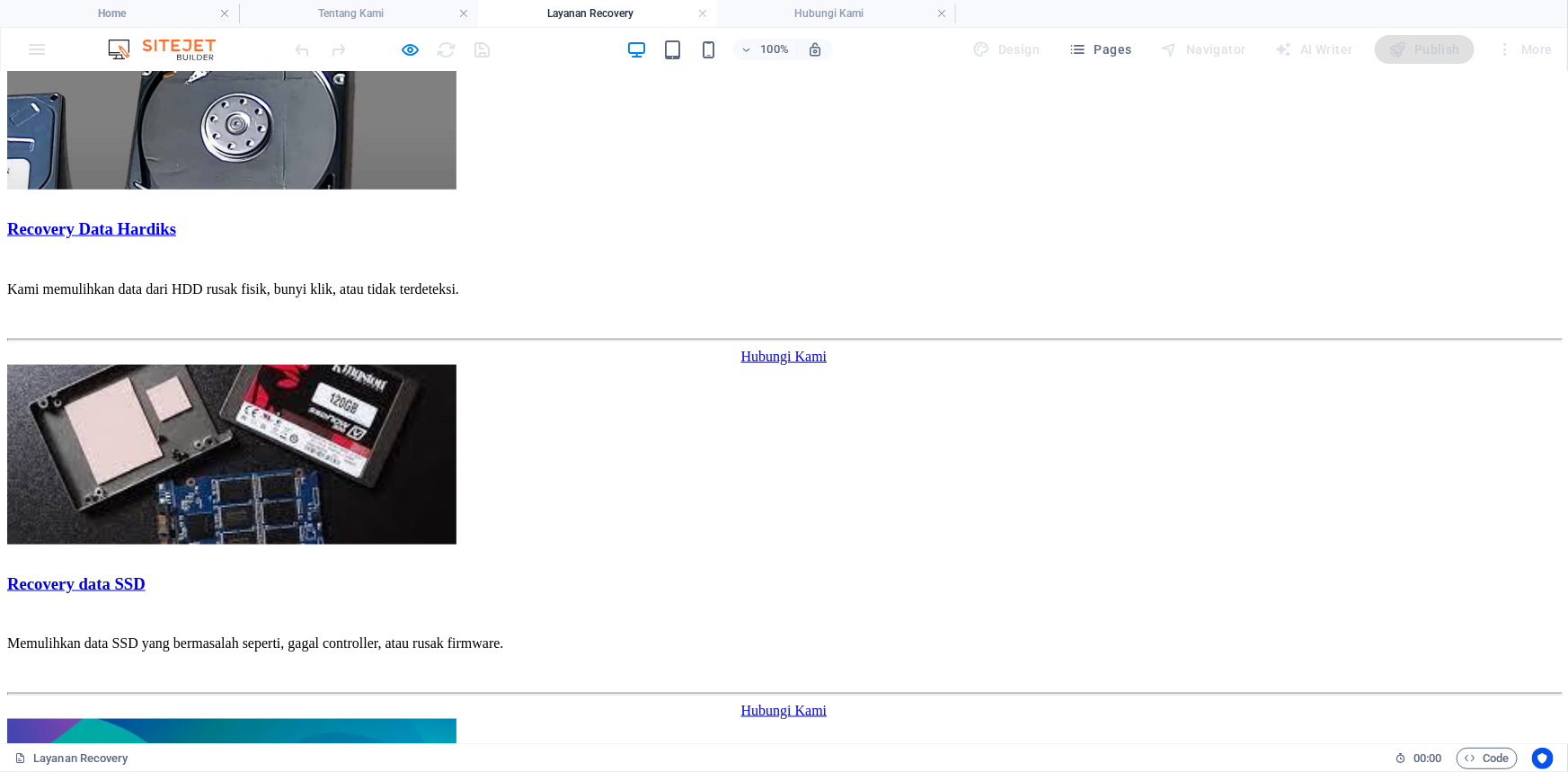
drag, startPoint x: 614, startPoint y: 561, endPoint x: 646, endPoint y: 555, distance: 32.6
drag, startPoint x: 373, startPoint y: 536, endPoint x: 676, endPoint y: 555, distance: 303.6
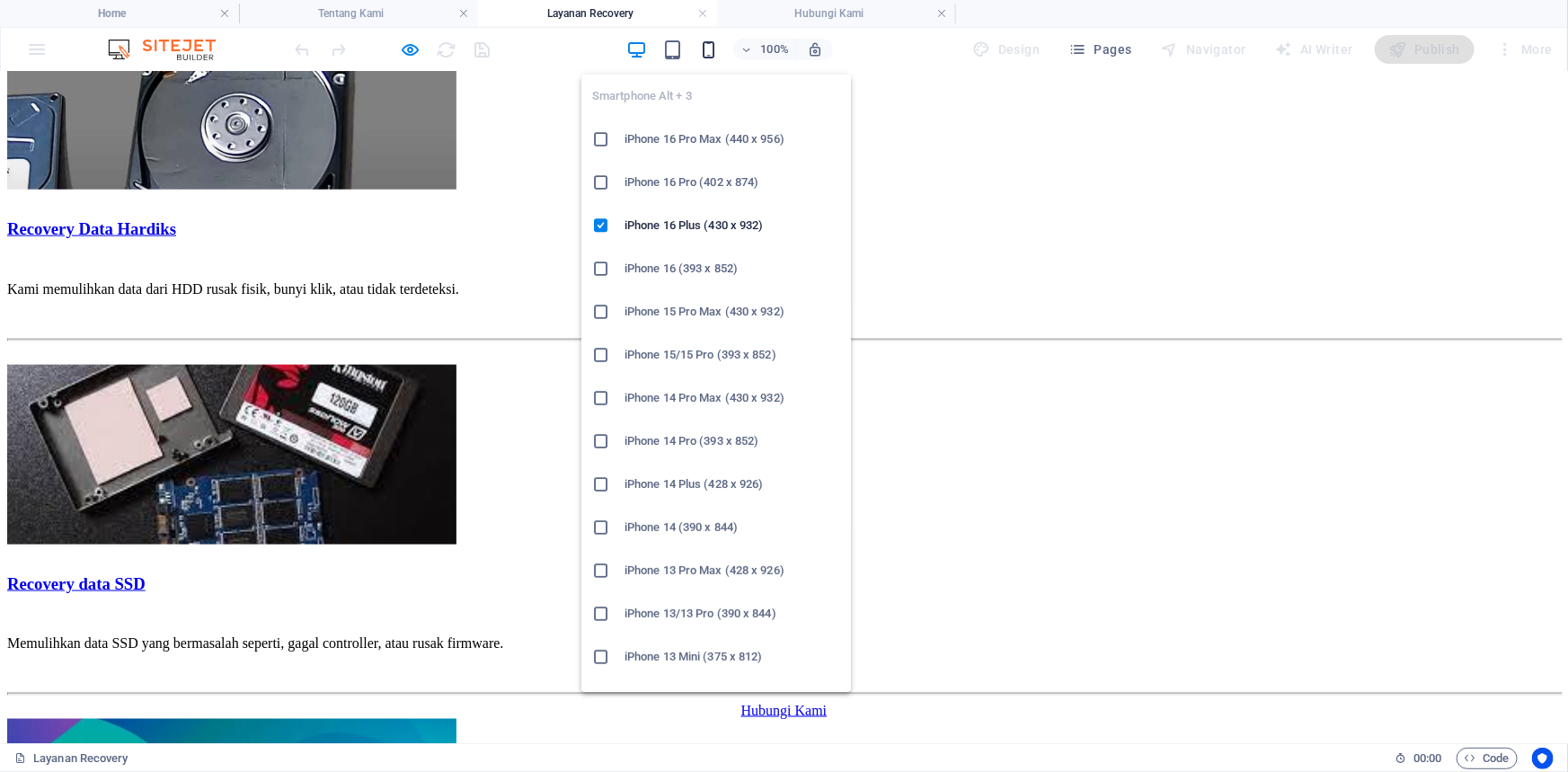
click at [711, 45] on icon "button" at bounding box center [708, 49] width 21 height 21
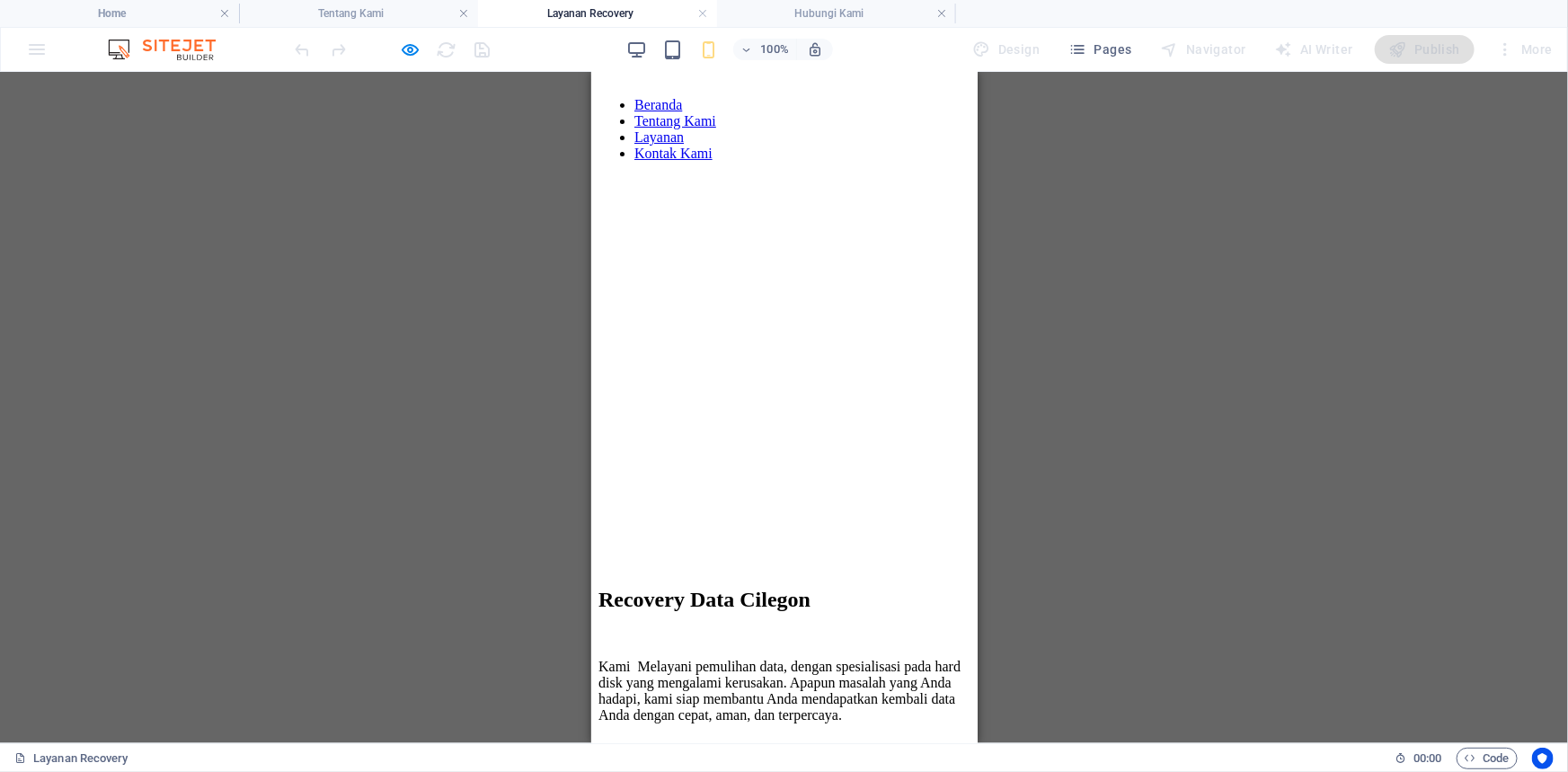
scroll to position [0, 0]
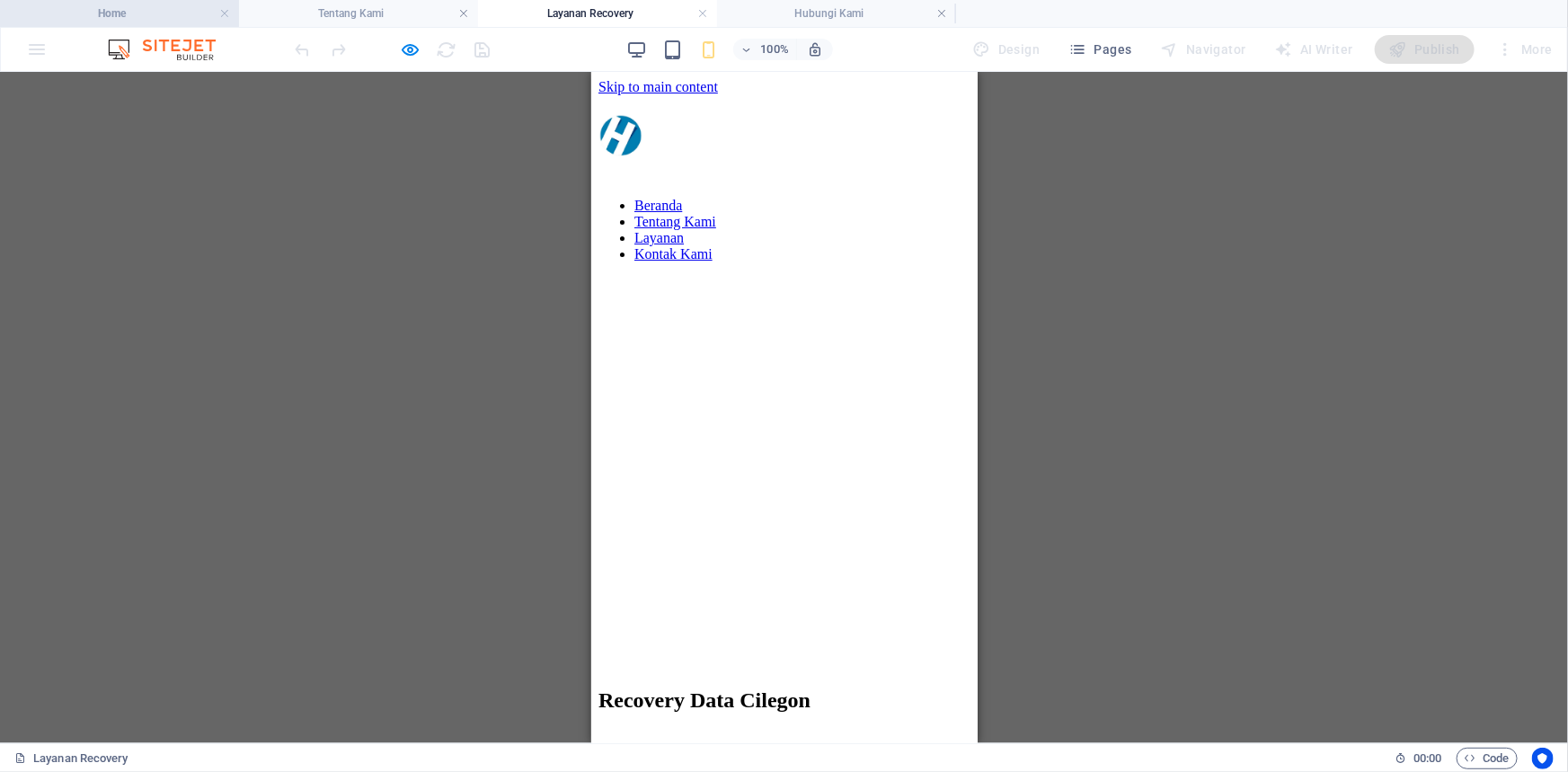
click at [170, 16] on h4 "Home" at bounding box center [119, 14] width 239 height 20
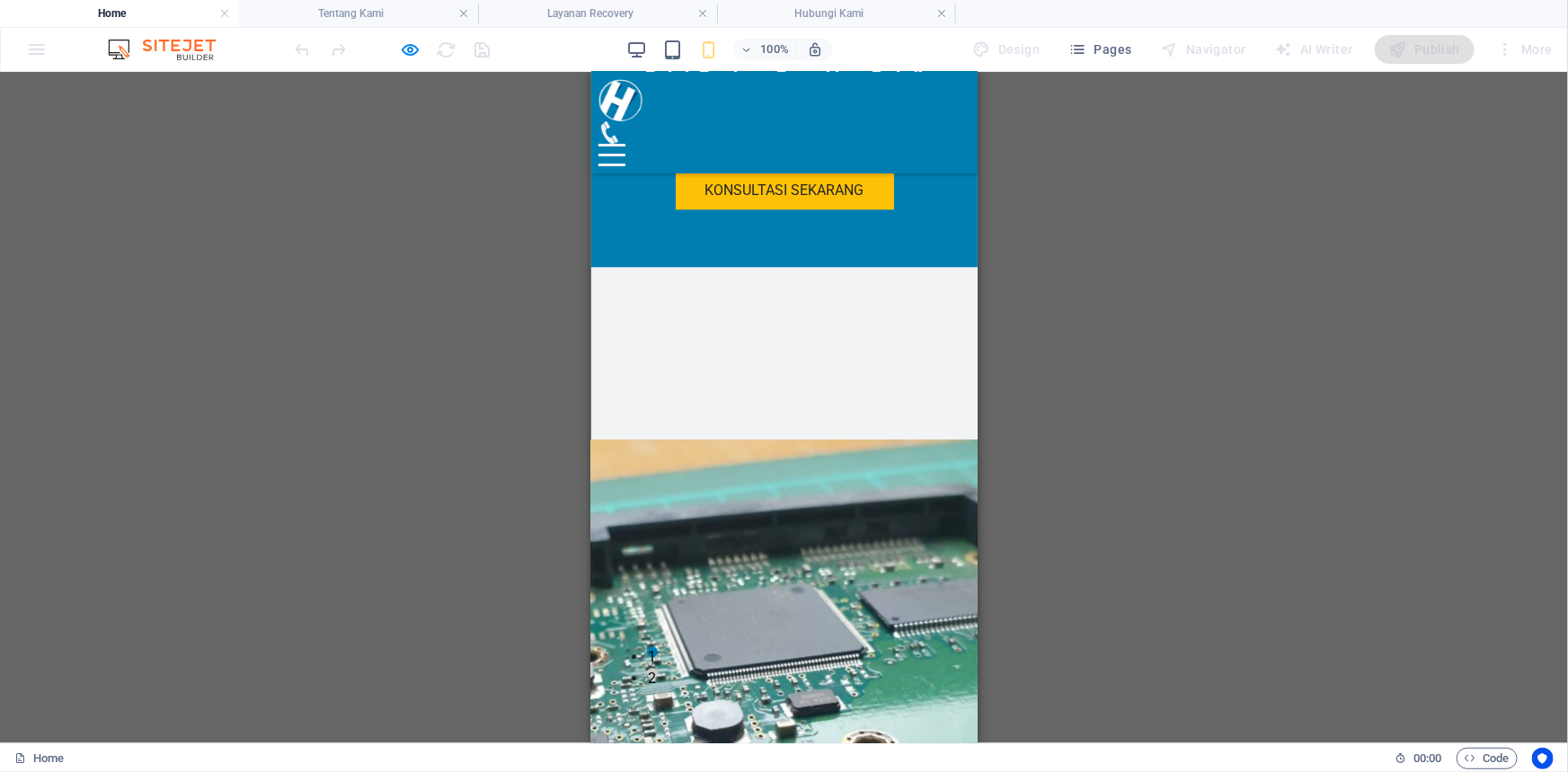
scroll to position [2286, 0]
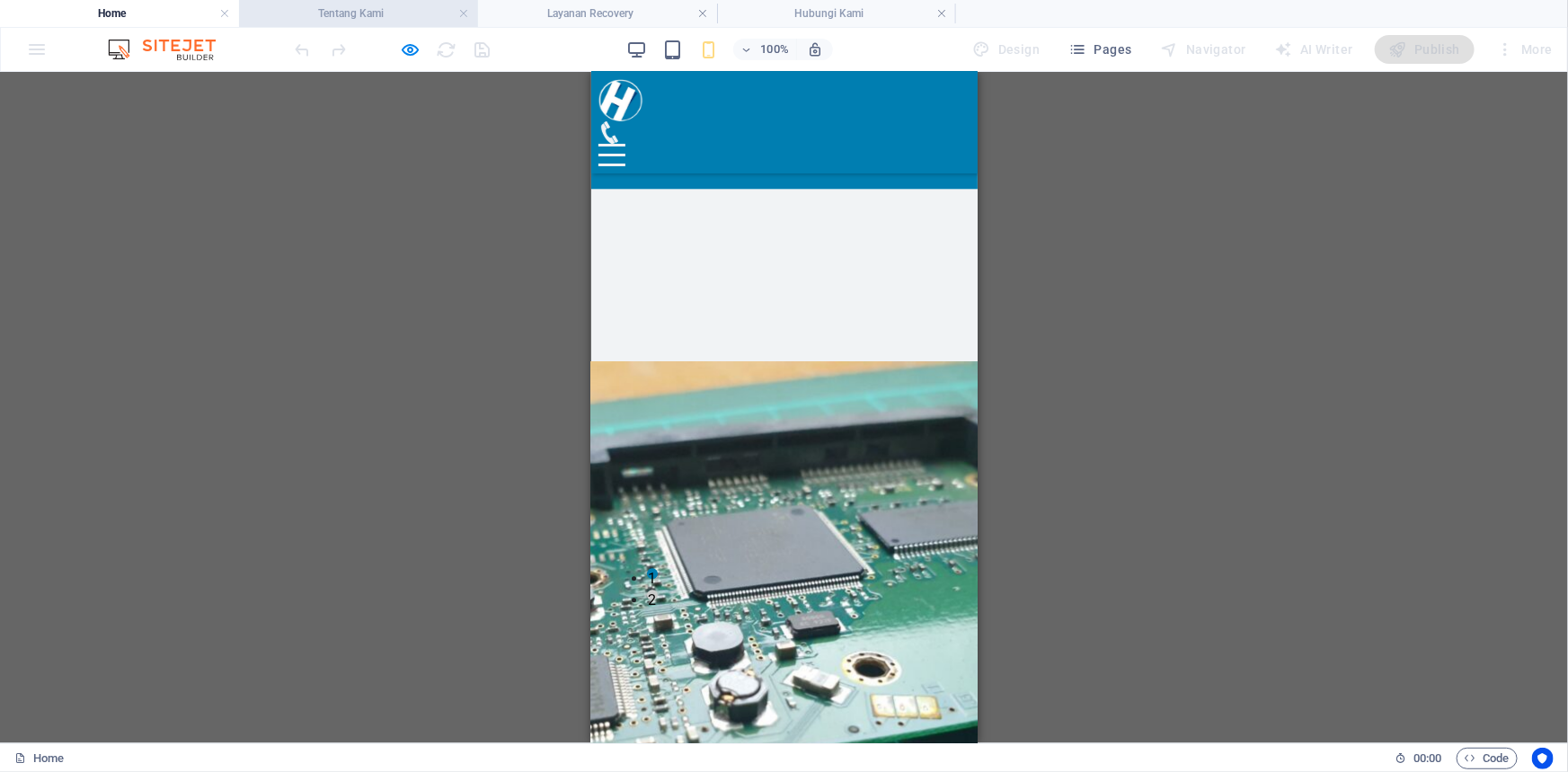
click at [385, 14] on h4 "Tentang Kami" at bounding box center [358, 14] width 239 height 20
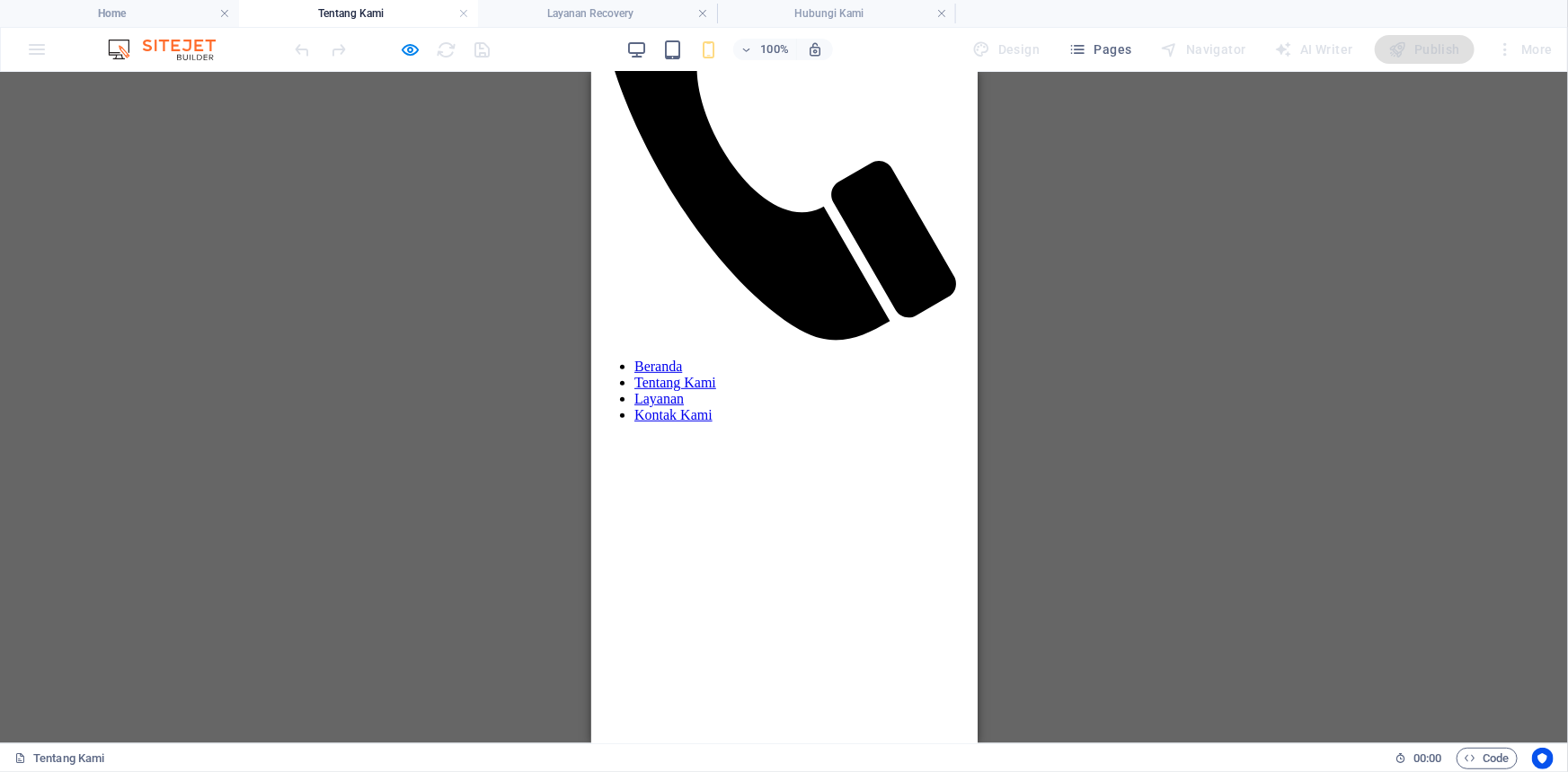
scroll to position [208, 0]
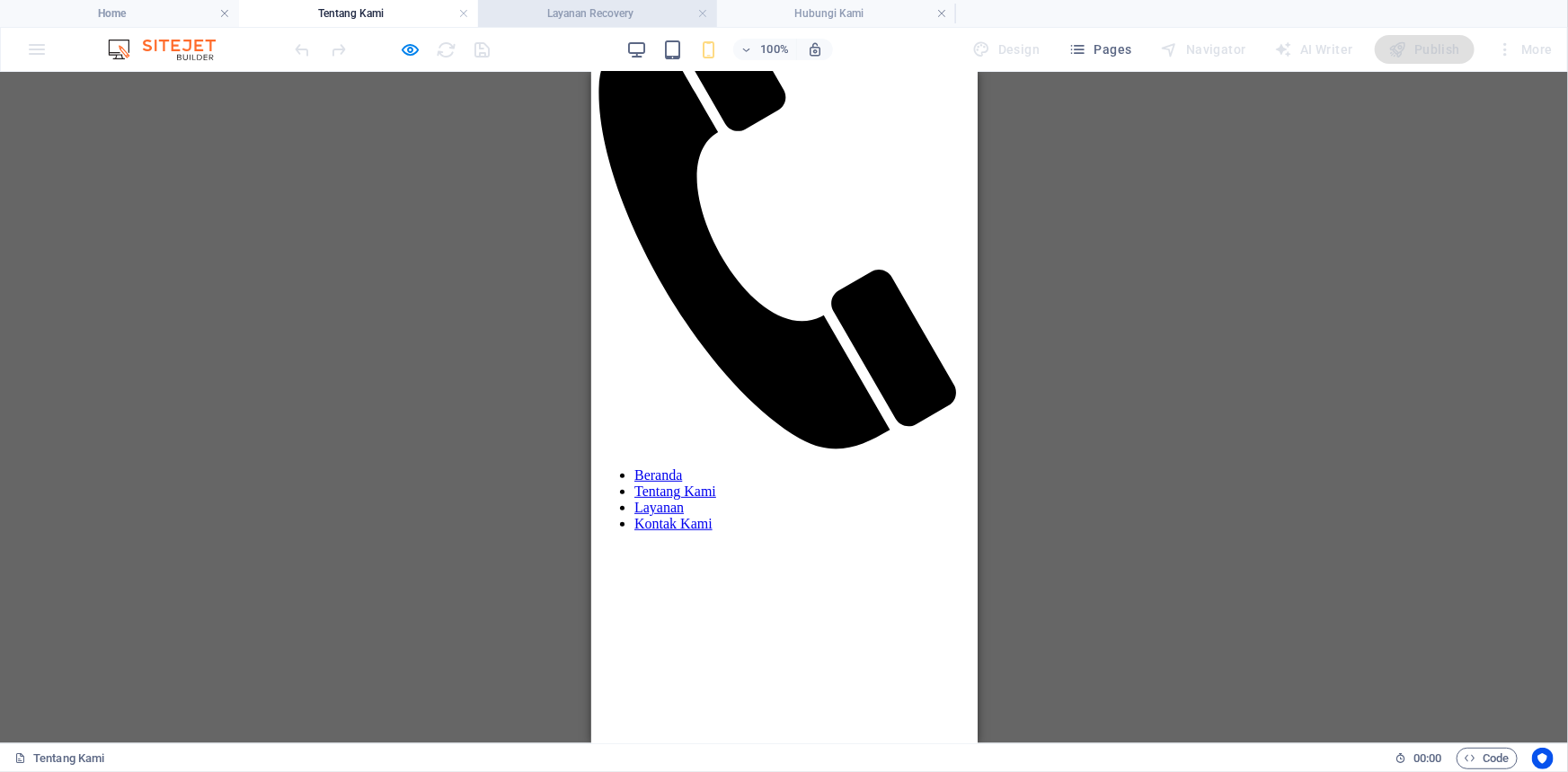
click at [541, 4] on h4 "Layanan Recovery" at bounding box center [596, 14] width 239 height 20
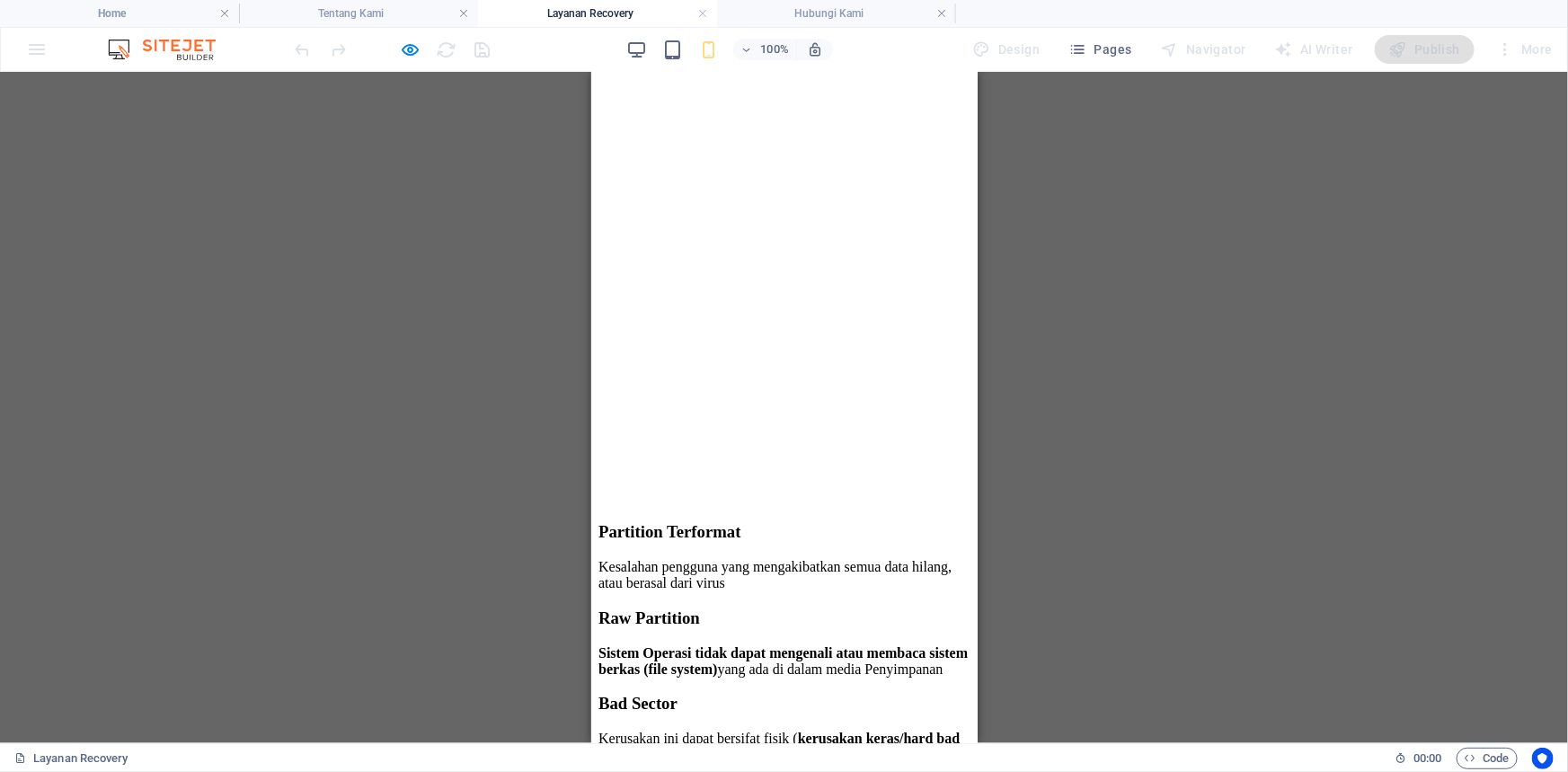
scroll to position [2206, 0]
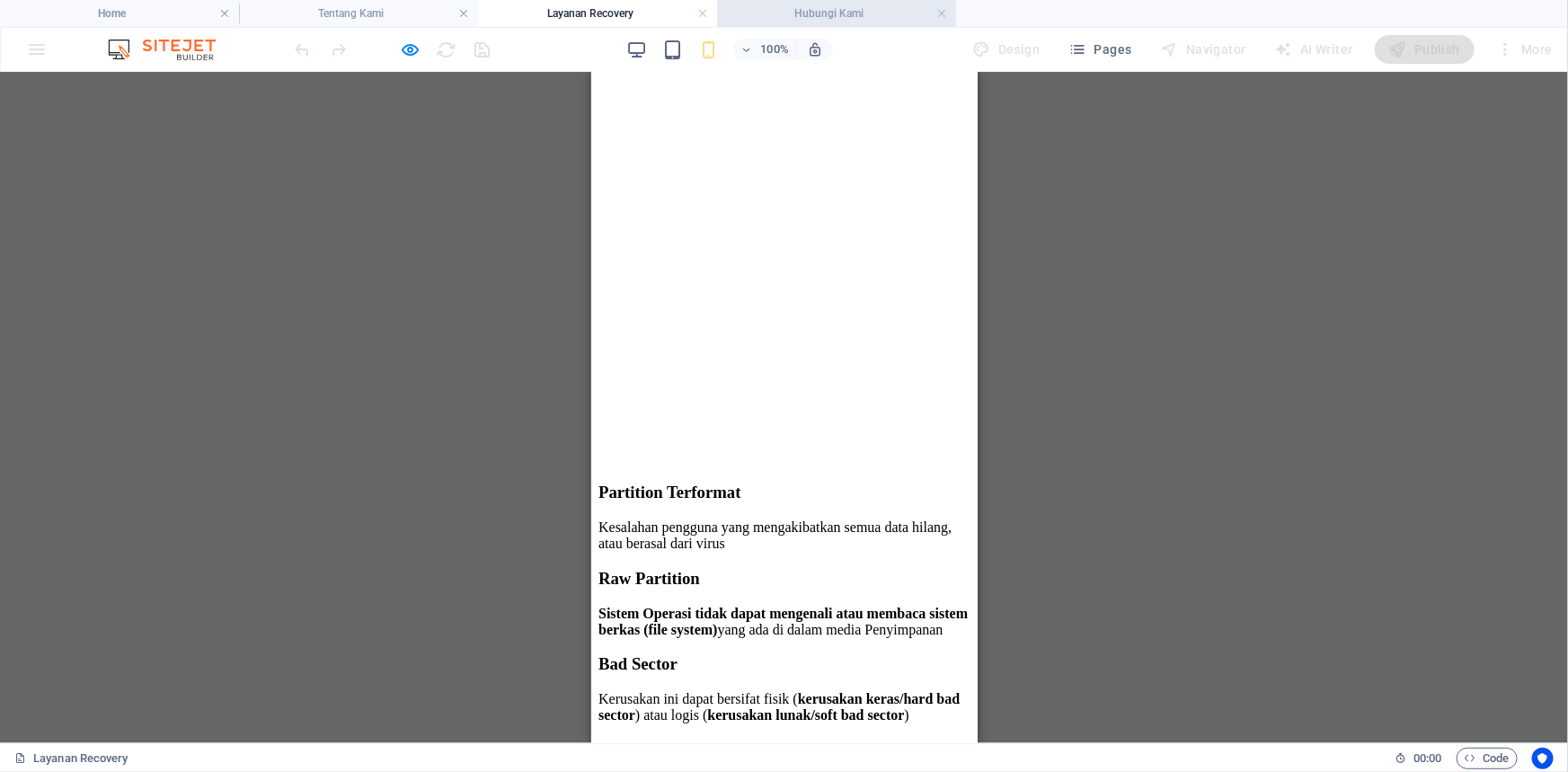
click at [783, 16] on h4 "Hubungi Kami" at bounding box center [836, 14] width 239 height 20
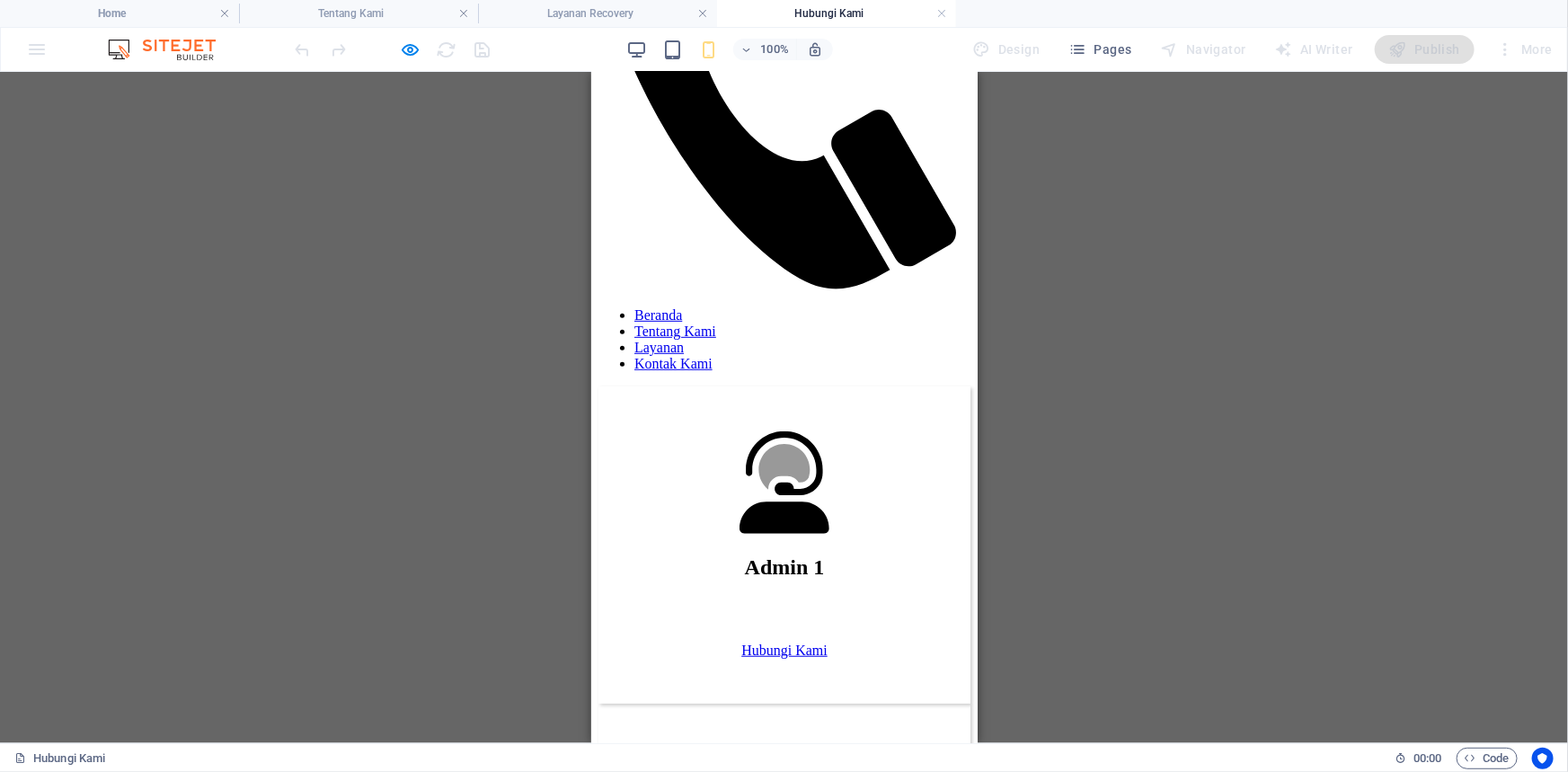
scroll to position [0, 0]
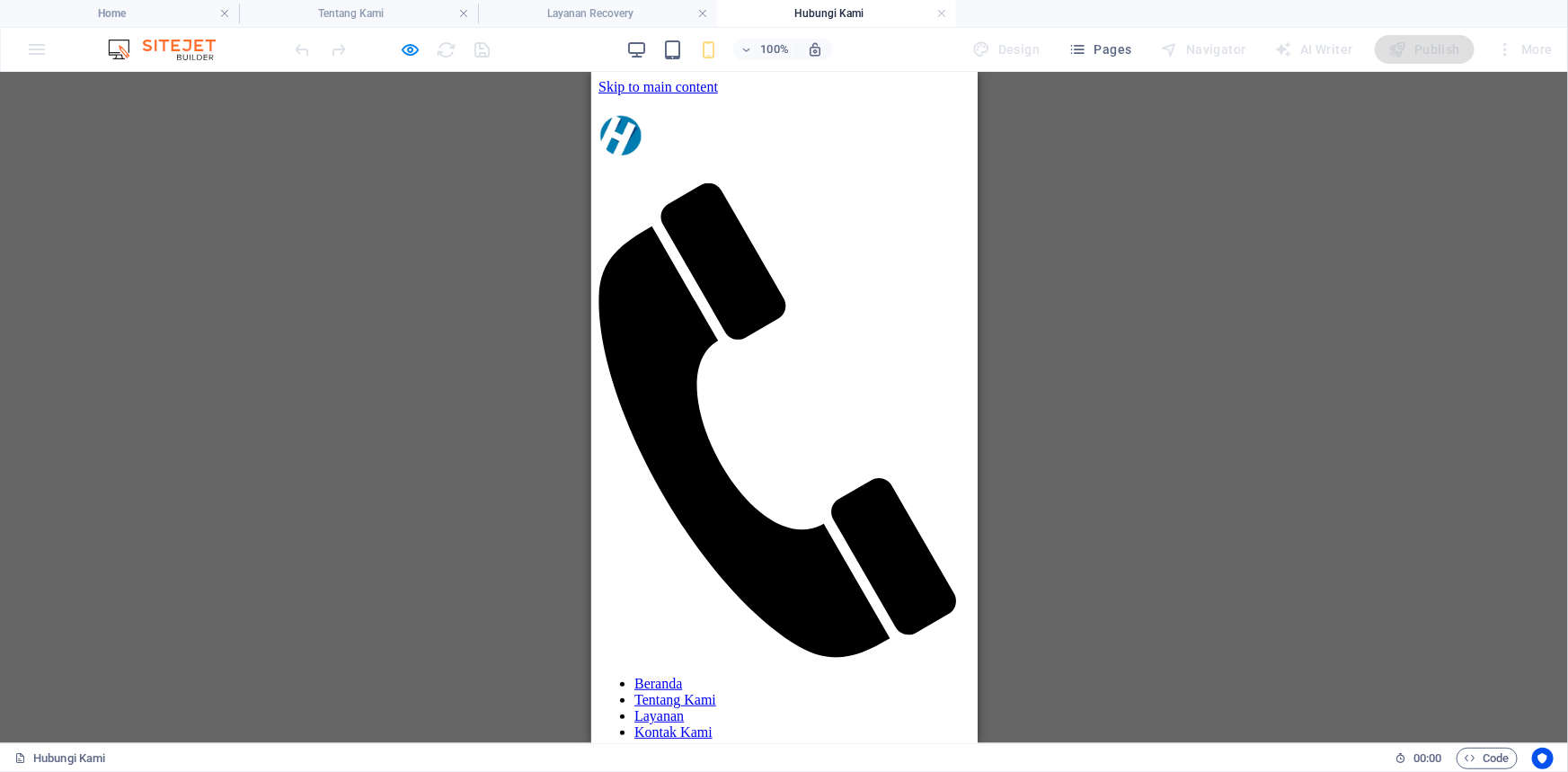
click at [903, 183] on figure at bounding box center [776, 421] width 358 height 477
click at [902, 183] on figure at bounding box center [776, 421] width 358 height 477
click at [899, 183] on figure at bounding box center [776, 421] width 358 height 477
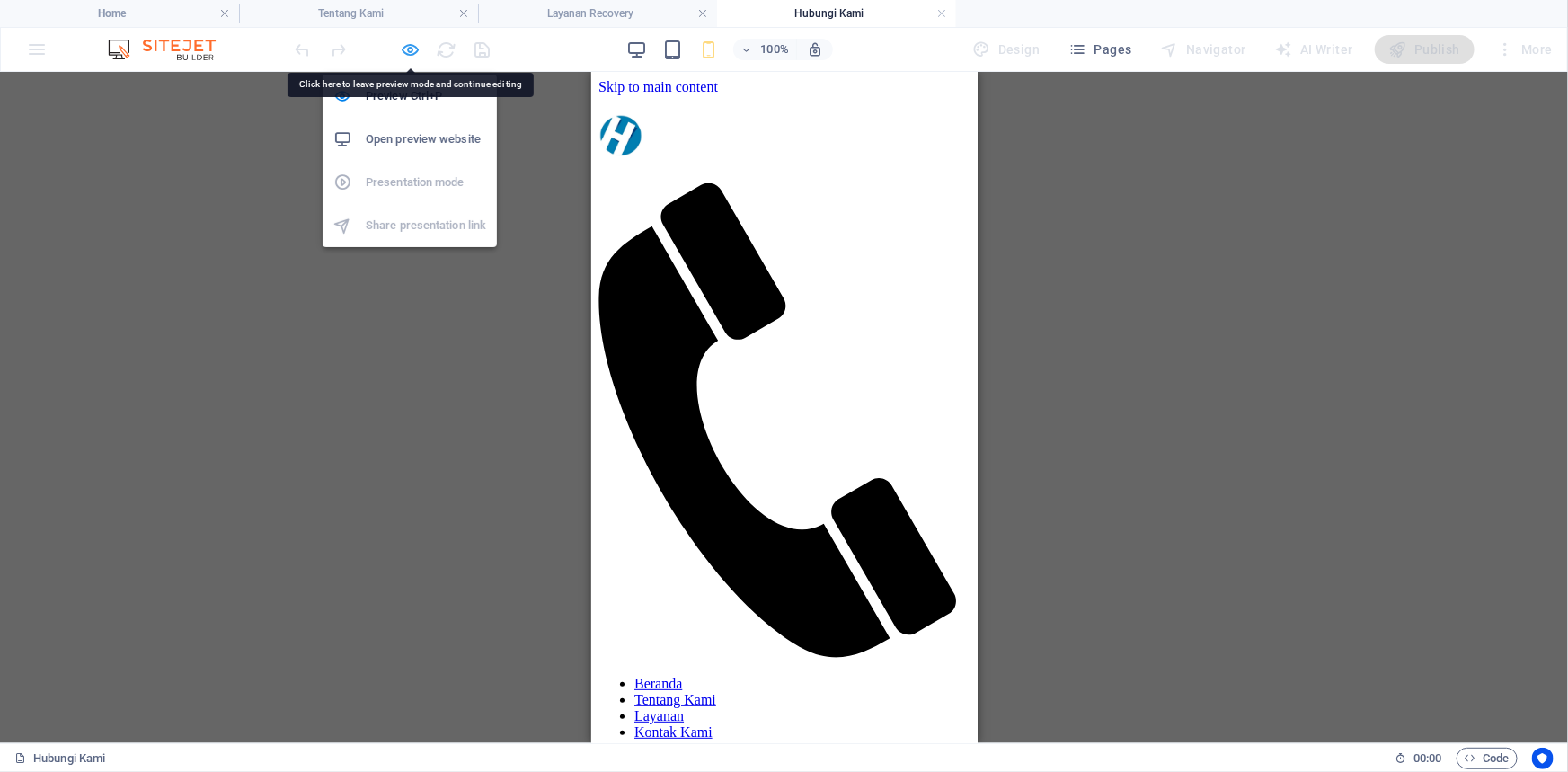
click at [415, 48] on icon "button" at bounding box center [411, 49] width 21 height 21
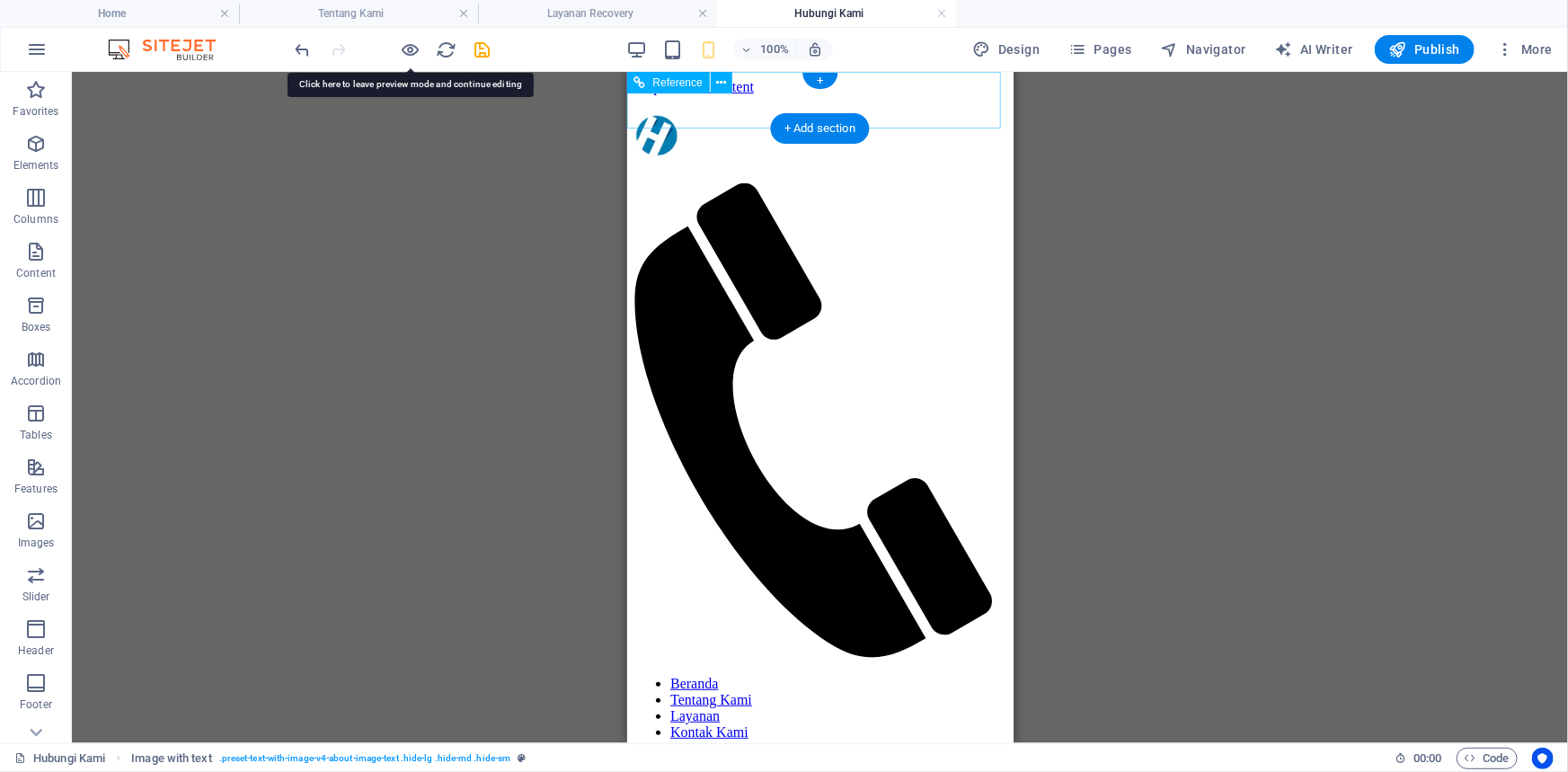
click at [946, 183] on figure at bounding box center [812, 421] width 358 height 477
click at [941, 183] on figure at bounding box center [812, 421] width 358 height 477
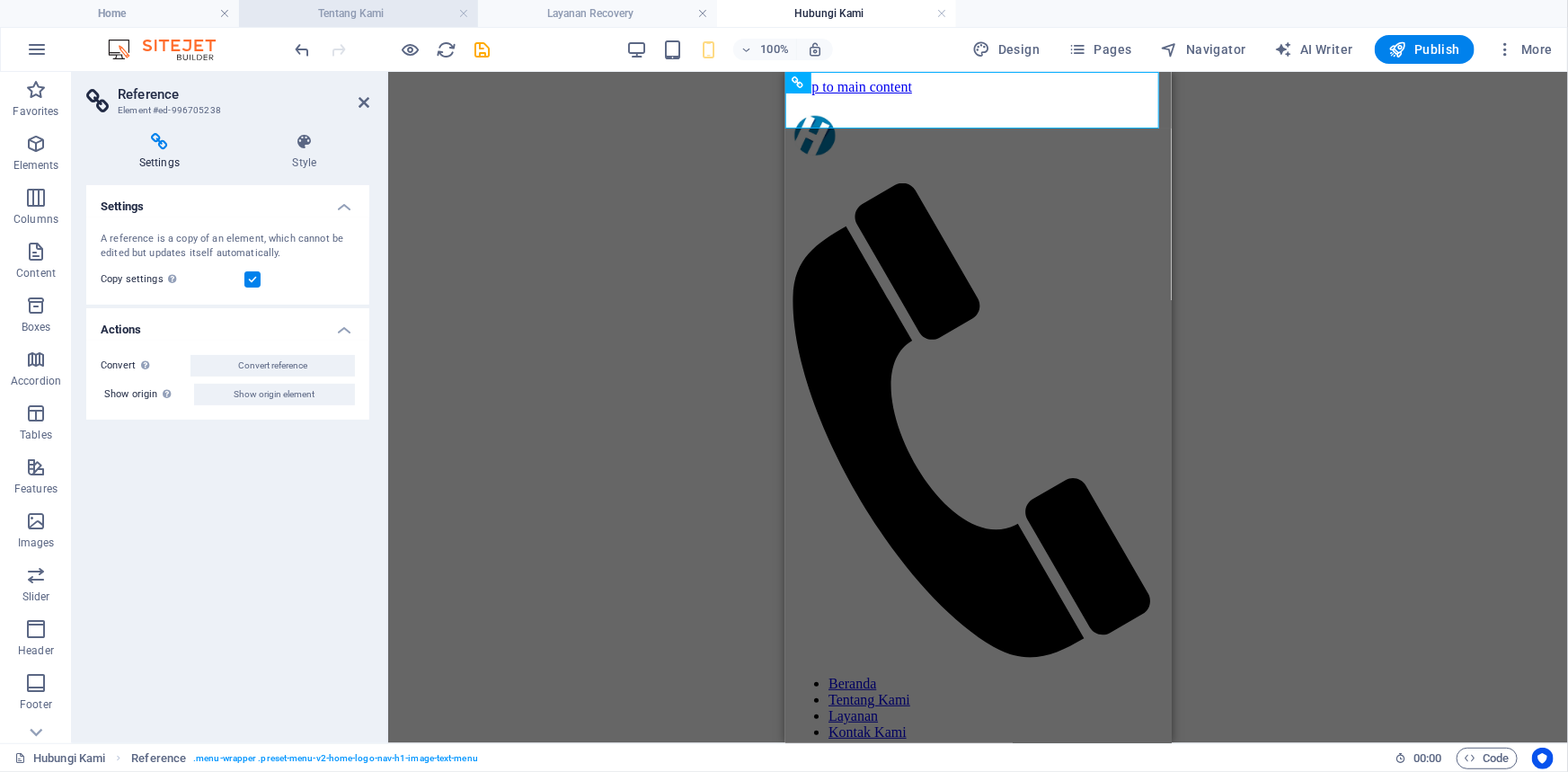
click at [361, 13] on h4 "Tentang Kami" at bounding box center [358, 14] width 239 height 20
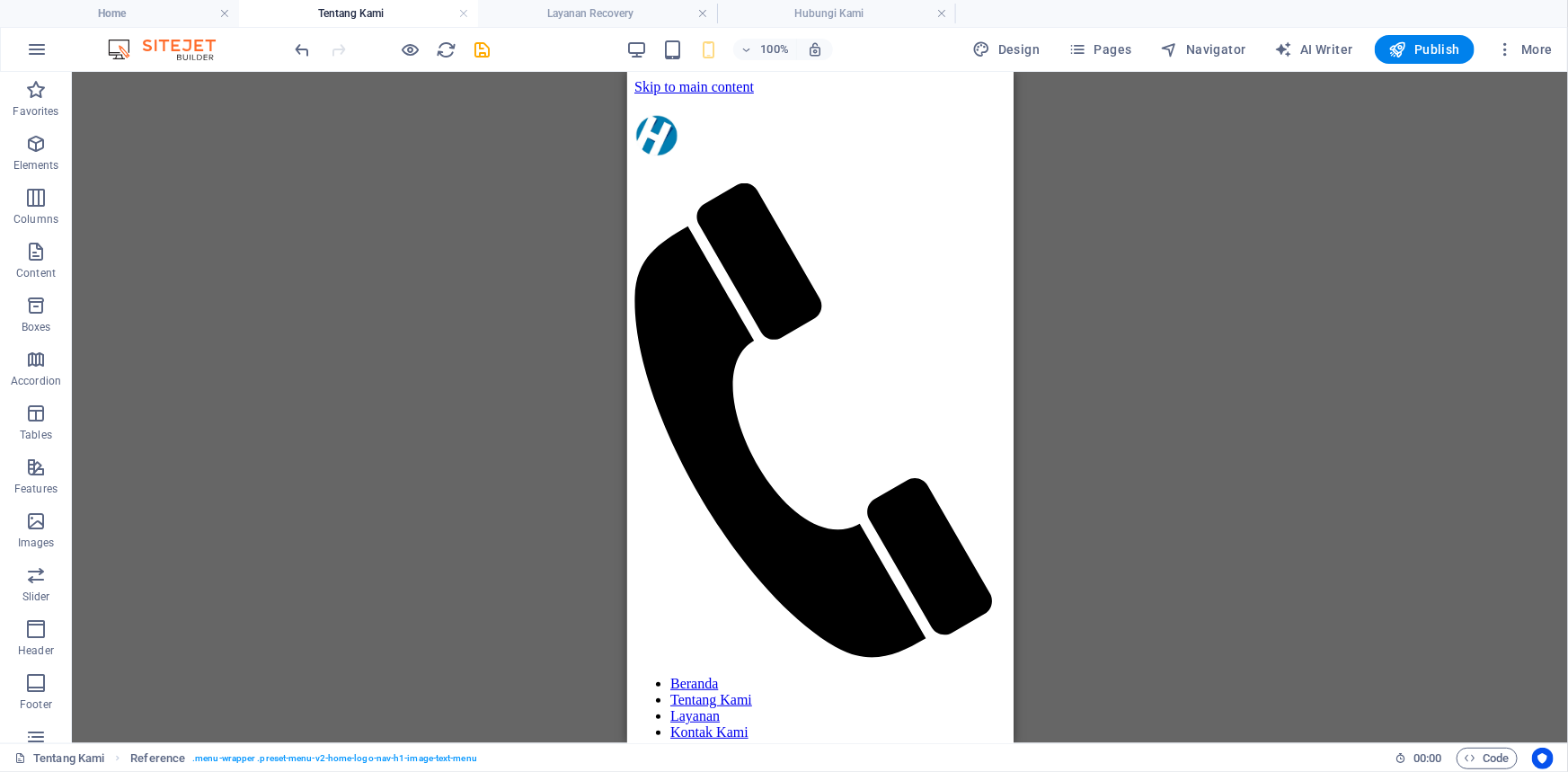
scroll to position [208, 0]
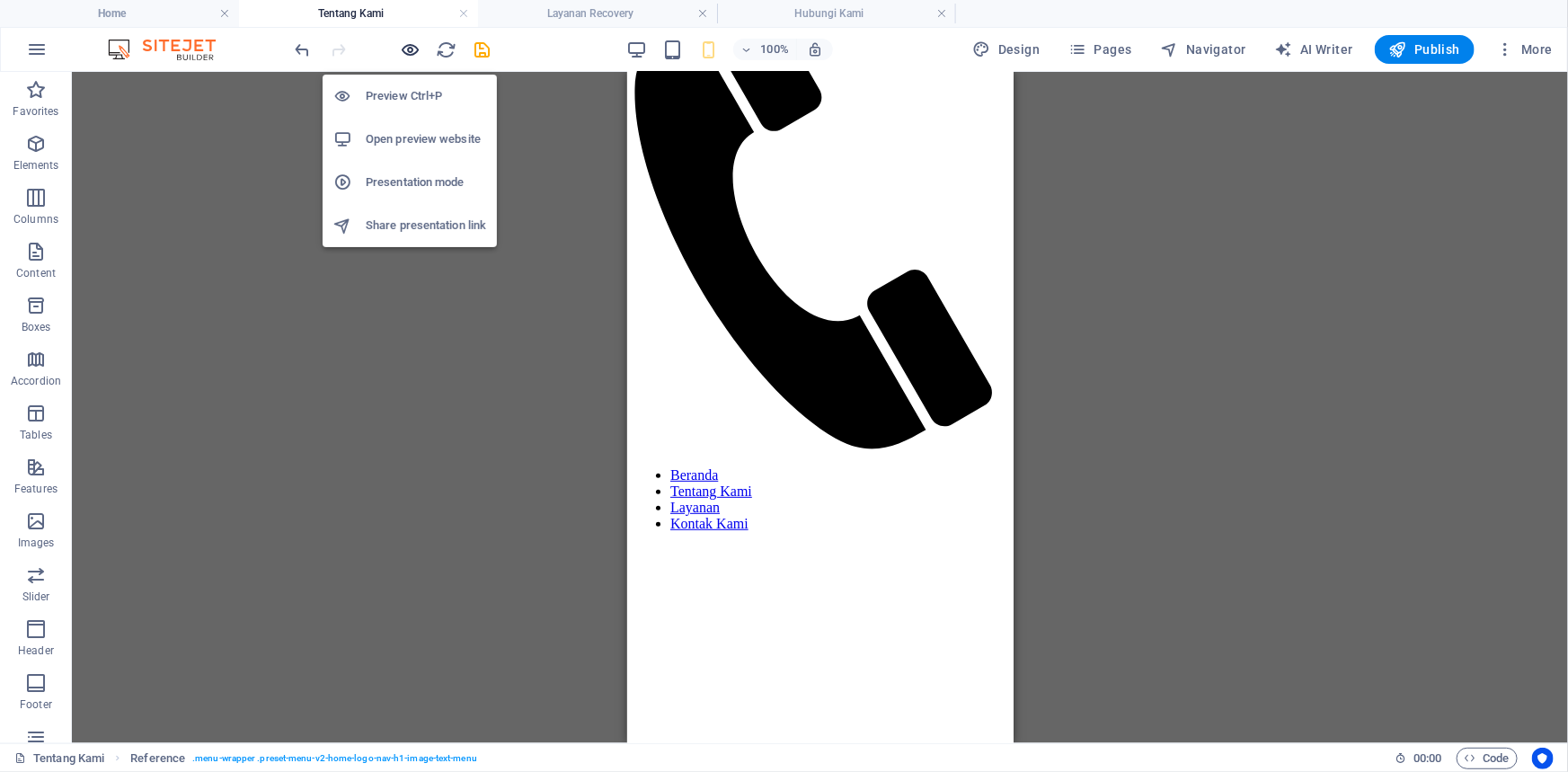
click at [399, 49] on div at bounding box center [392, 49] width 201 height 28
drag, startPoint x: 409, startPoint y: 51, endPoint x: 405, endPoint y: 68, distance: 17.5
click at [408, 52] on icon "button" at bounding box center [411, 49] width 21 height 21
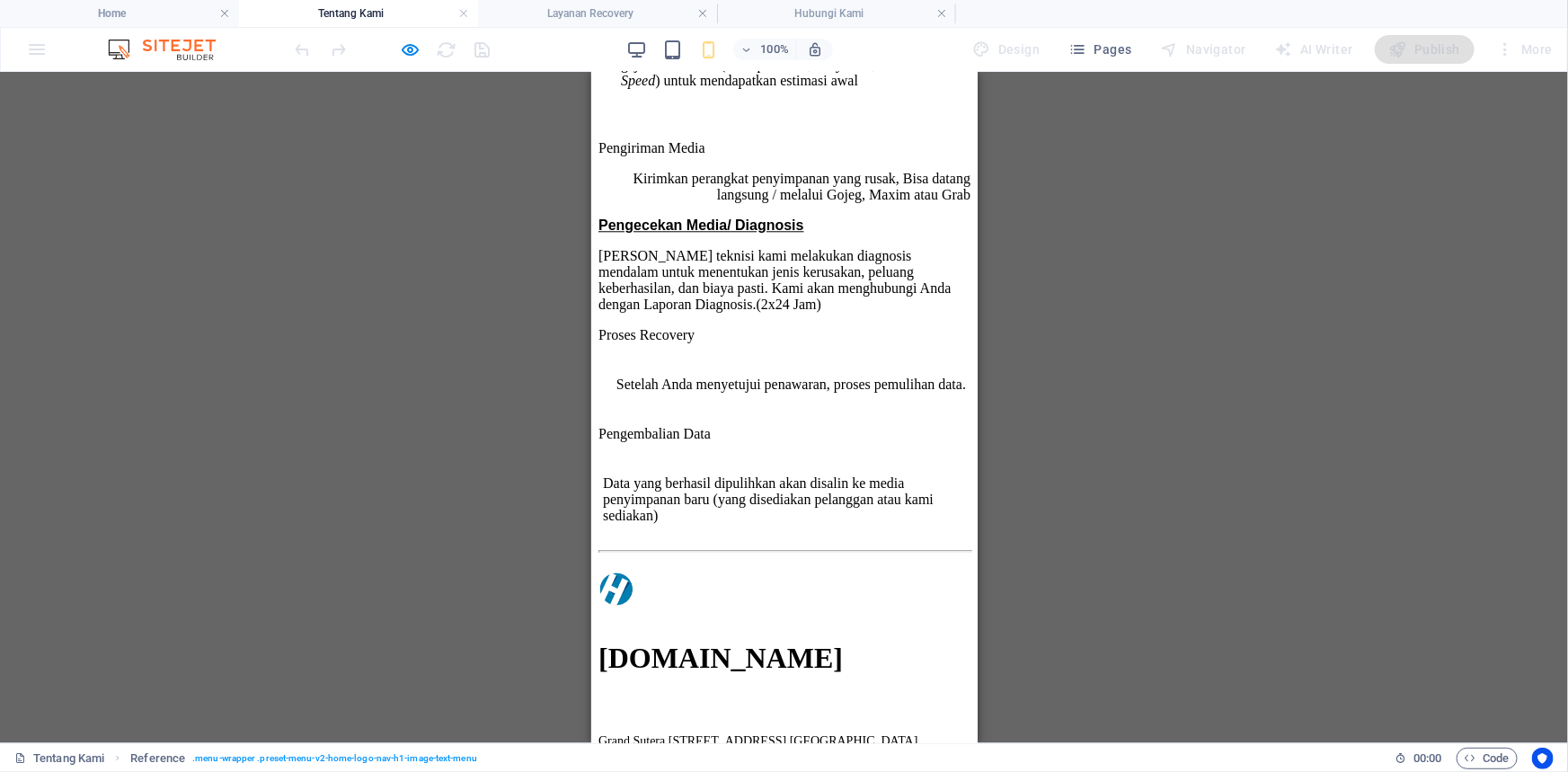
scroll to position [2434, 0]
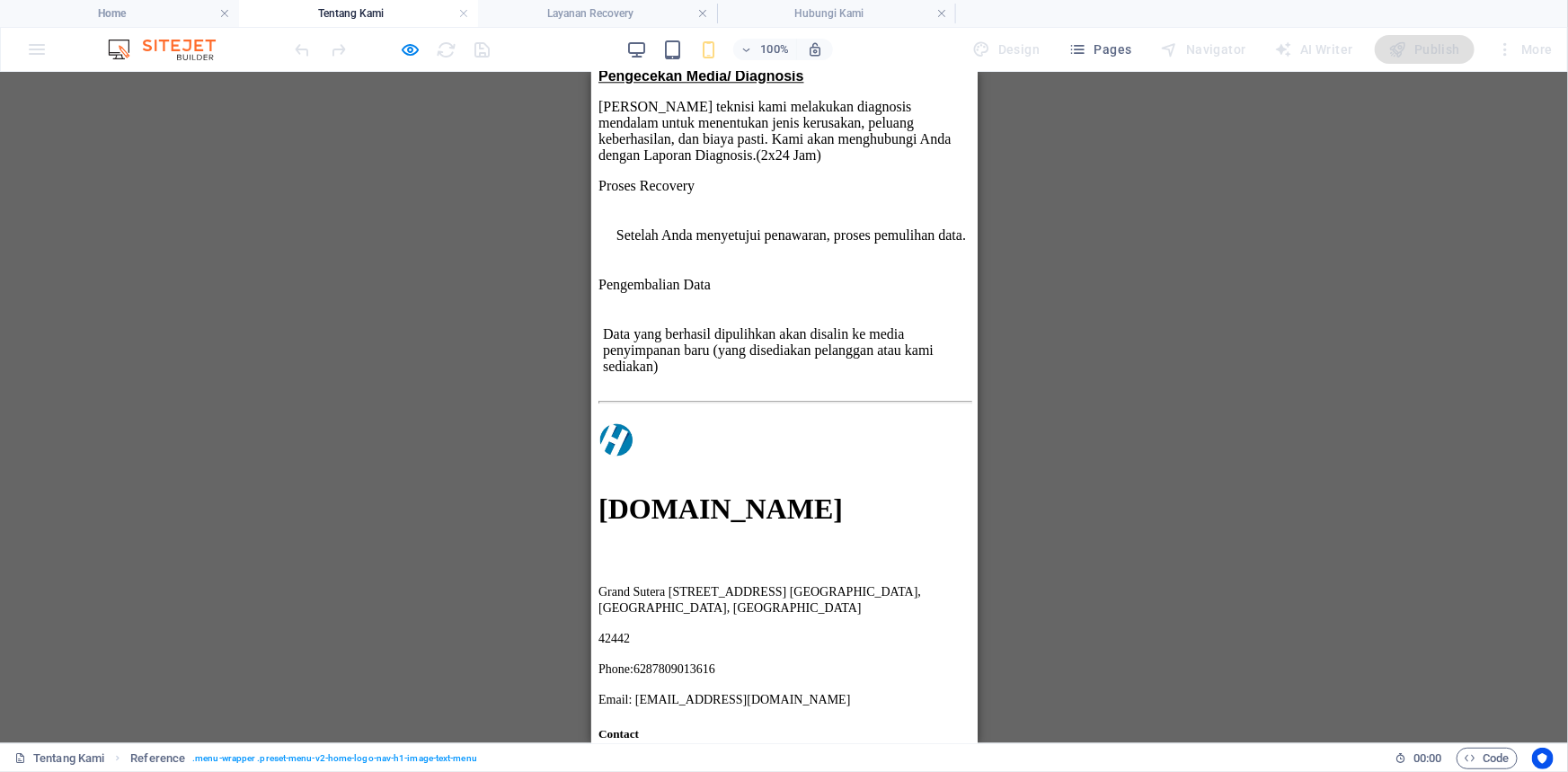
drag, startPoint x: 738, startPoint y: 474, endPoint x: 644, endPoint y: 479, distance: 94.1
click at [644, 659] on p "Phone: [PHONE_NUMBER]" at bounding box center [783, 667] width 372 height 16
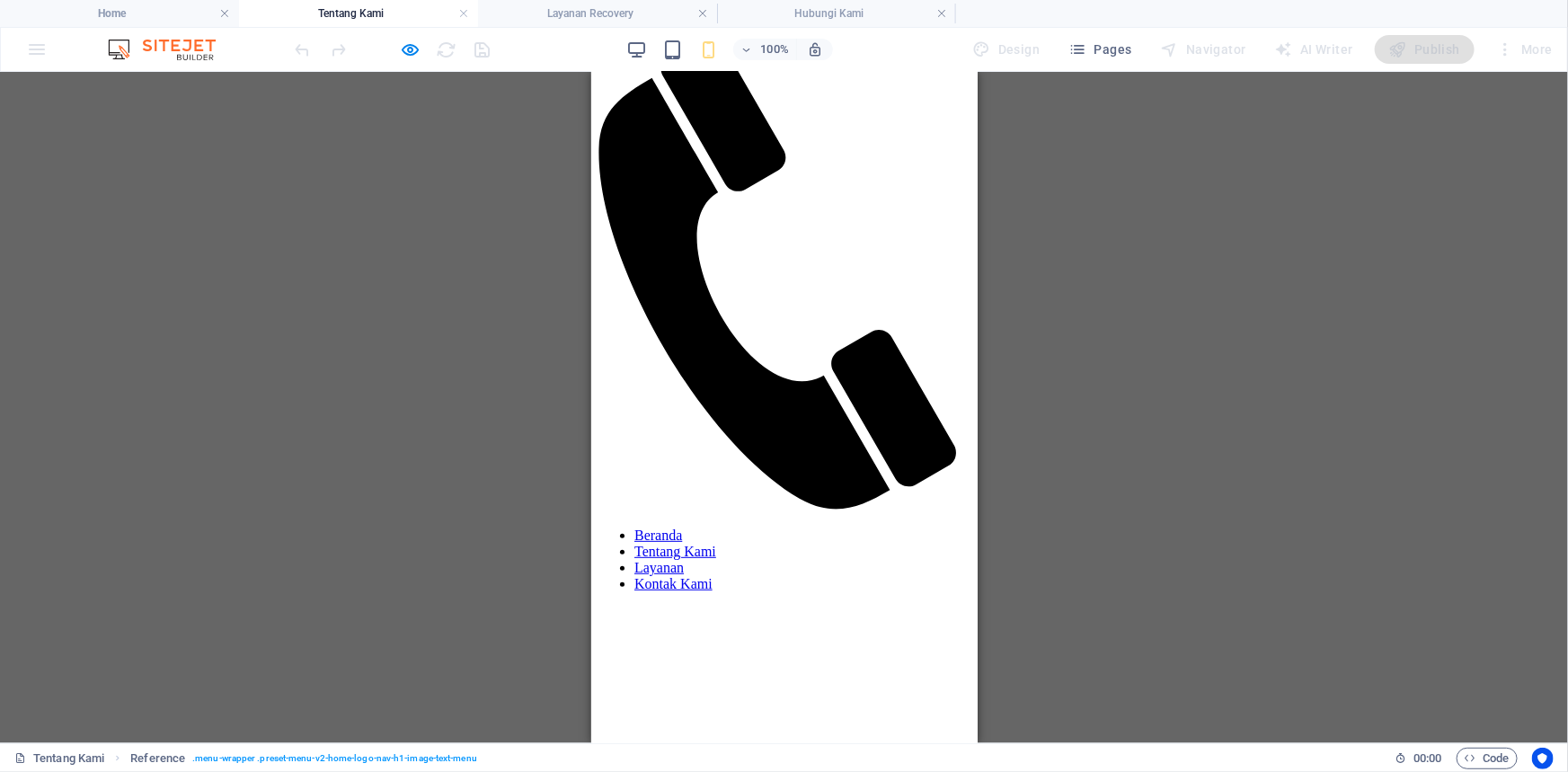
scroll to position [0, 0]
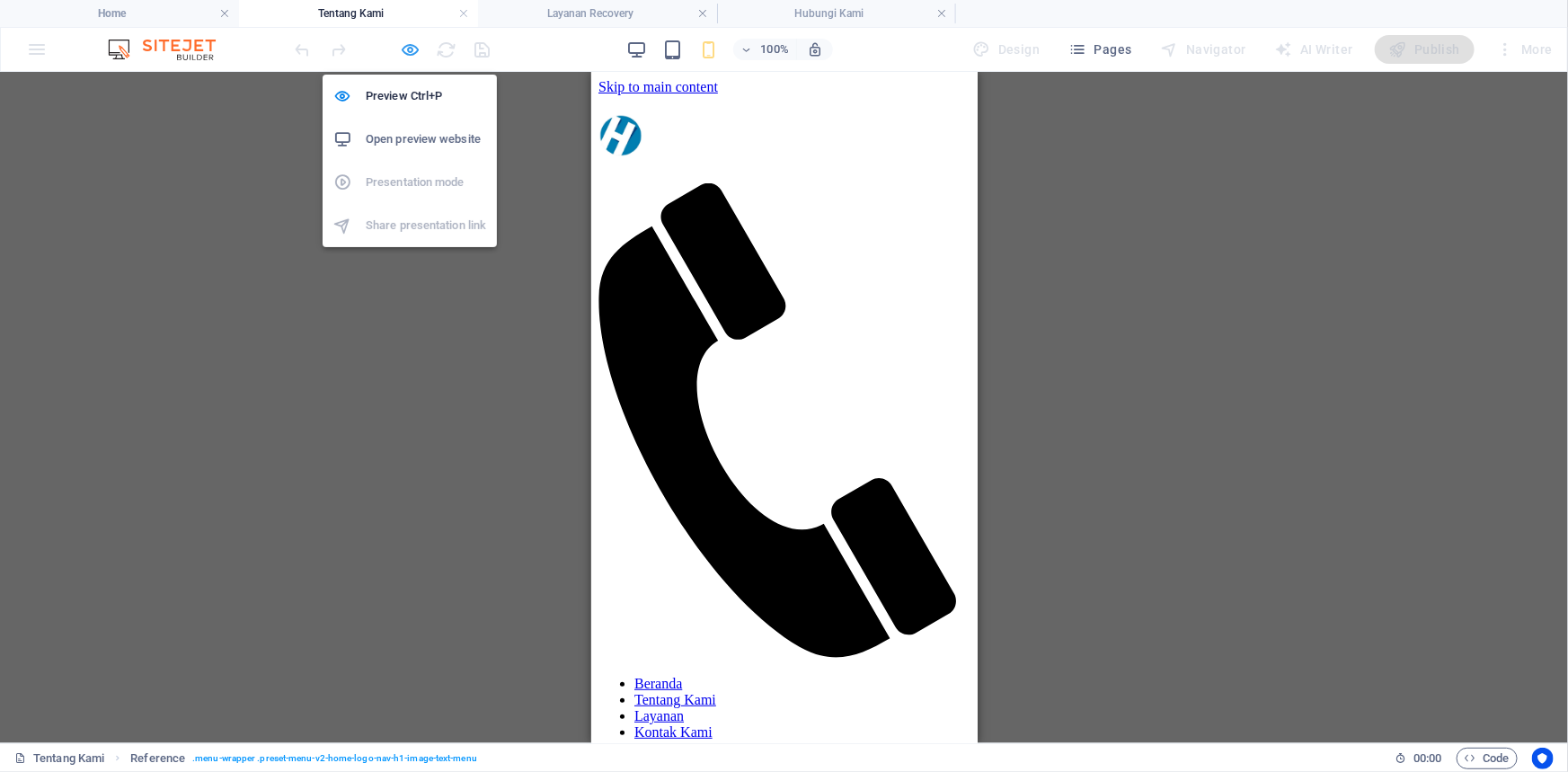
drag, startPoint x: 407, startPoint y: 42, endPoint x: 16, endPoint y: 2, distance: 393.0
click at [407, 42] on icon "button" at bounding box center [411, 49] width 21 height 21
